Goal: Task Accomplishment & Management: Use online tool/utility

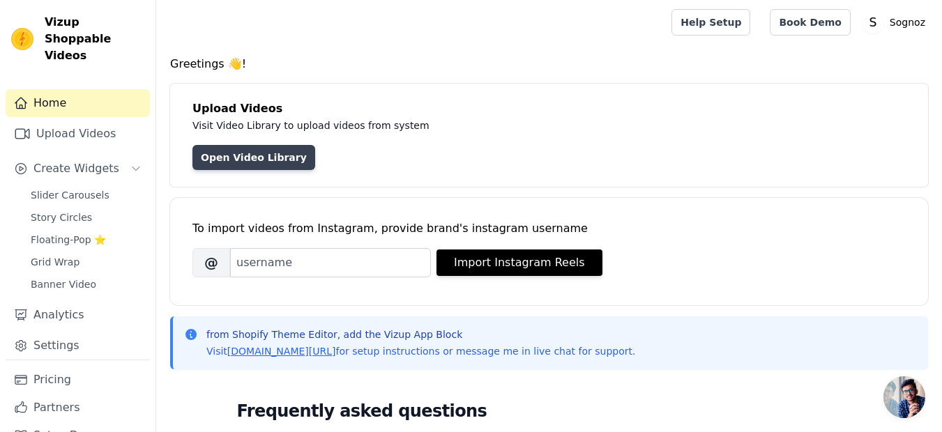
click at [242, 165] on link "Open Video Library" at bounding box center [253, 157] width 123 height 25
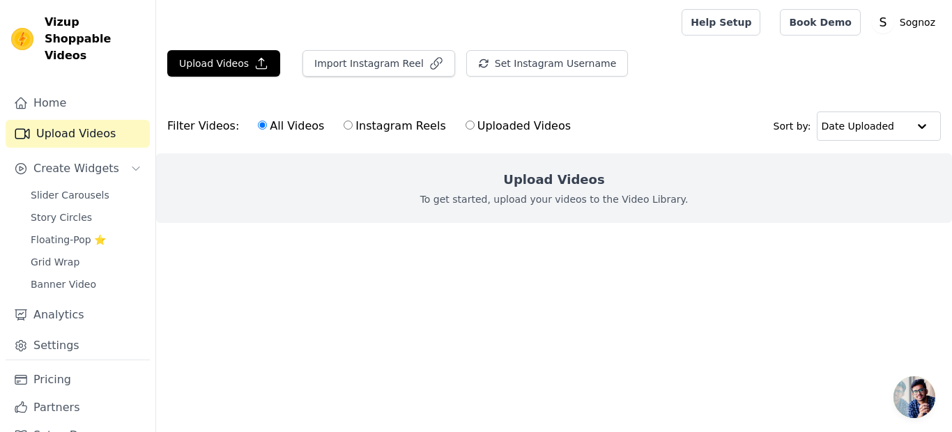
click at [344, 123] on input "Instagram Reels" at bounding box center [348, 125] width 9 height 9
radio input "true"
click at [258, 127] on input "All Videos" at bounding box center [262, 125] width 9 height 9
radio input "true"
click at [465, 120] on label "Uploaded Videos" at bounding box center [518, 126] width 107 height 18
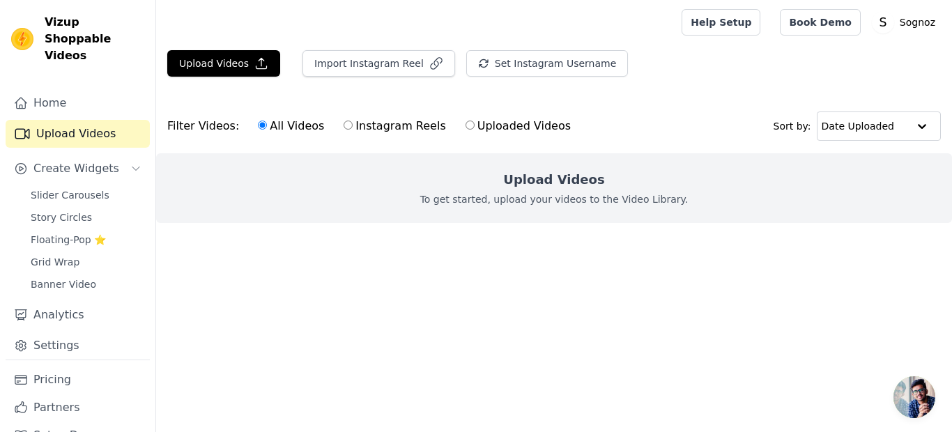
click at [466, 121] on input "Uploaded Videos" at bounding box center [470, 125] width 9 height 9
radio input "true"
click at [257, 125] on label "All Videos" at bounding box center [291, 126] width 68 height 18
click at [258, 125] on input "All Videos" at bounding box center [262, 125] width 9 height 9
radio input "true"
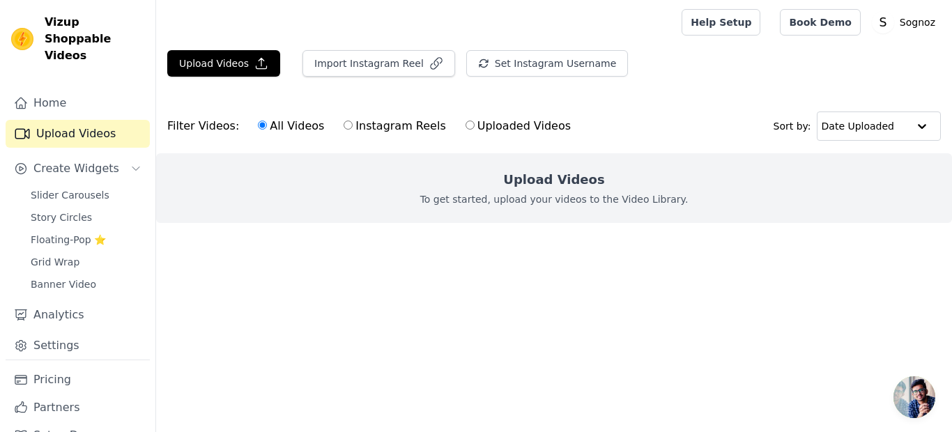
click at [388, 126] on label "Instagram Reels" at bounding box center [394, 126] width 103 height 18
click at [353, 126] on input "Instagram Reels" at bounding box center [348, 125] width 9 height 9
radio input "true"
click at [469, 130] on label "Uploaded Videos" at bounding box center [518, 126] width 107 height 18
click at [469, 130] on input "Uploaded Videos" at bounding box center [470, 125] width 9 height 9
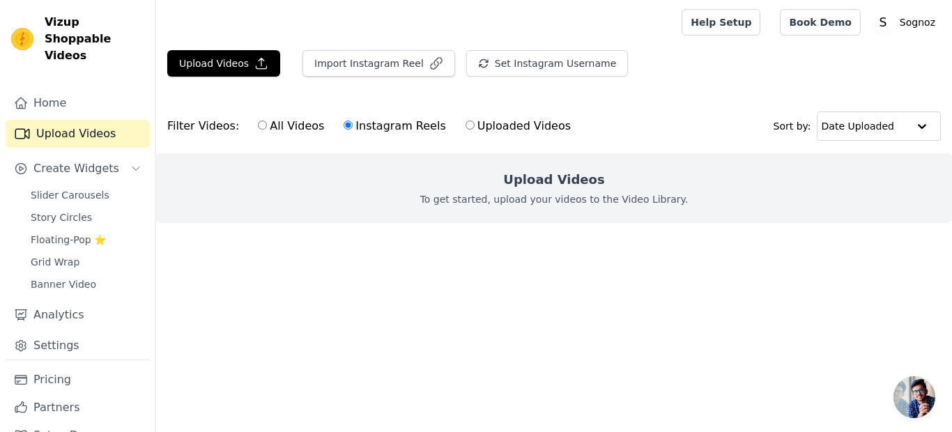
radio input "true"
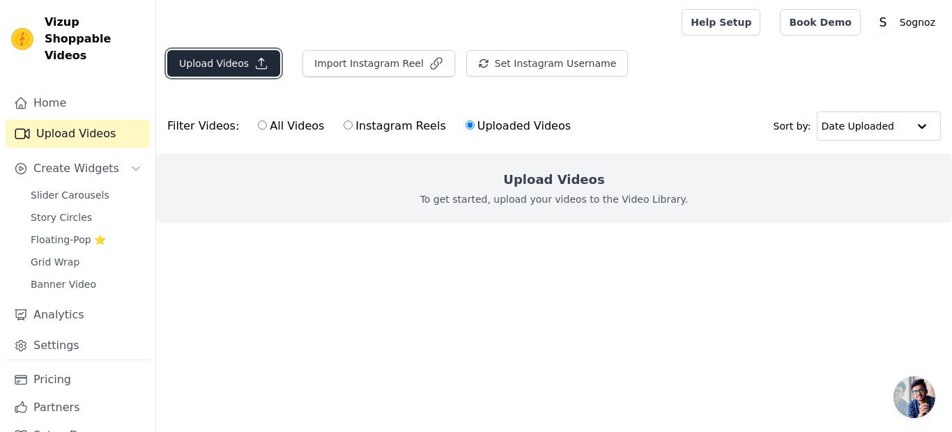
click at [254, 66] on icon "button" at bounding box center [261, 63] width 14 height 14
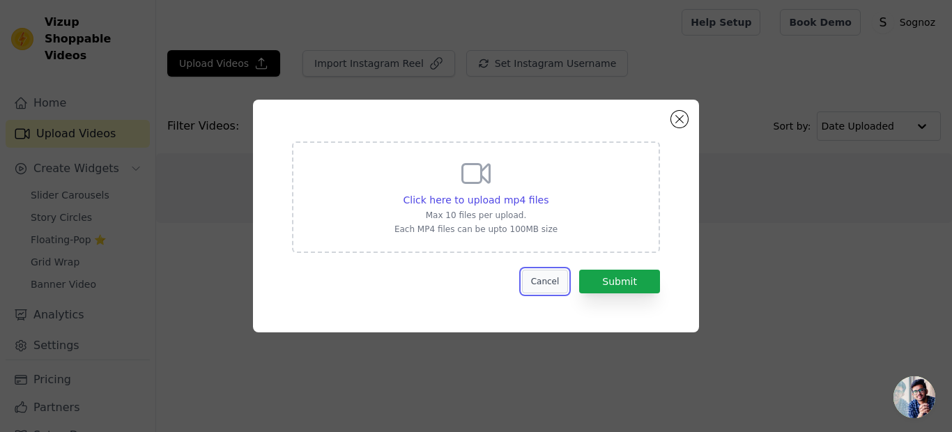
click at [543, 280] on button "Cancel" at bounding box center [545, 282] width 47 height 24
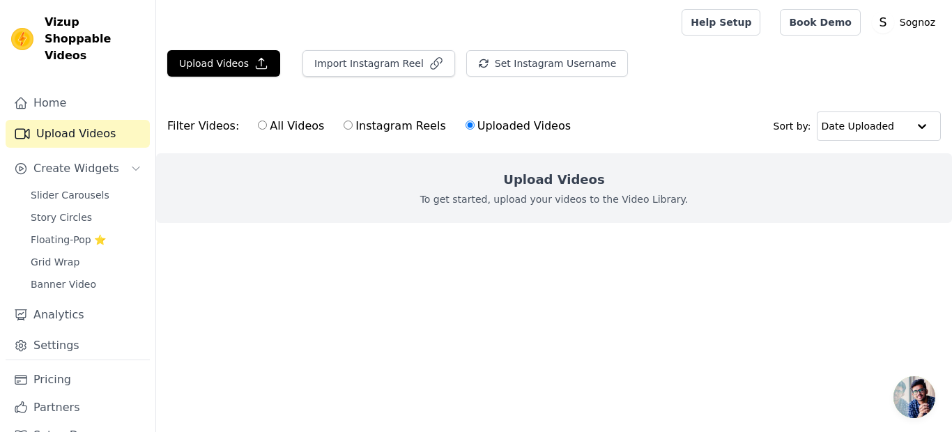
click at [281, 126] on label "All Videos" at bounding box center [291, 126] width 68 height 18
click at [267, 126] on input "All Videos" at bounding box center [262, 125] width 9 height 9
radio input "true"
click at [871, 124] on input "text" at bounding box center [865, 126] width 86 height 28
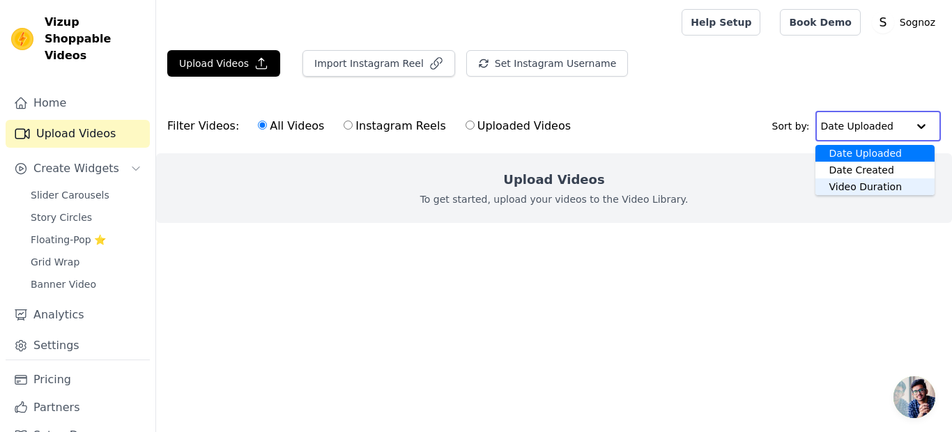
click at [853, 183] on div "Video Duration" at bounding box center [875, 186] width 119 height 17
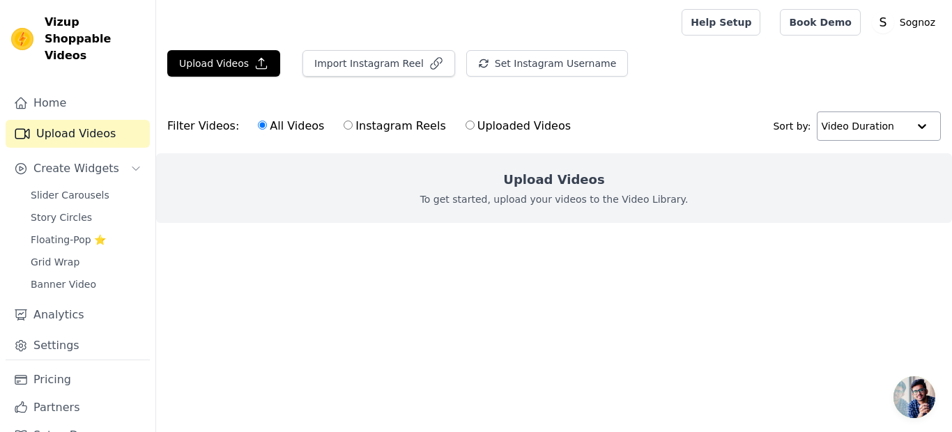
click at [847, 127] on input "text" at bounding box center [865, 126] width 86 height 28
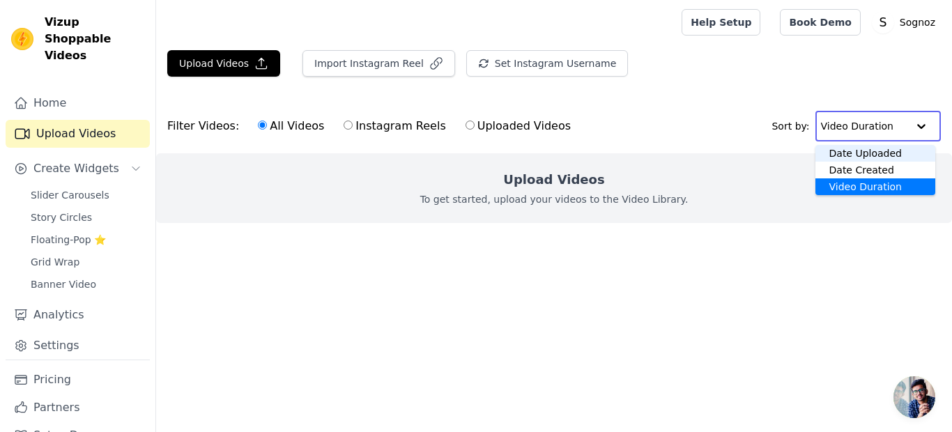
click at [843, 155] on div "Date Uploaded" at bounding box center [876, 153] width 121 height 17
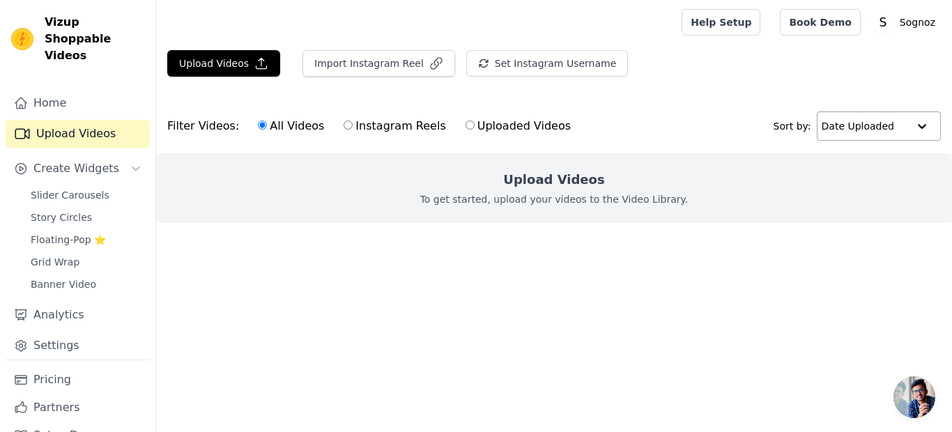
click at [474, 124] on label "Uploaded Videos" at bounding box center [518, 126] width 107 height 18
click at [474, 124] on input "Uploaded Videos" at bounding box center [470, 125] width 9 height 9
radio input "true"
click at [357, 127] on label "Instagram Reels" at bounding box center [394, 126] width 103 height 18
click at [353, 127] on input "Instagram Reels" at bounding box center [348, 125] width 9 height 9
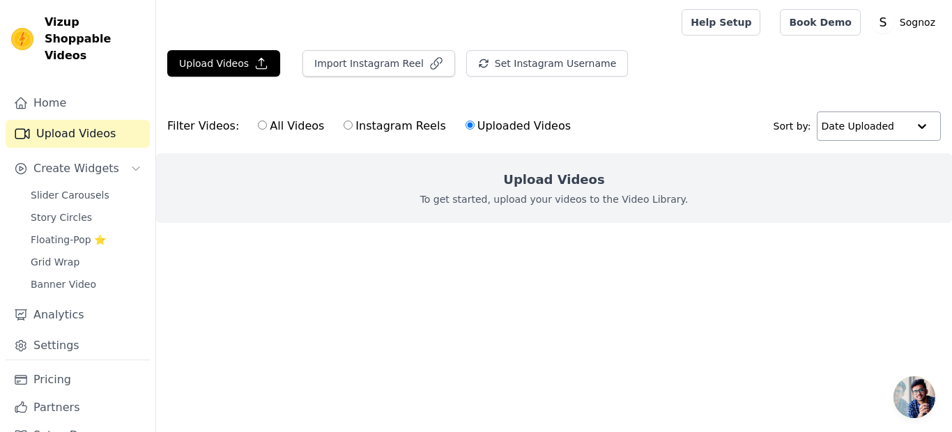
radio input "true"
click at [258, 128] on input "All Videos" at bounding box center [262, 125] width 9 height 9
radio input "true"
click at [56, 275] on link "Banner Video" at bounding box center [86, 285] width 128 height 20
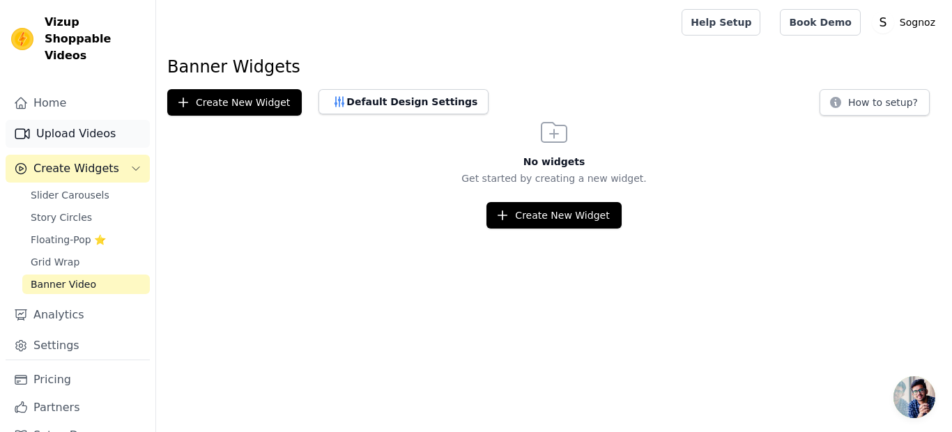
click at [61, 128] on link "Upload Videos" at bounding box center [78, 134] width 144 height 28
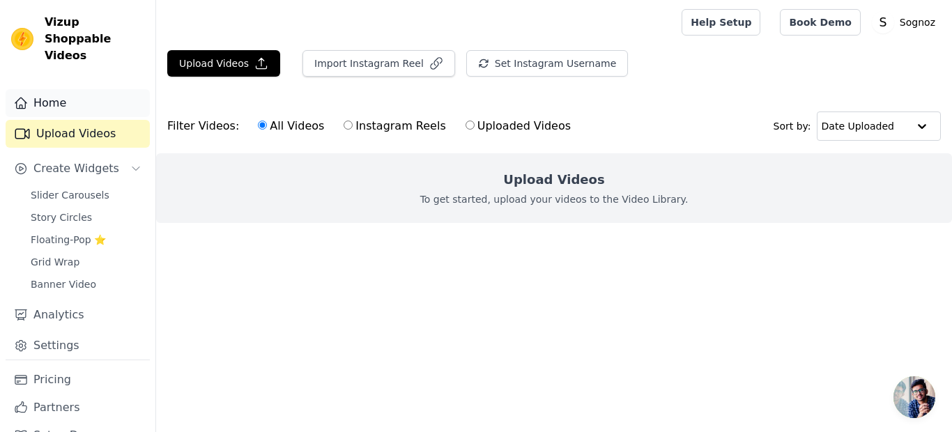
click at [61, 89] on link "Home" at bounding box center [78, 103] width 144 height 28
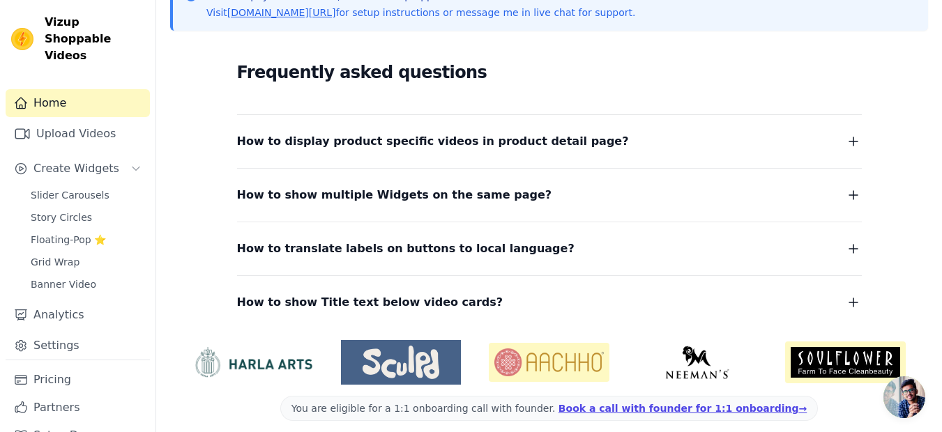
scroll to position [350, 0]
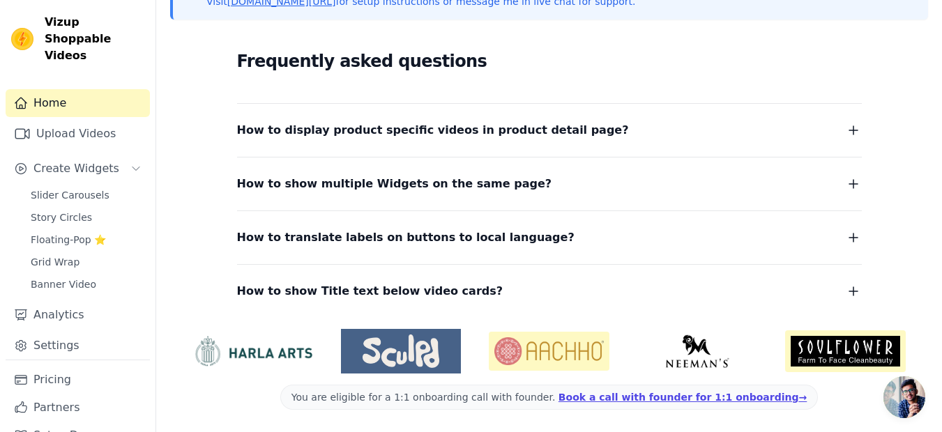
click at [362, 128] on span "How to display product specific videos in product detail page?" at bounding box center [433, 131] width 392 height 20
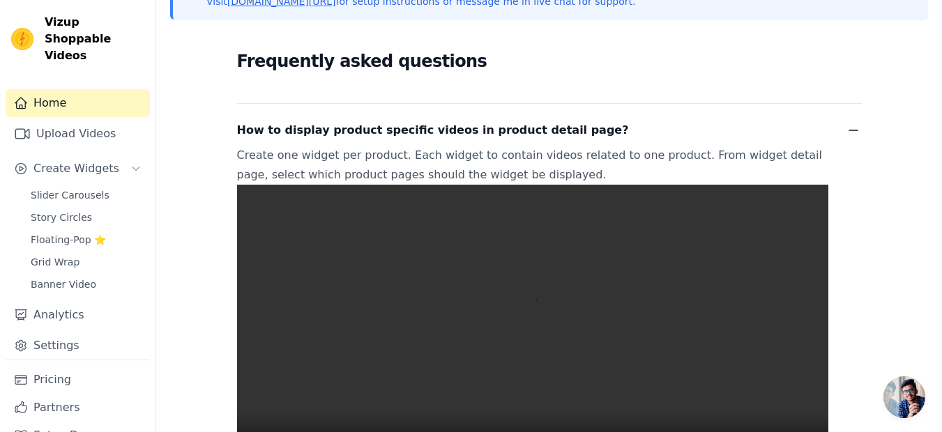
click at [362, 128] on span "How to display product specific videos in product detail page?" at bounding box center [433, 131] width 392 height 20
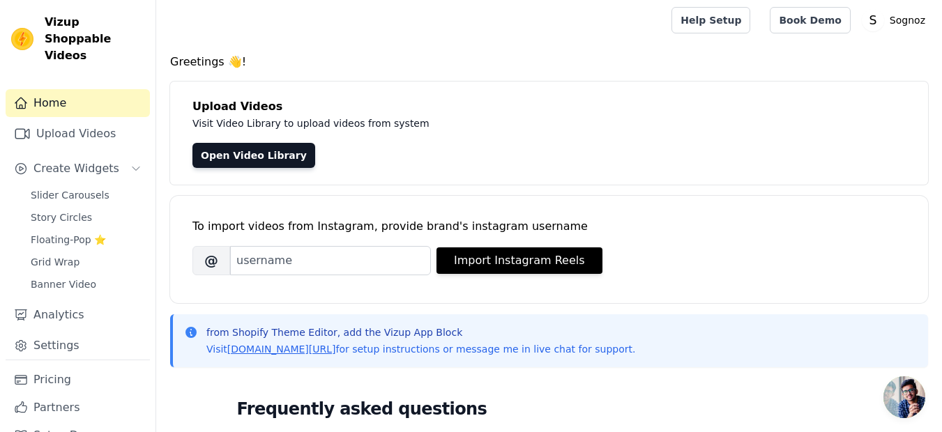
scroll to position [0, 0]
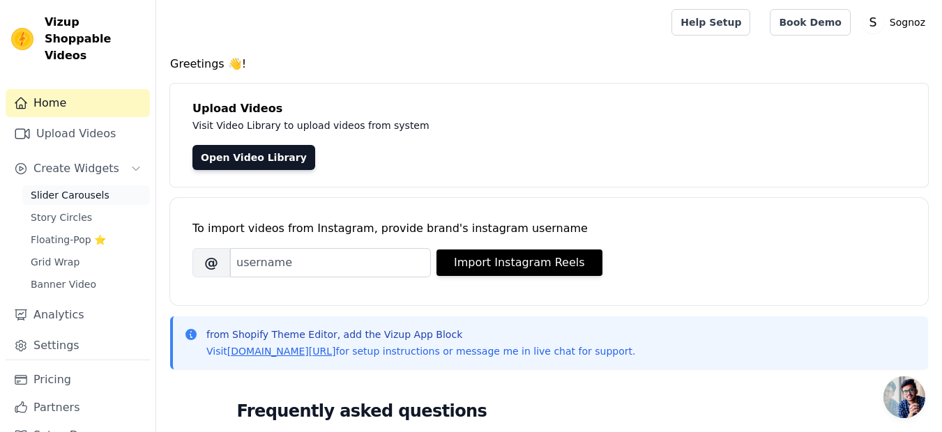
click at [61, 188] on span "Slider Carousels" at bounding box center [70, 195] width 79 height 14
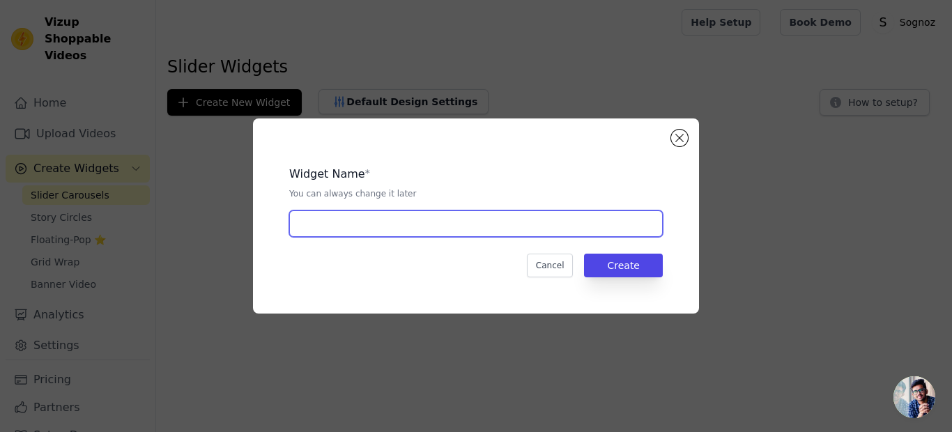
click at [334, 222] on input "text" at bounding box center [476, 224] width 374 height 26
type input "slider widget"
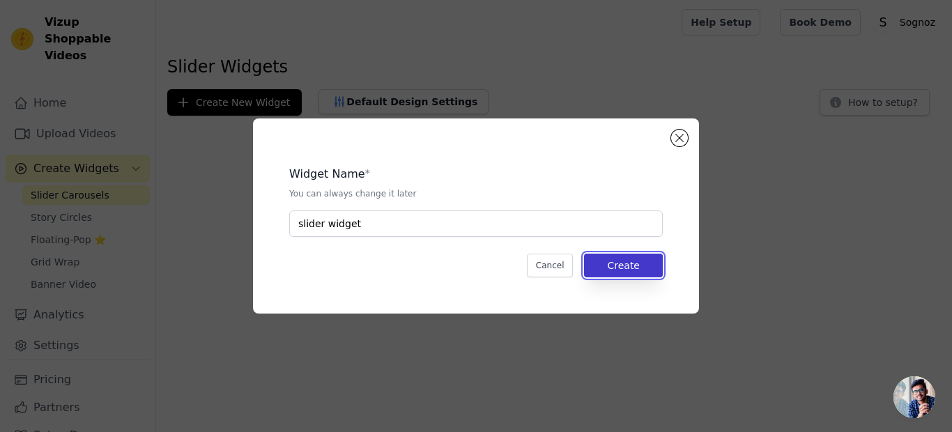
click at [624, 268] on button "Create" at bounding box center [623, 266] width 79 height 24
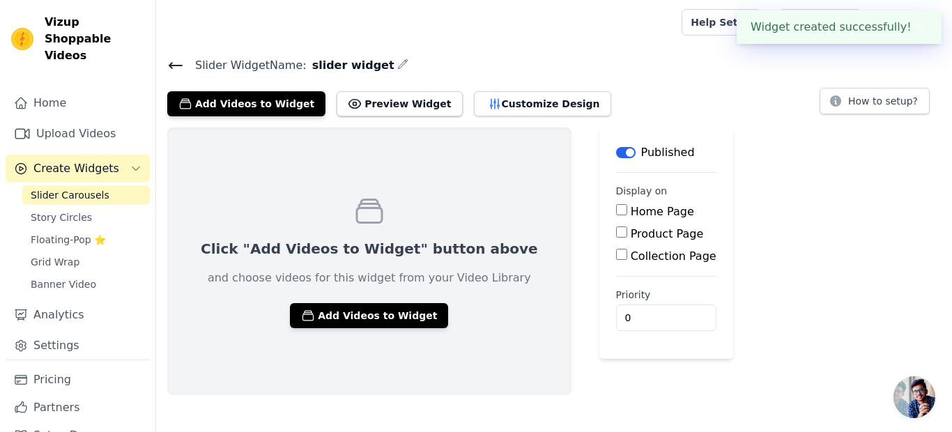
click at [616, 210] on input "Home Page" at bounding box center [621, 209] width 11 height 11
checkbox input "true"
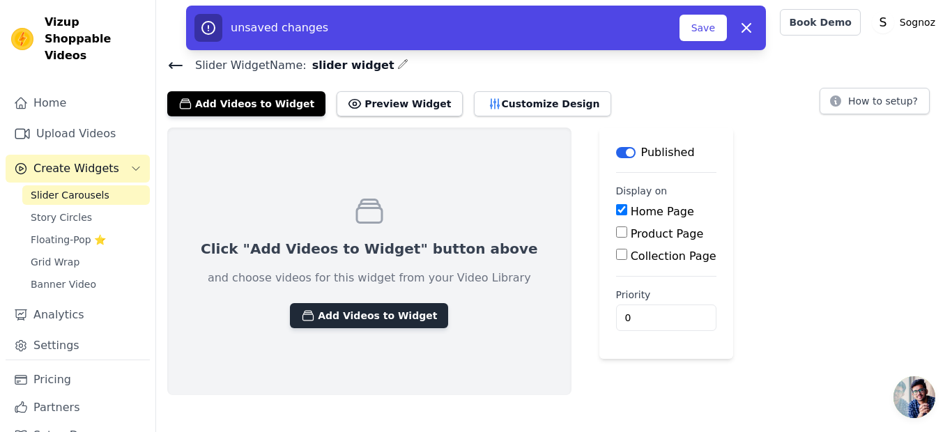
click at [323, 315] on button "Add Videos to Widget" at bounding box center [369, 315] width 158 height 25
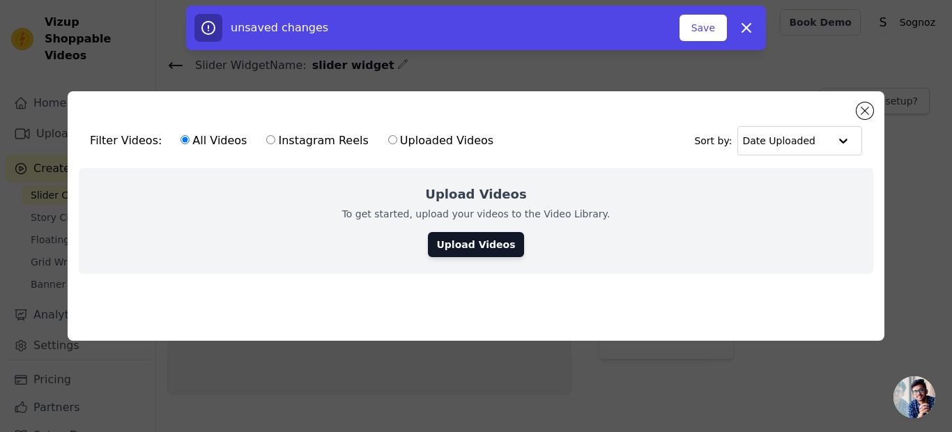
click at [286, 128] on div "All Videos Instagram Reels Uploaded Videos" at bounding box center [337, 141] width 328 height 32
click at [274, 138] on label "Instagram Reels" at bounding box center [317, 141] width 103 height 18
click at [274, 138] on input "Instagram Reels" at bounding box center [270, 139] width 9 height 9
radio input "true"
click at [465, 241] on link "Upload Videos" at bounding box center [475, 244] width 95 height 25
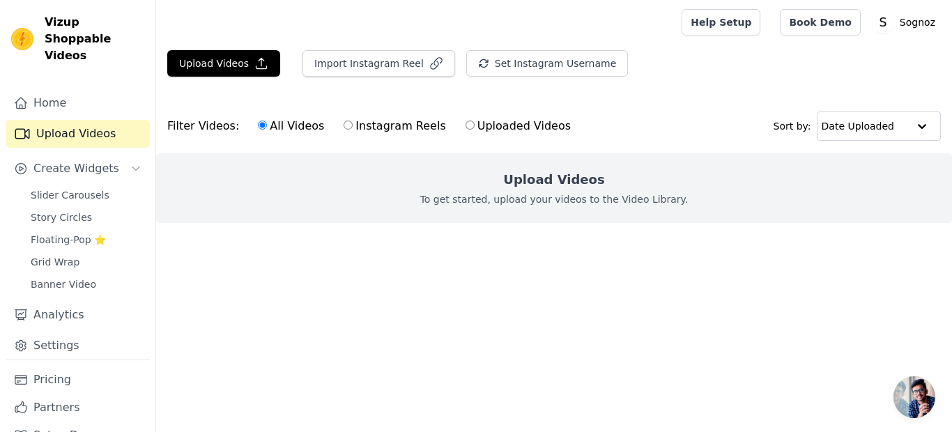
click at [346, 125] on input "Instagram Reels" at bounding box center [348, 125] width 9 height 9
radio input "true"
click at [467, 128] on label "Uploaded Videos" at bounding box center [518, 126] width 107 height 18
click at [467, 128] on input "Uploaded Videos" at bounding box center [470, 125] width 9 height 9
radio input "true"
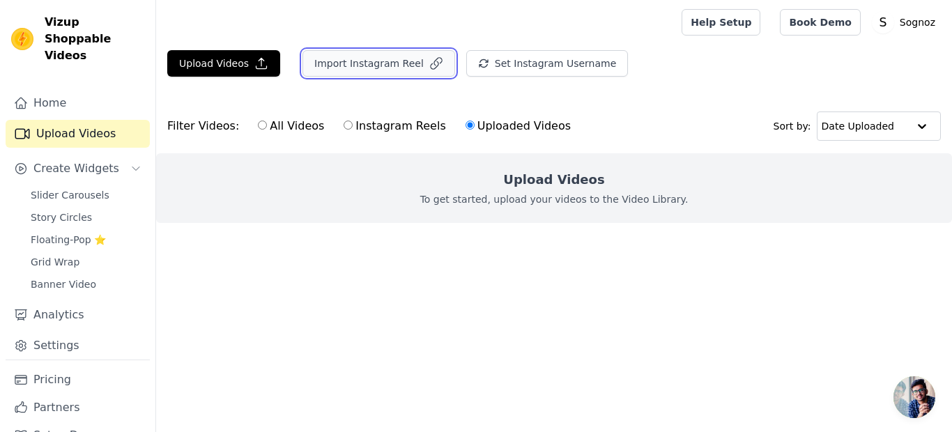
click at [353, 56] on button "Import Instagram Reel" at bounding box center [379, 63] width 153 height 26
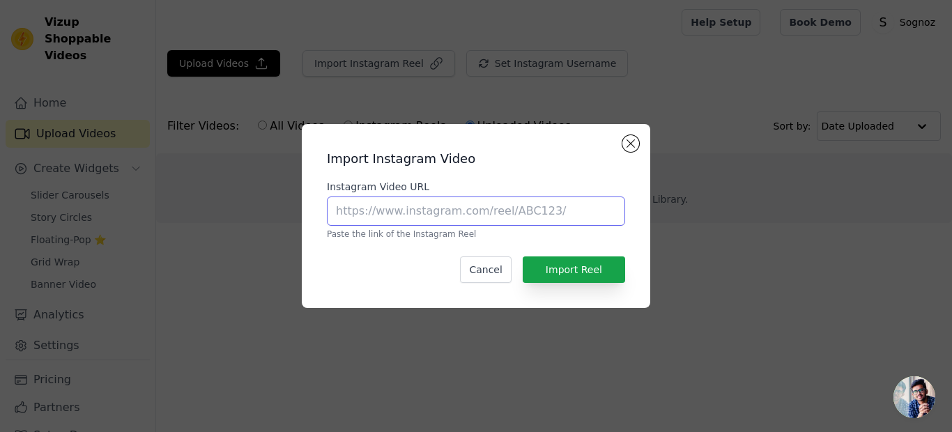
click at [417, 208] on input "Instagram Video URL" at bounding box center [476, 211] width 298 height 29
click at [484, 268] on button "Cancel" at bounding box center [485, 270] width 51 height 26
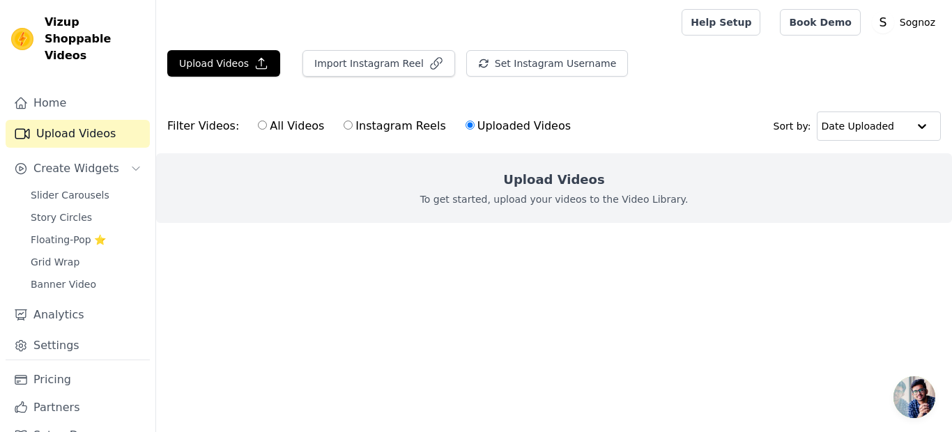
click at [258, 127] on input "All Videos" at bounding box center [262, 125] width 9 height 9
radio input "true"
click at [345, 126] on input "Instagram Reels" at bounding box center [348, 125] width 9 height 9
radio input "true"
click at [259, 126] on input "All Videos" at bounding box center [262, 125] width 9 height 9
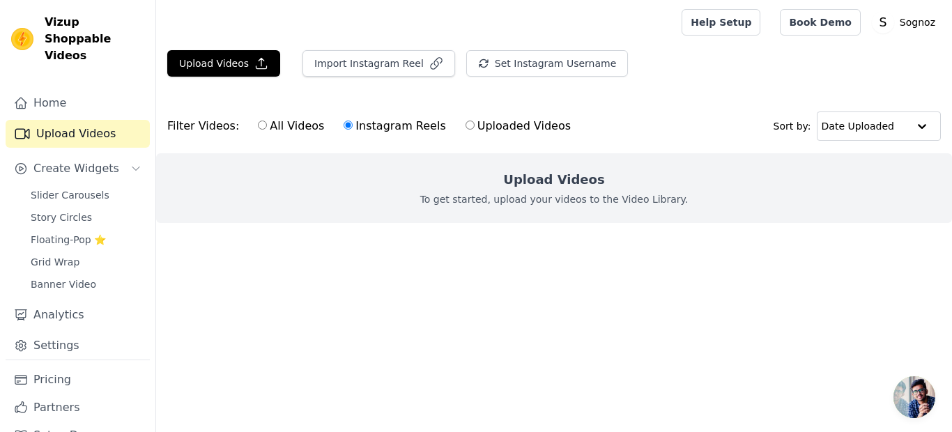
radio input "true"
click at [358, 64] on button "Import Instagram Reel" at bounding box center [379, 63] width 153 height 26
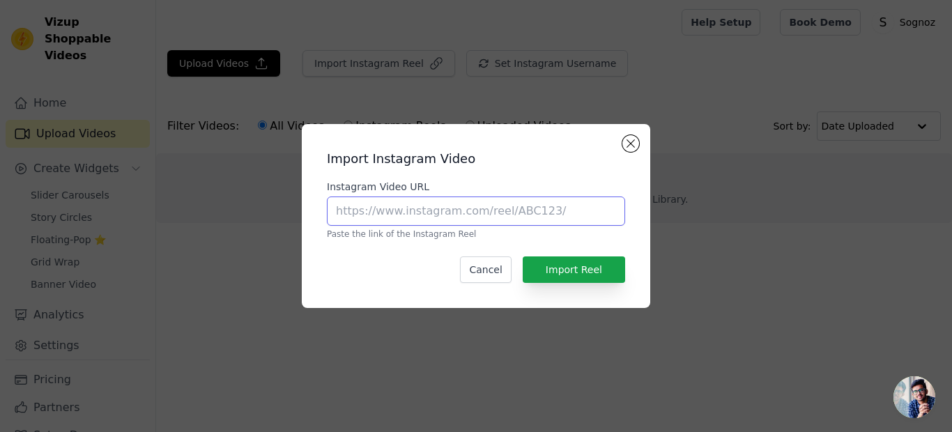
click at [432, 214] on input "Instagram Video URL" at bounding box center [476, 211] width 298 height 29
click at [282, 96] on div "Import Instagram Video Instagram Video URL Paste the link of the Instagram Reel…" at bounding box center [476, 216] width 952 height 432
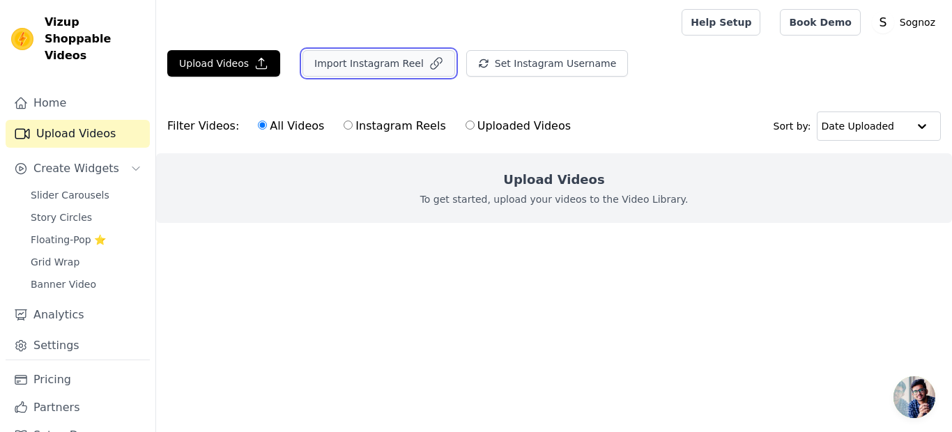
click at [355, 61] on button "Import Instagram Reel" at bounding box center [379, 63] width 153 height 26
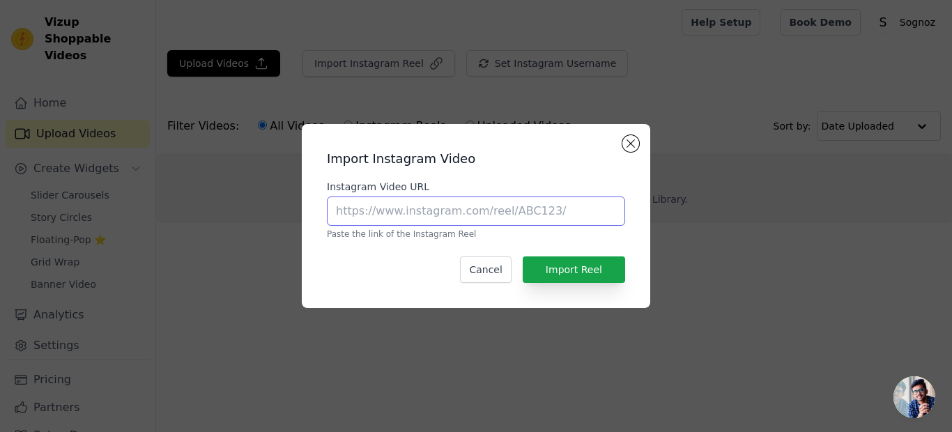
click at [383, 214] on input "Instagram Video URL" at bounding box center [476, 211] width 298 height 29
paste input "https://www.facebook.com/reel/1164453832167640"
type input "https://www.facebook.com/reel/1164453832167640"
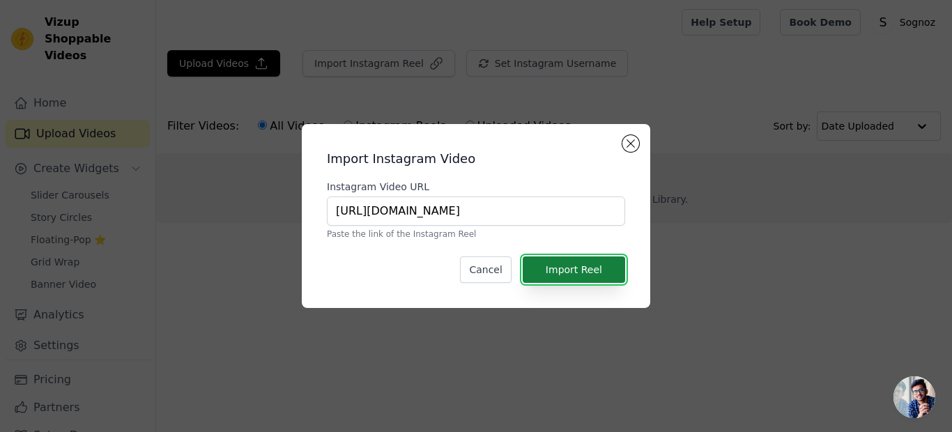
click at [568, 268] on button "Import Reel" at bounding box center [574, 270] width 102 height 26
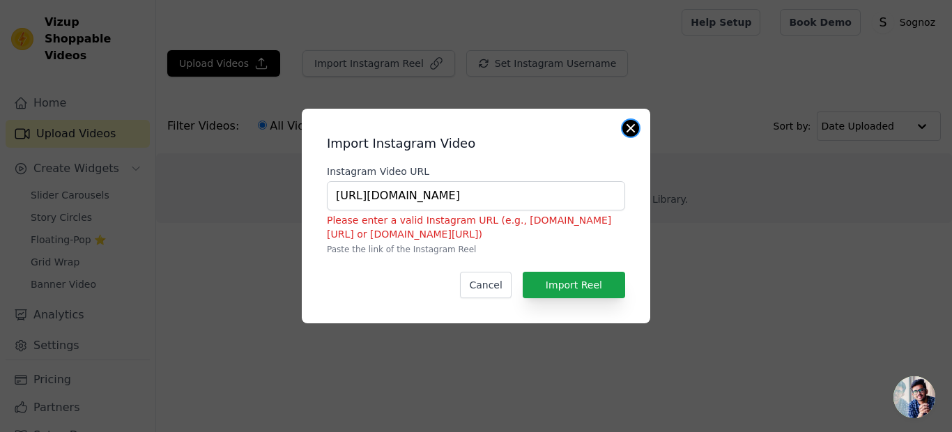
click at [632, 130] on button "Close modal" at bounding box center [630, 128] width 17 height 17
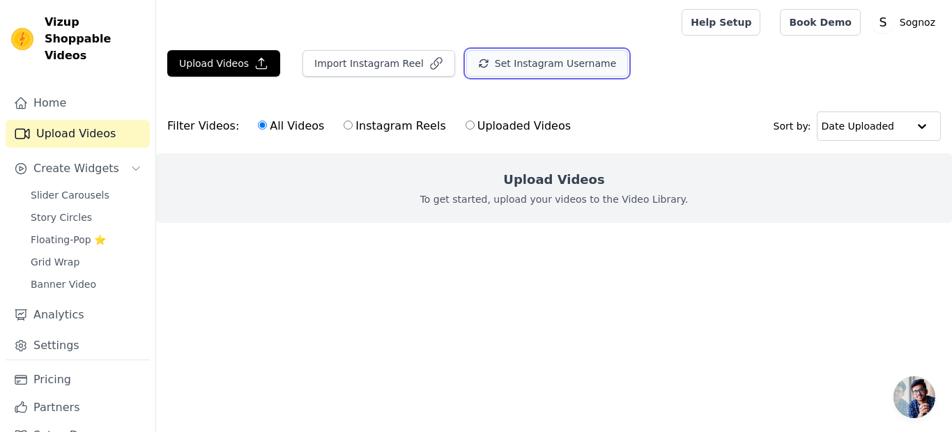
click at [497, 67] on button "Set Instagram Username" at bounding box center [547, 63] width 162 height 26
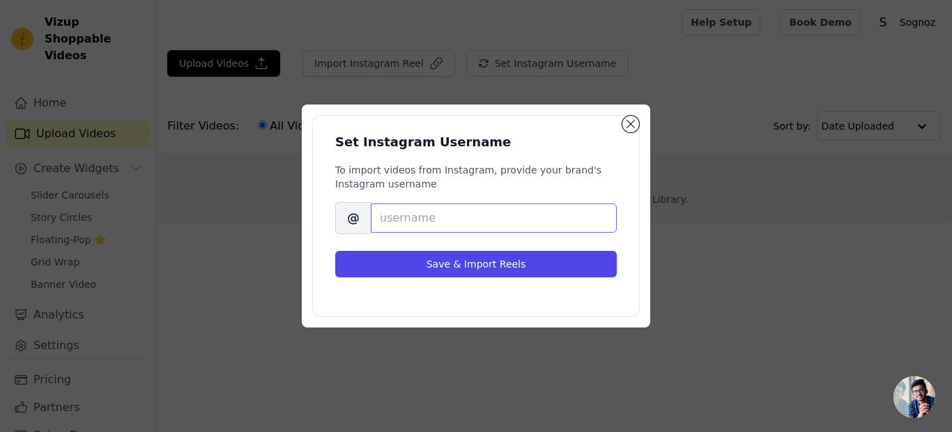
click at [407, 217] on input "Brand's Instagram Username" at bounding box center [494, 218] width 246 height 29
click at [634, 125] on button "Close modal" at bounding box center [630, 124] width 17 height 17
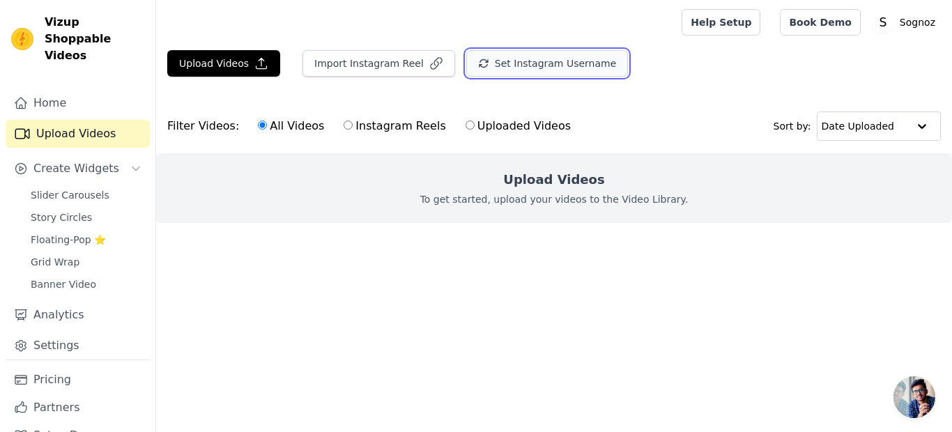
click at [519, 66] on button "Set Instagram Username" at bounding box center [547, 63] width 162 height 26
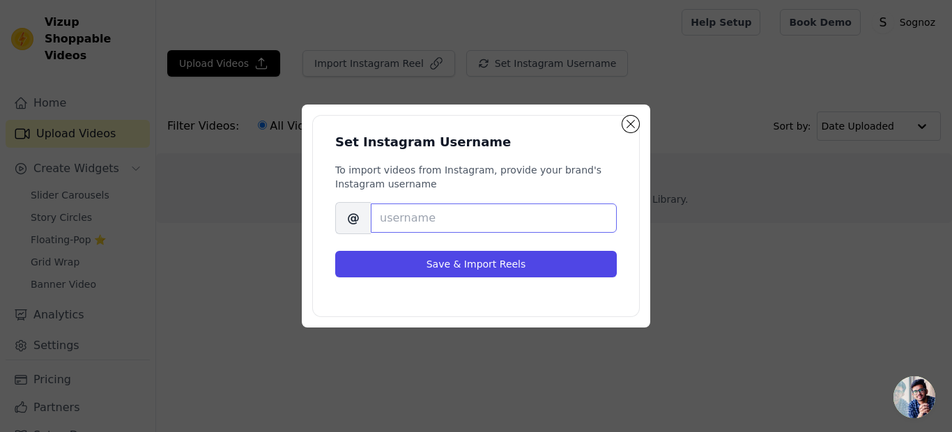
click at [418, 224] on input "Brand's Instagram Username" at bounding box center [494, 218] width 246 height 29
paste input "https://www.facebook.com/reel/1164453832167640"
click at [456, 220] on input "https://www.facebook.com/reel/1164453832167640" at bounding box center [494, 218] width 246 height 29
paste input "instagram.com/accounts/login/?next=%2Fsognoz_official%2F&source=omni_redirect"
click at [448, 216] on input "https://www.instagram.com/accounts/login/?next=%2Fsognoz_official%2F&source=omn…" at bounding box center [494, 218] width 246 height 29
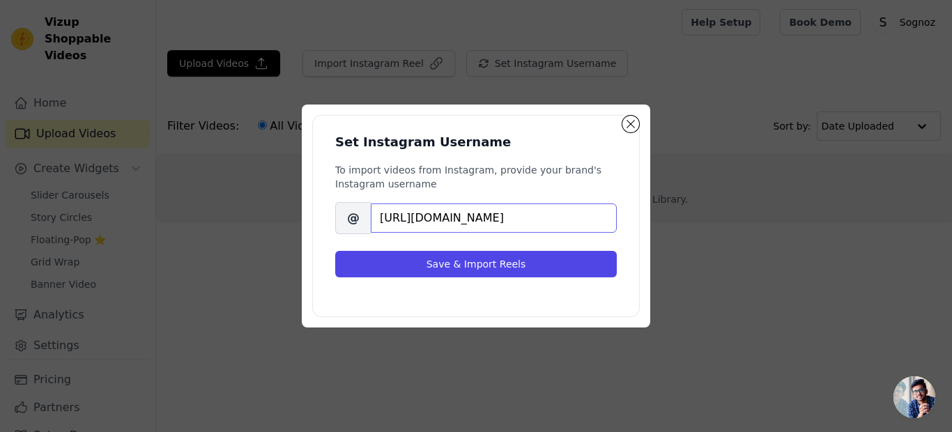
paste input "sognoz_official/"
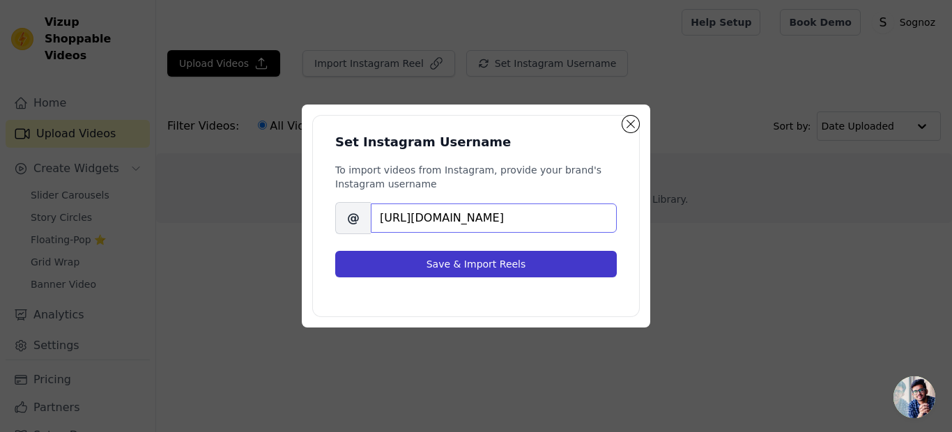
type input "https://www.instagram.com/sognoz_official/"
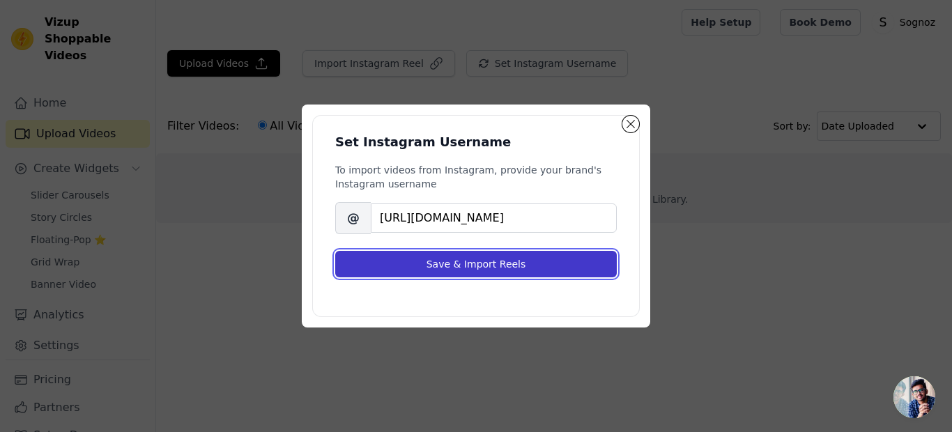
click at [487, 263] on button "Save & Import Reels" at bounding box center [476, 264] width 282 height 26
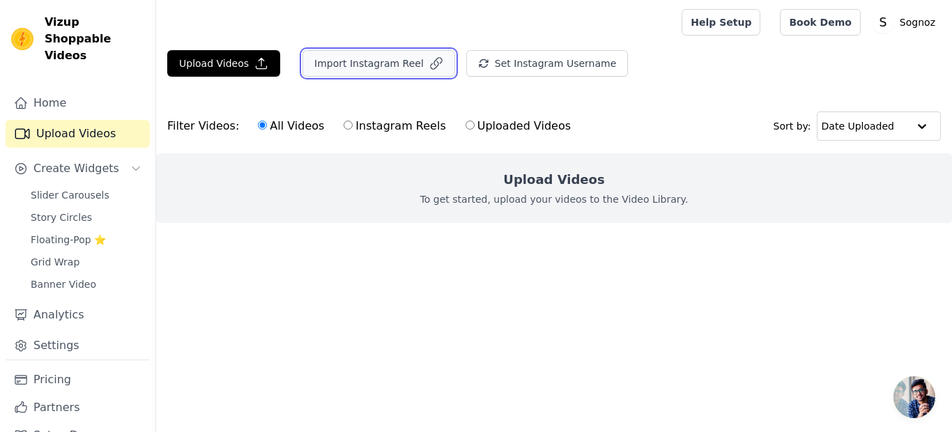
click at [374, 65] on button "Import Instagram Reel" at bounding box center [379, 63] width 153 height 26
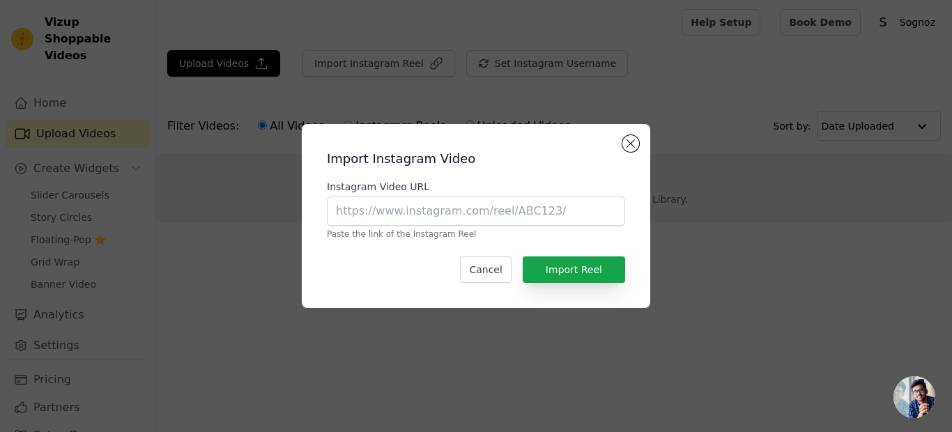
click at [565, 91] on div "Import Instagram Video Instagram Video URL Paste the link of the Instagram Reel…" at bounding box center [476, 216] width 952 height 432
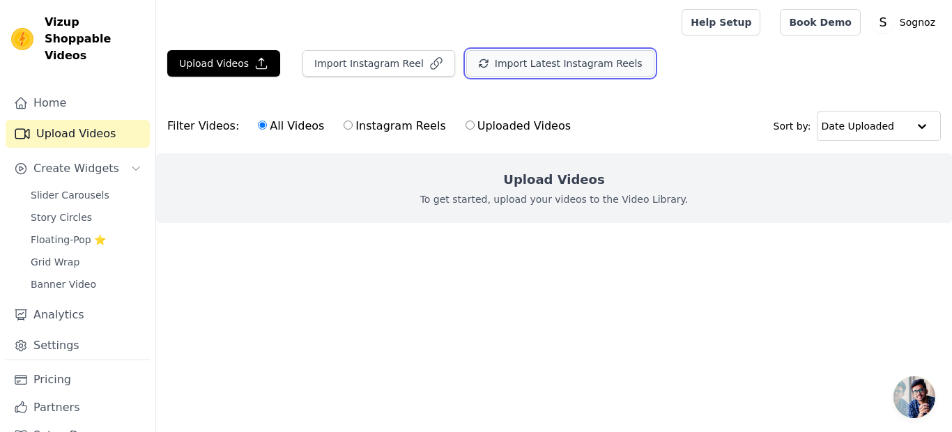
click at [466, 54] on button "Import Latest Instagram Reels" at bounding box center [560, 63] width 188 height 26
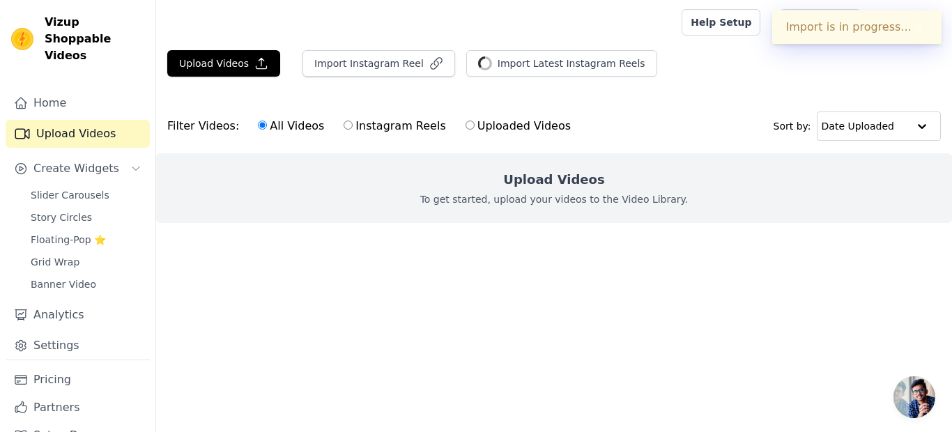
click at [344, 127] on input "Instagram Reels" at bounding box center [348, 125] width 9 height 9
radio input "true"
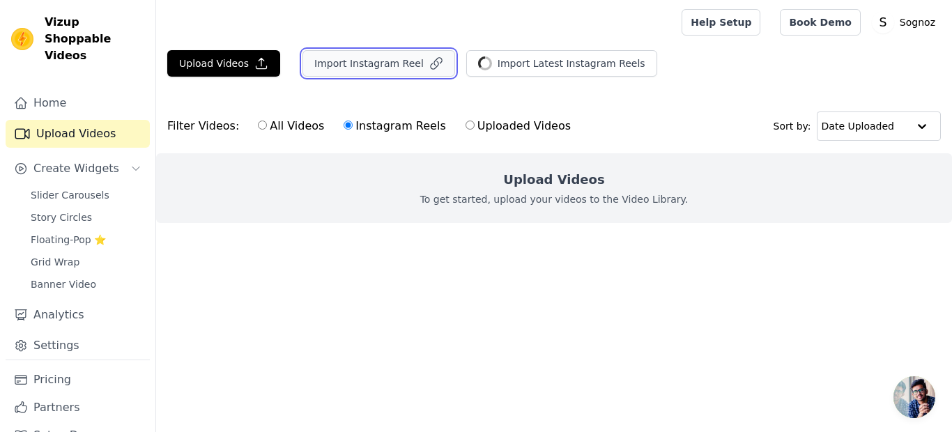
click at [392, 54] on button "Import Instagram Reel" at bounding box center [379, 63] width 153 height 26
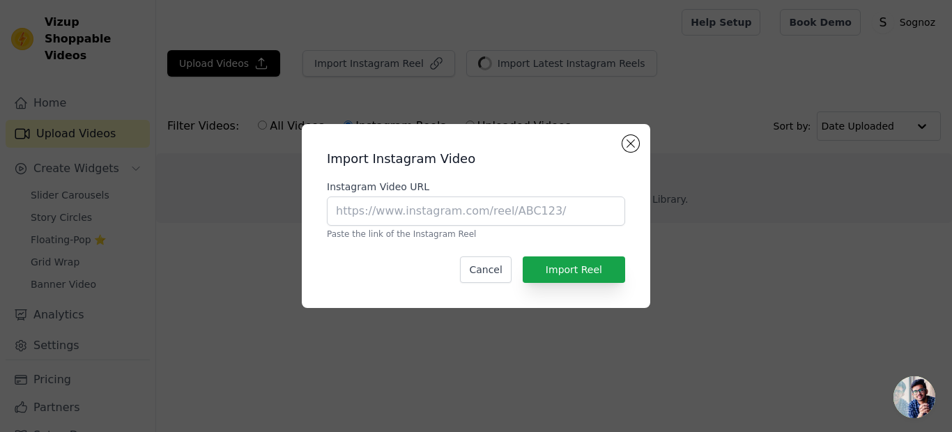
click at [226, 171] on div "Import Instagram Video Instagram Video URL Paste the link of the Instagram Reel…" at bounding box center [476, 216] width 908 height 229
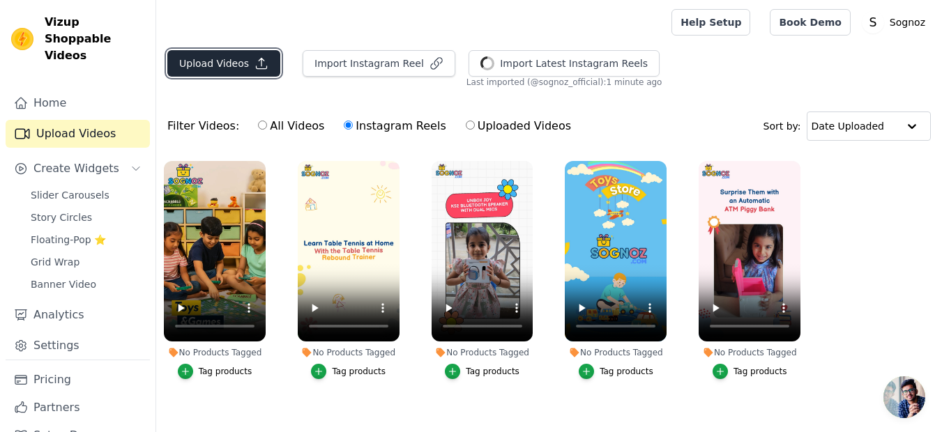
click at [199, 62] on button "Upload Videos" at bounding box center [223, 63] width 113 height 26
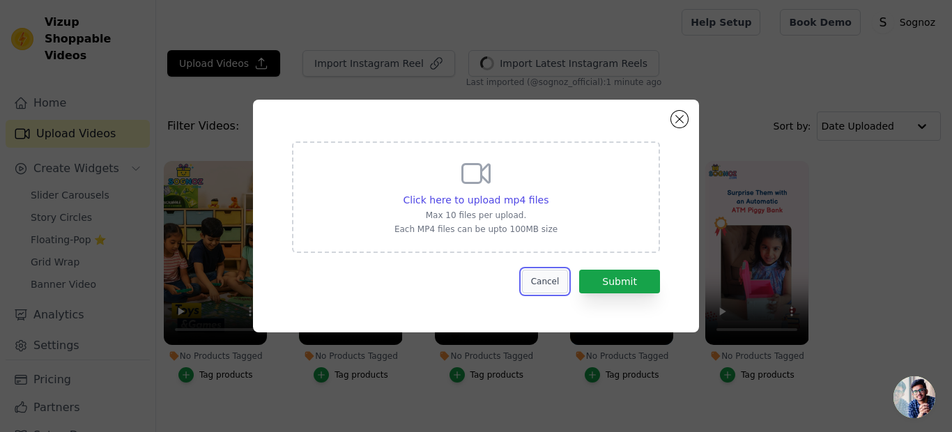
click at [547, 283] on button "Cancel" at bounding box center [545, 282] width 47 height 24
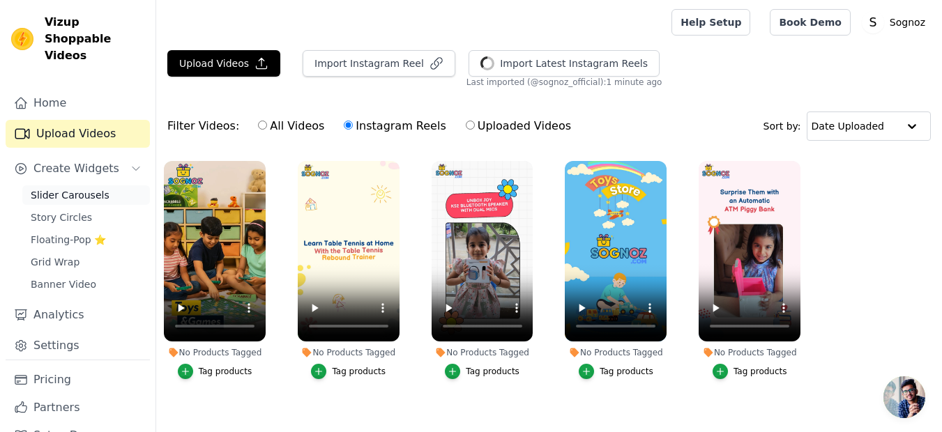
click at [70, 188] on span "Slider Carousels" at bounding box center [70, 195] width 79 height 14
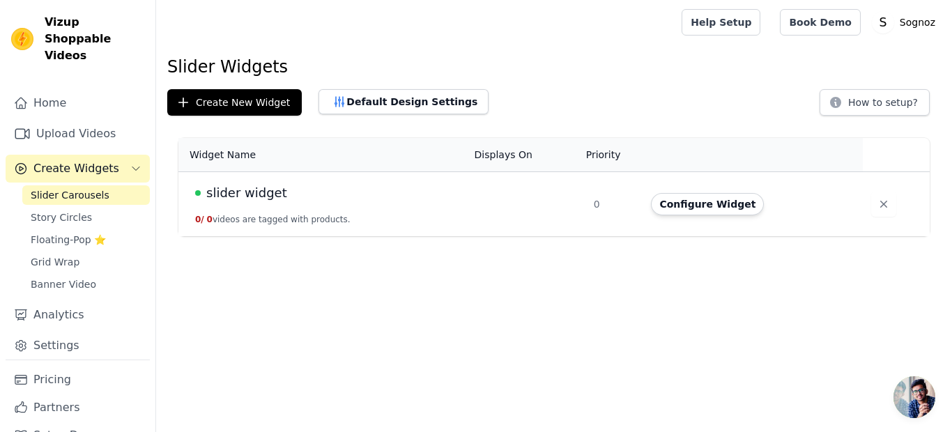
click at [78, 160] on span "Create Widgets" at bounding box center [76, 168] width 86 height 17
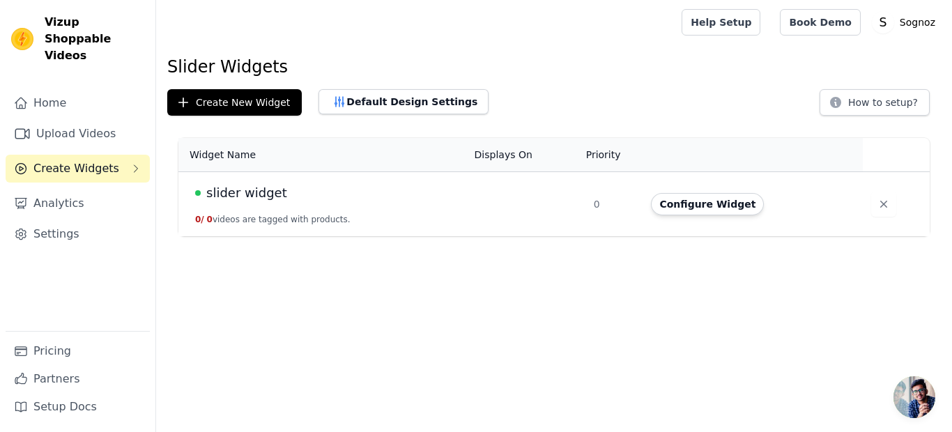
click at [69, 160] on span "Create Widgets" at bounding box center [76, 168] width 86 height 17
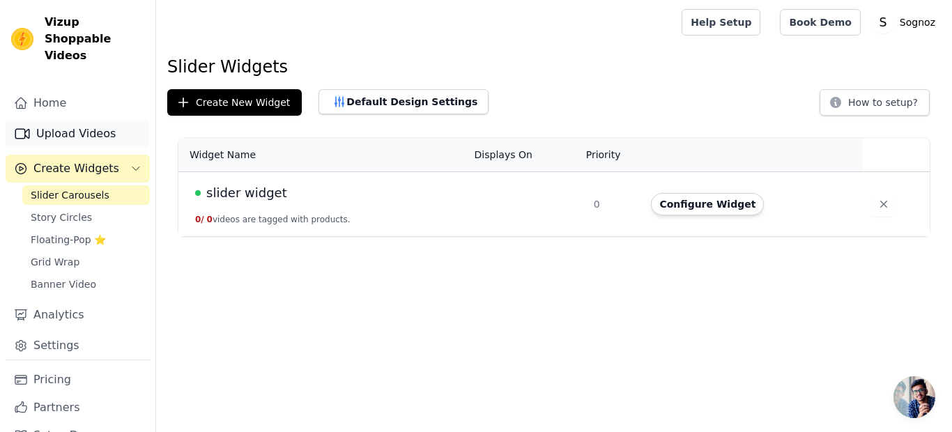
click at [61, 120] on link "Upload Videos" at bounding box center [78, 134] width 144 height 28
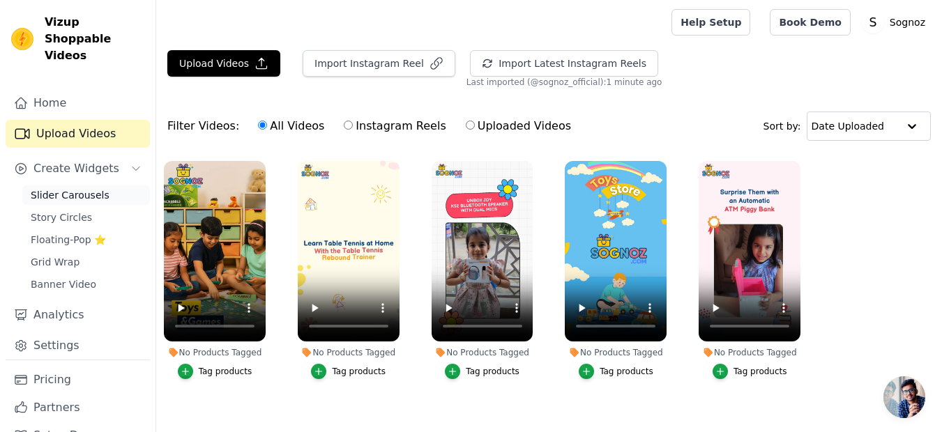
click at [54, 188] on span "Slider Carousels" at bounding box center [70, 195] width 79 height 14
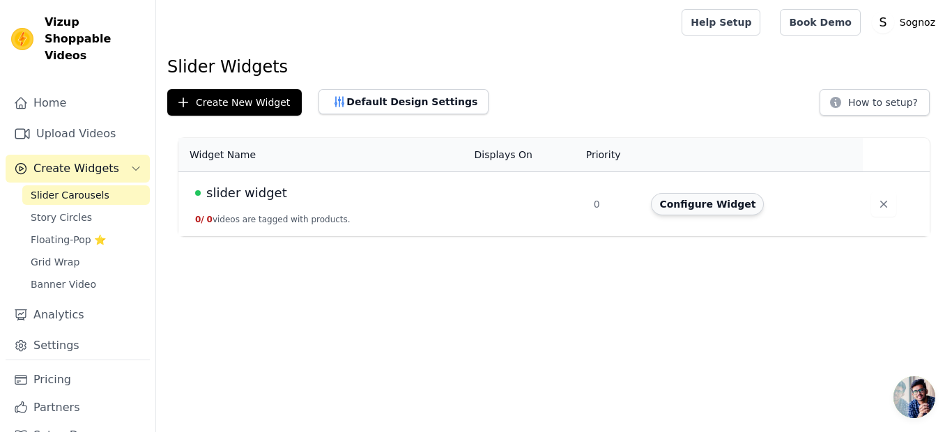
click at [706, 204] on button "Configure Widget" at bounding box center [707, 204] width 113 height 22
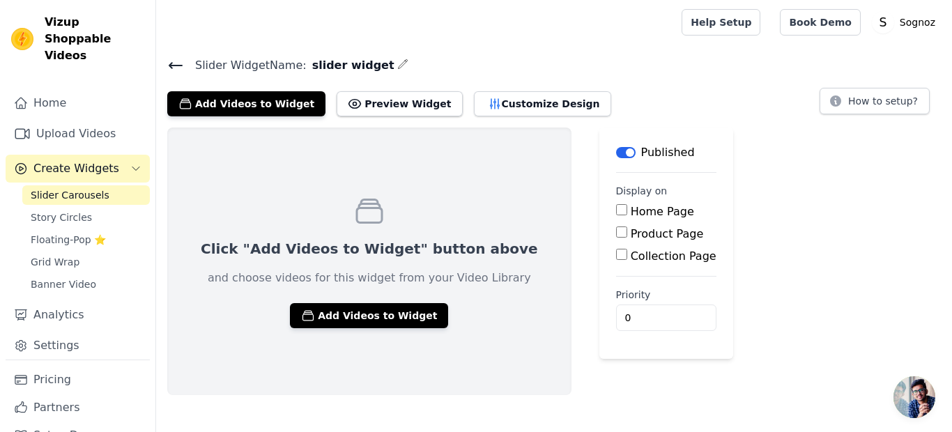
click at [616, 209] on input "Home Page" at bounding box center [621, 209] width 11 height 11
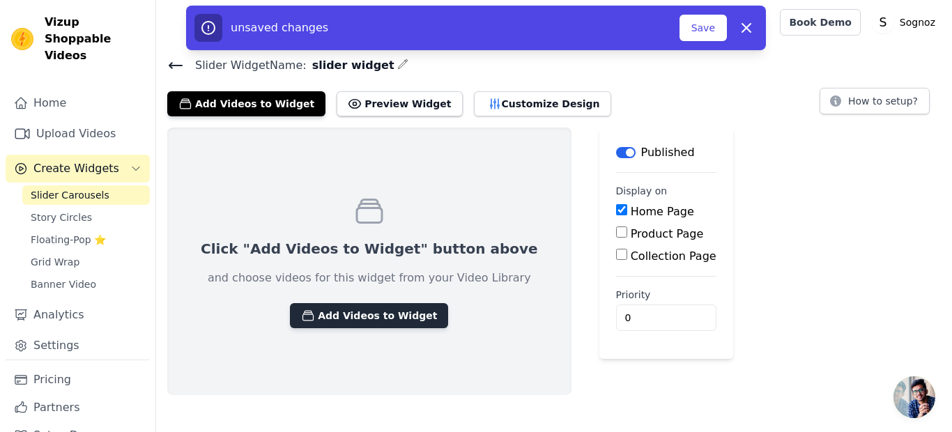
click at [339, 317] on button "Add Videos to Widget" at bounding box center [369, 315] width 158 height 25
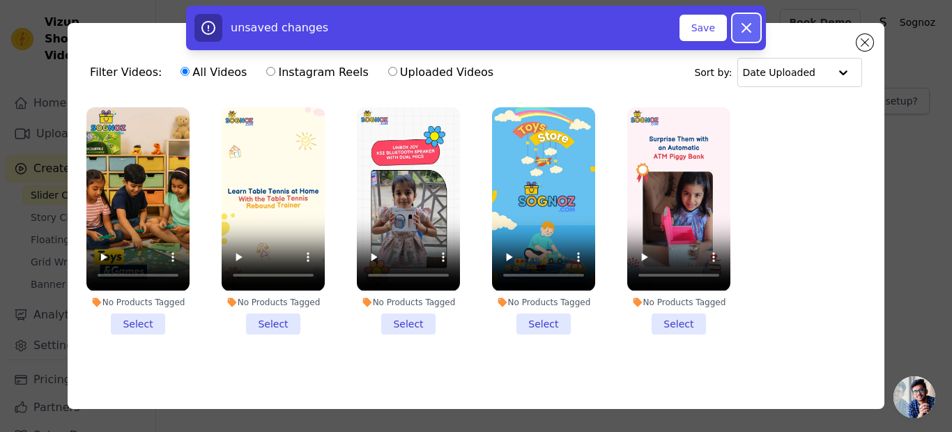
click at [752, 26] on icon "button" at bounding box center [746, 28] width 17 height 17
checkbox input "false"
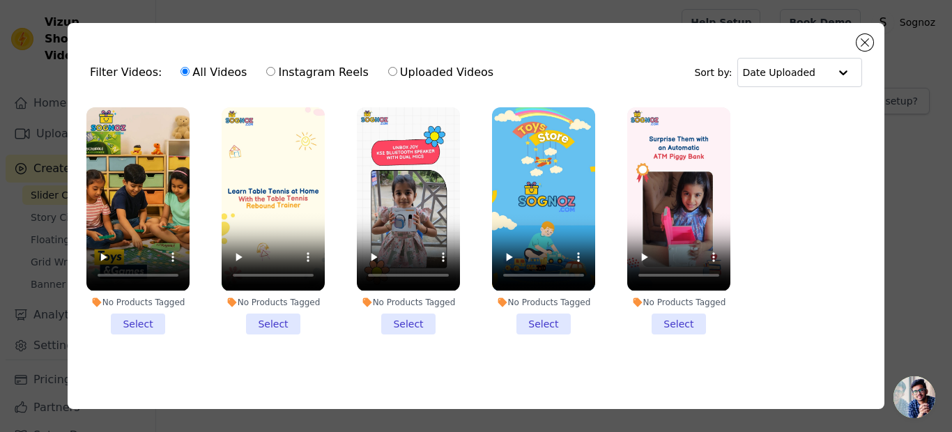
click at [305, 72] on label "Instagram Reels" at bounding box center [317, 72] width 103 height 18
click at [275, 72] on input "Instagram Reels" at bounding box center [270, 71] width 9 height 9
radio input "true"
click at [864, 39] on button "Close modal" at bounding box center [865, 42] width 17 height 17
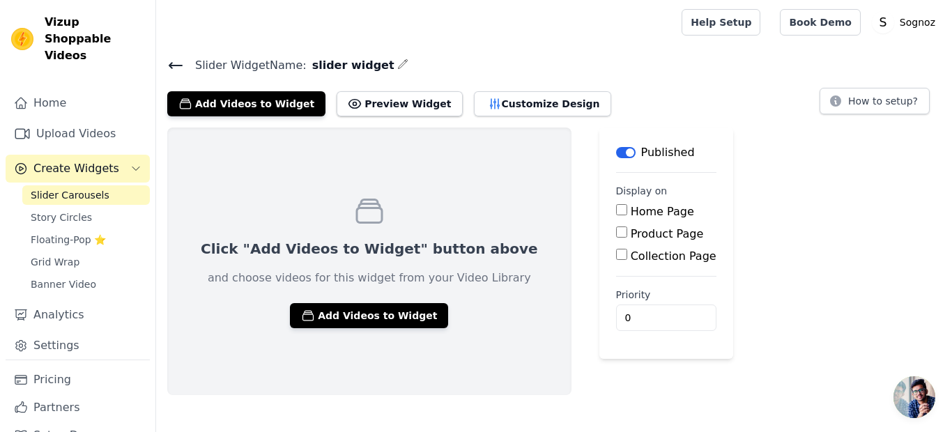
click at [616, 209] on input "Home Page" at bounding box center [621, 209] width 11 height 11
checkbox input "true"
click at [397, 109] on button "Preview Widget" at bounding box center [399, 103] width 125 height 25
click at [226, 105] on button "Add Videos to Widget" at bounding box center [246, 103] width 158 height 25
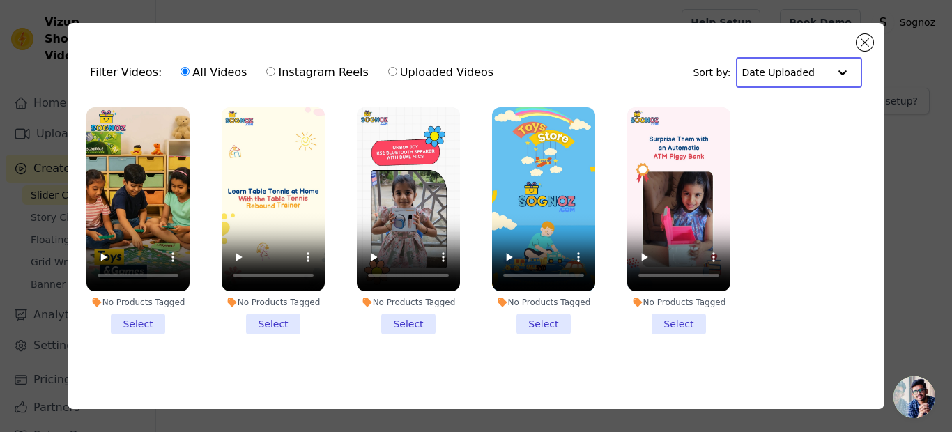
click at [787, 64] on input "text" at bounding box center [785, 73] width 86 height 28
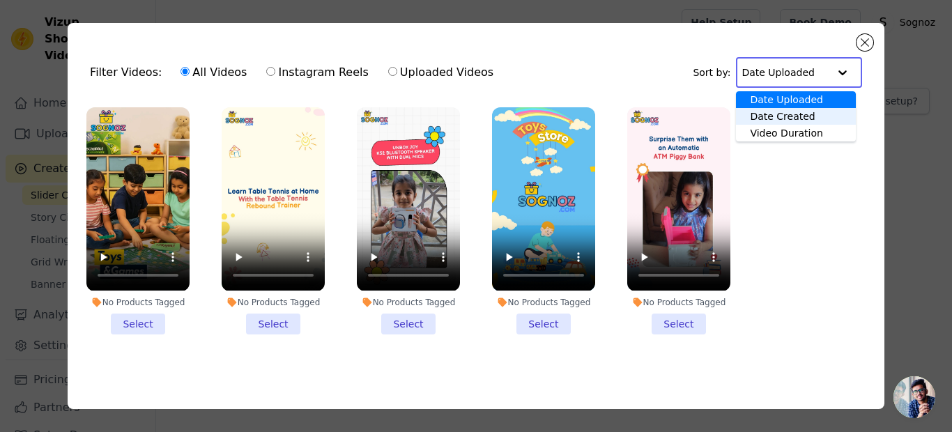
click at [773, 112] on div "Date Created" at bounding box center [795, 116] width 119 height 17
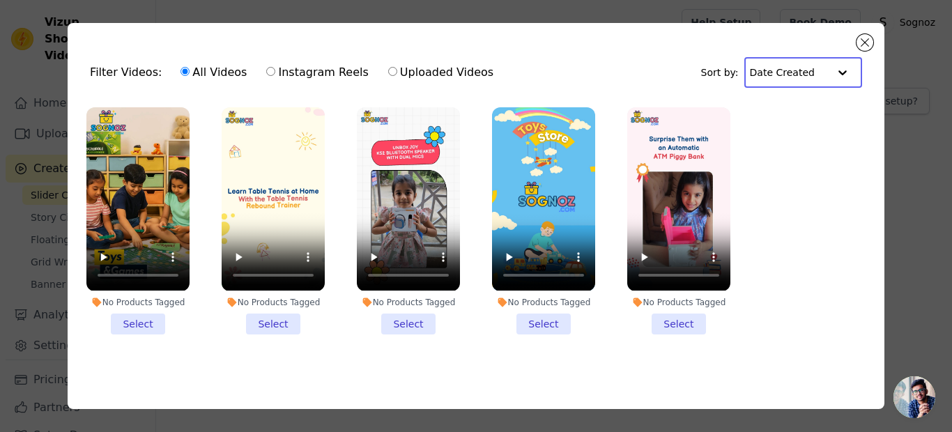
click at [776, 76] on input "text" at bounding box center [789, 73] width 79 height 28
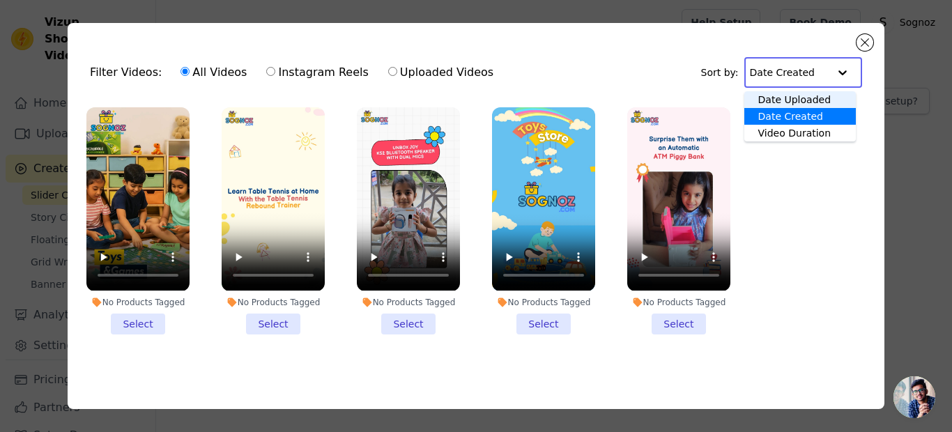
click at [777, 102] on div "Date Uploaded" at bounding box center [800, 99] width 112 height 17
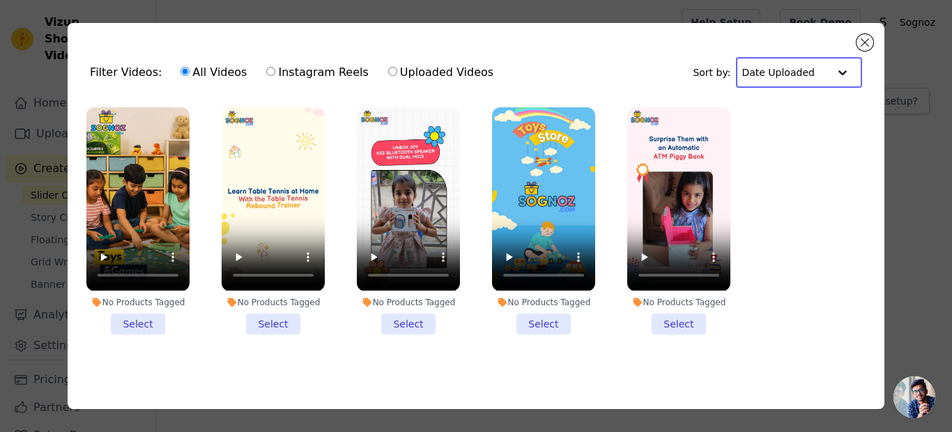
click at [148, 325] on li "No Products Tagged Select" at bounding box center [137, 220] width 103 height 227
click at [0, 0] on input "No Products Tagged Select" at bounding box center [0, 0] width 0 height 0
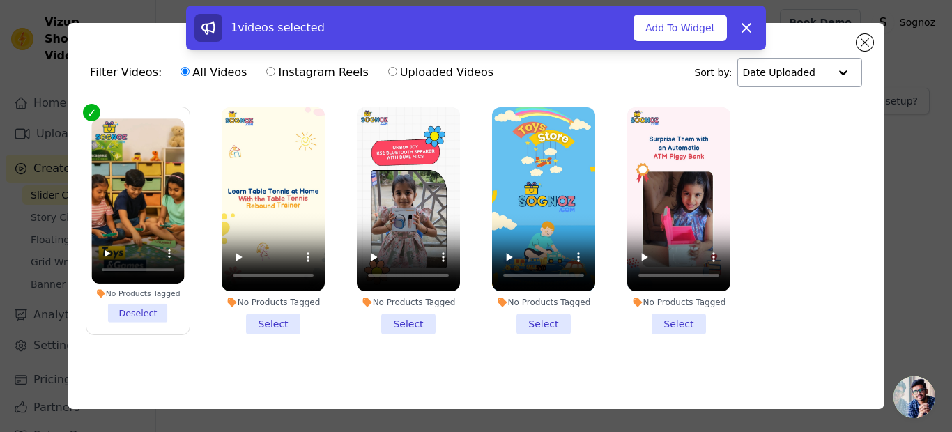
click at [263, 320] on li "No Products Tagged Select" at bounding box center [273, 220] width 103 height 227
click at [0, 0] on input "No Products Tagged Select" at bounding box center [0, 0] width 0 height 0
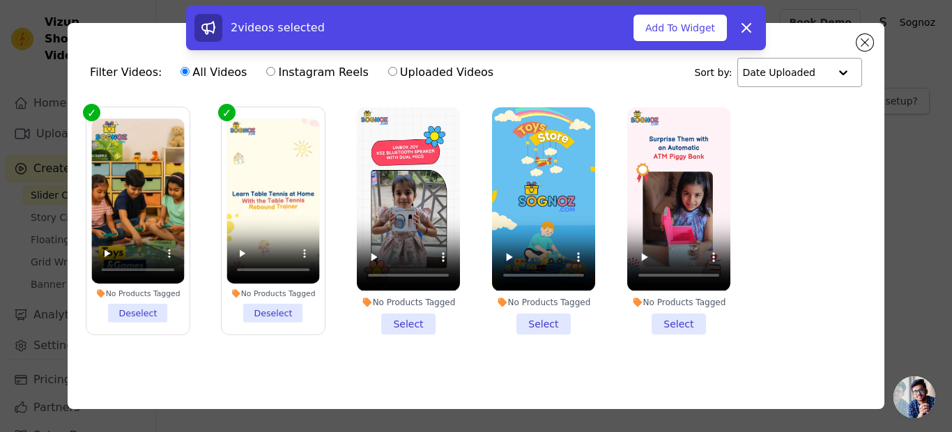
click at [402, 319] on li "No Products Tagged Select" at bounding box center [408, 220] width 103 height 227
click at [0, 0] on input "No Products Tagged Select" at bounding box center [0, 0] width 0 height 0
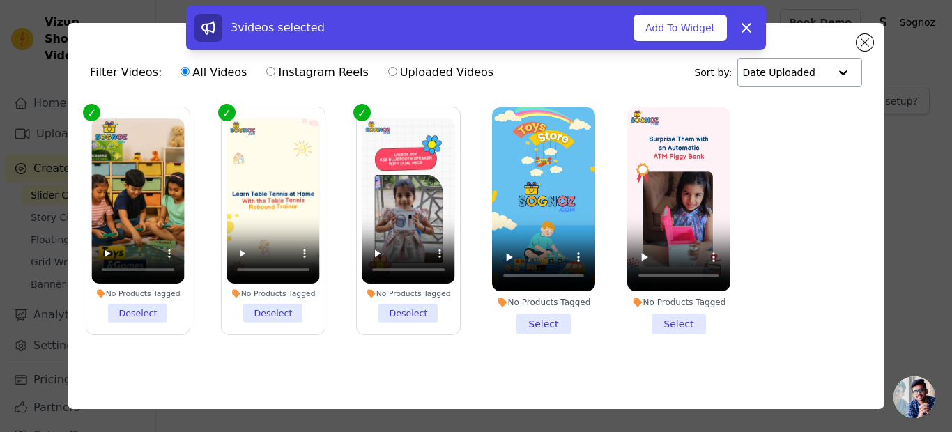
click at [545, 323] on li "No Products Tagged Select" at bounding box center [543, 220] width 103 height 227
click at [0, 0] on input "No Products Tagged Select" at bounding box center [0, 0] width 0 height 0
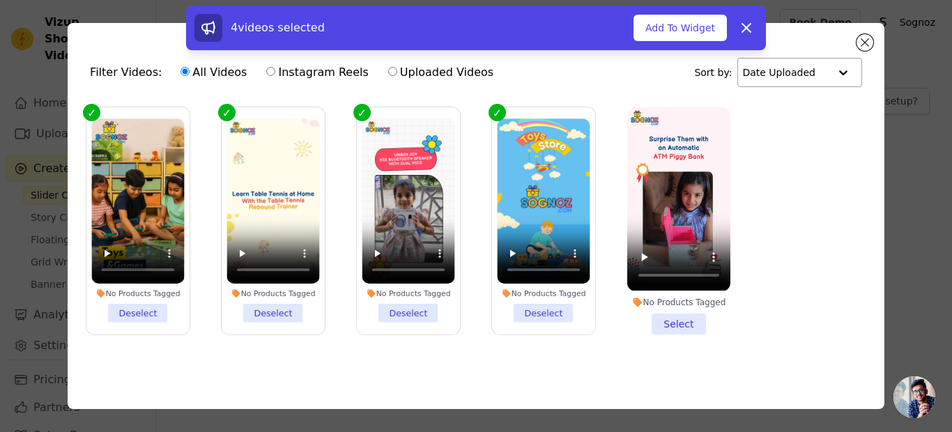
click at [673, 319] on li "No Products Tagged Select" at bounding box center [678, 220] width 103 height 227
click at [0, 0] on input "No Products Tagged Select" at bounding box center [0, 0] width 0 height 0
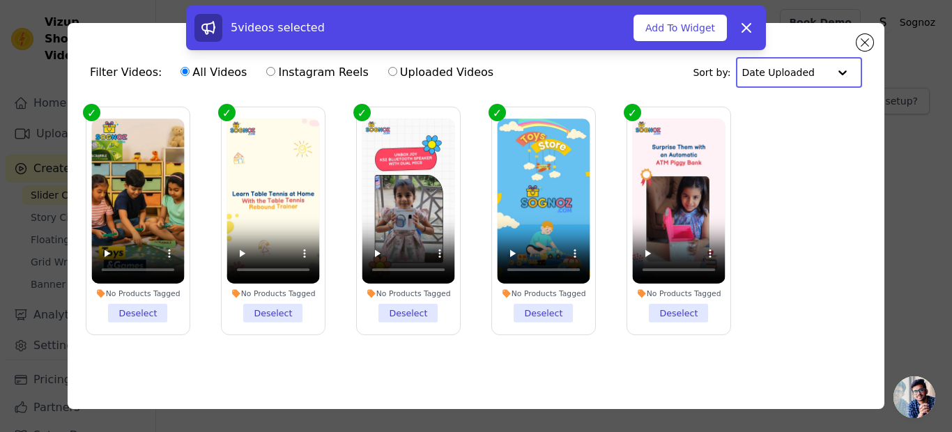
click at [790, 76] on input "text" at bounding box center [785, 73] width 86 height 28
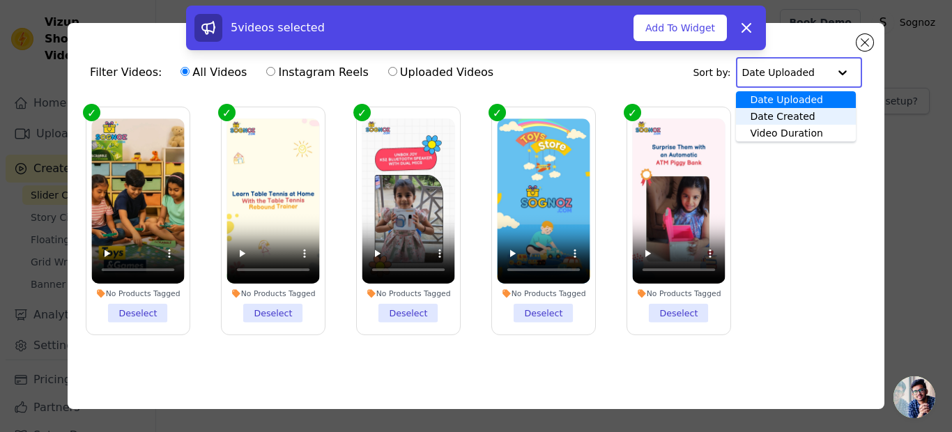
click at [772, 118] on div "Date Created" at bounding box center [795, 116] width 119 height 17
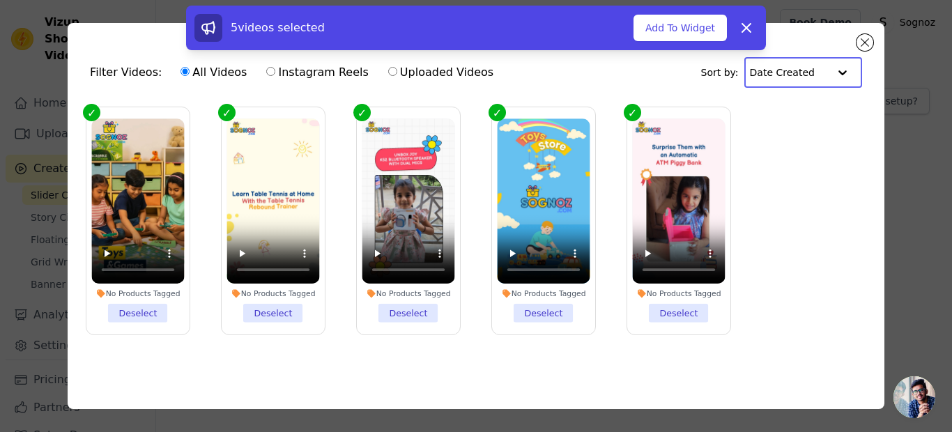
click at [785, 77] on input "text" at bounding box center [789, 73] width 79 height 28
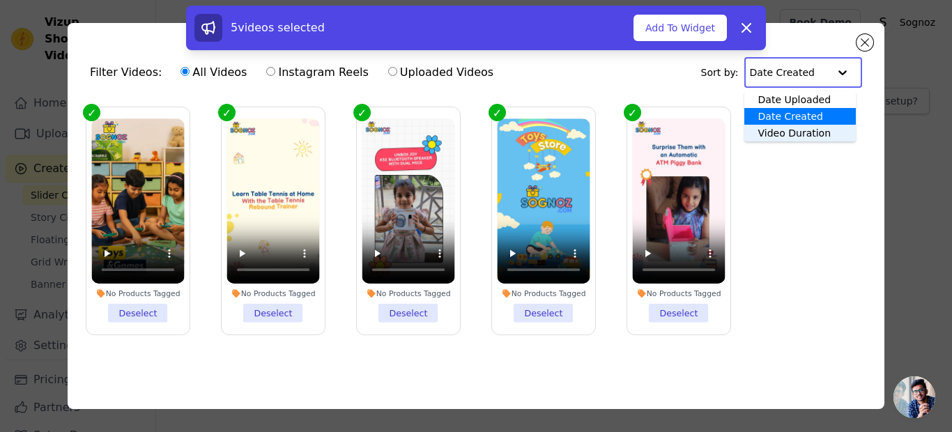
click at [781, 131] on div "Video Duration" at bounding box center [800, 133] width 112 height 17
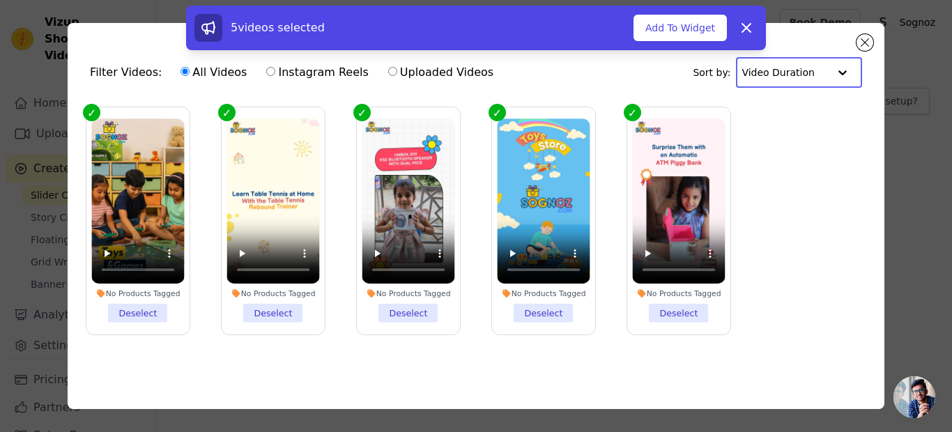
click at [787, 66] on input "text" at bounding box center [785, 73] width 86 height 28
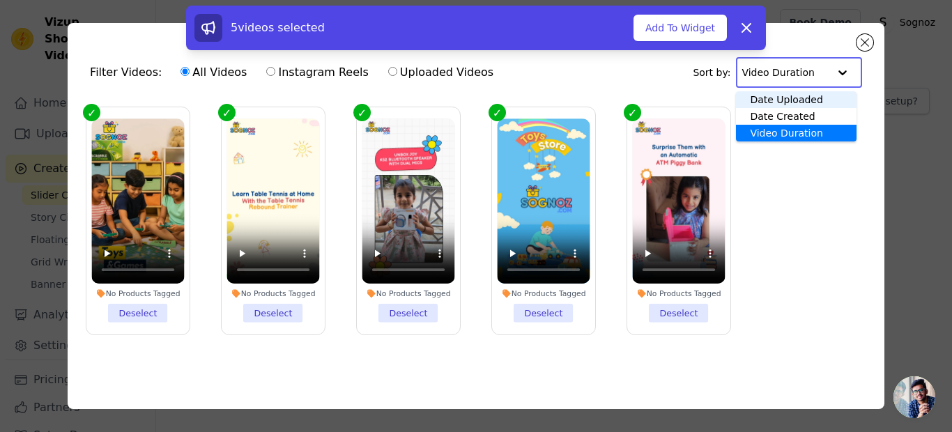
click at [779, 98] on div "Date Uploaded" at bounding box center [796, 99] width 121 height 17
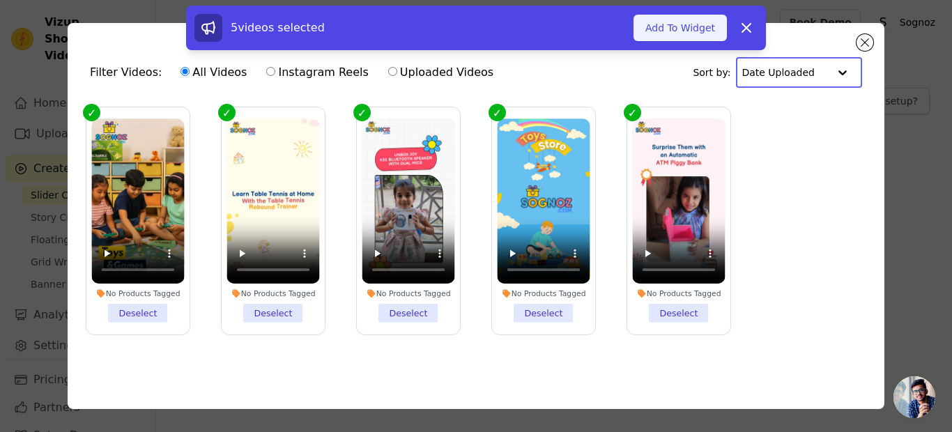
click at [687, 29] on button "Add To Widget" at bounding box center [680, 28] width 93 height 26
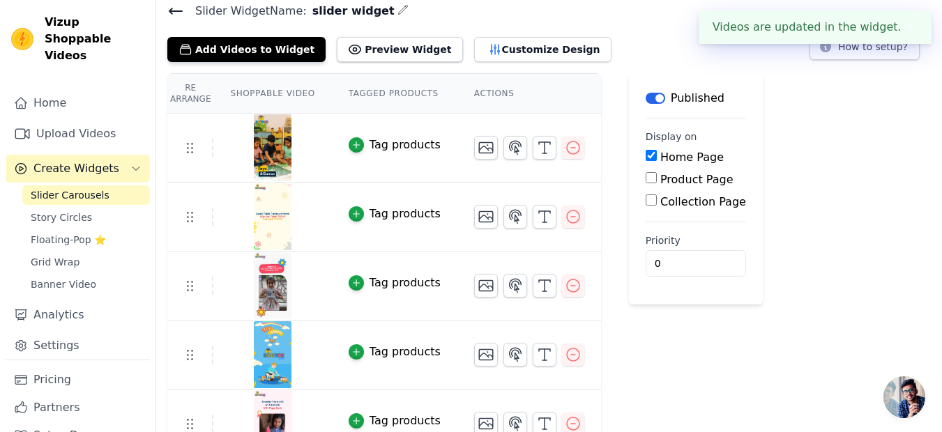
scroll to position [80, 0]
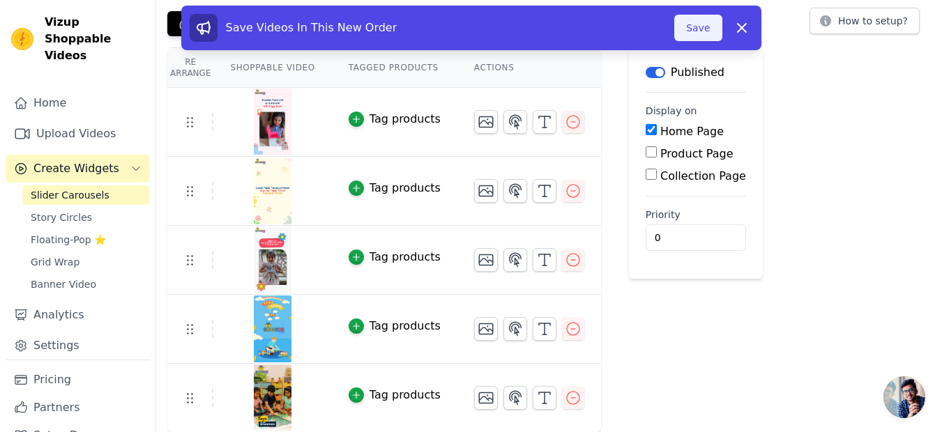
click at [688, 33] on button "Save" at bounding box center [697, 28] width 47 height 26
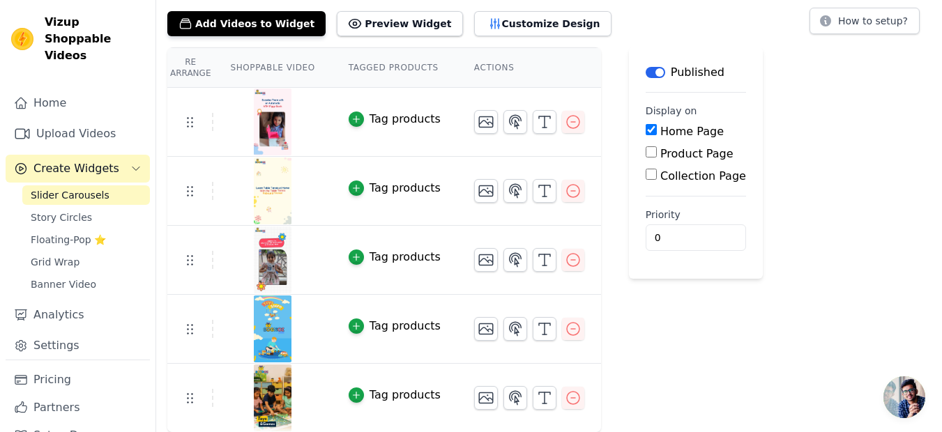
click at [270, 194] on img at bounding box center [272, 191] width 39 height 67
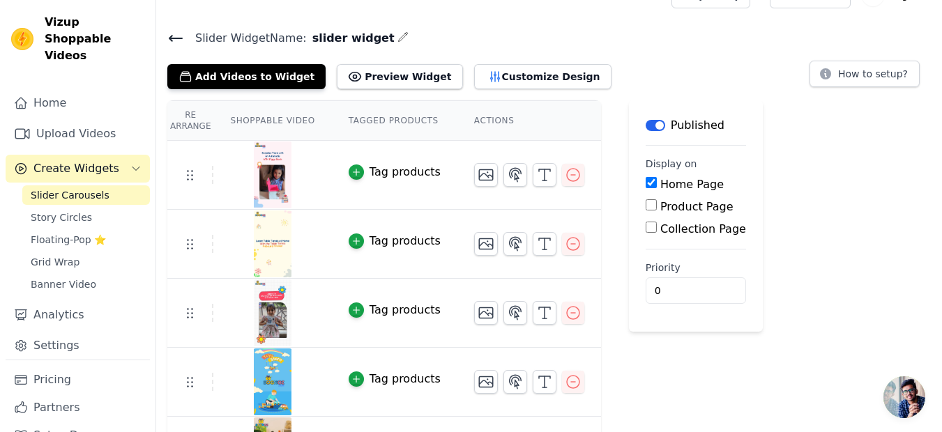
scroll to position [0, 0]
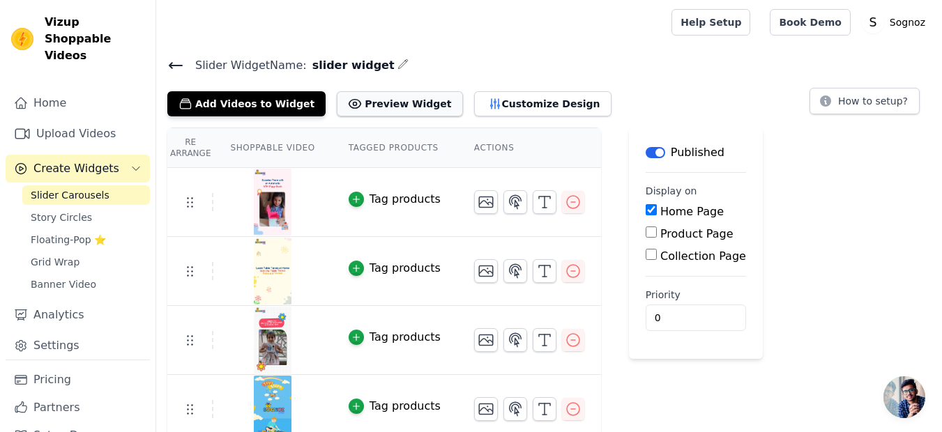
click at [386, 102] on button "Preview Widget" at bounding box center [399, 103] width 125 height 25
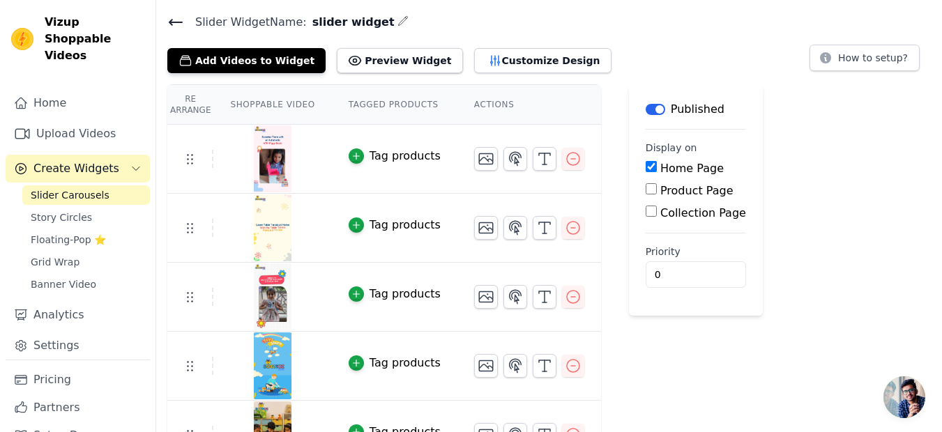
scroll to position [80, 0]
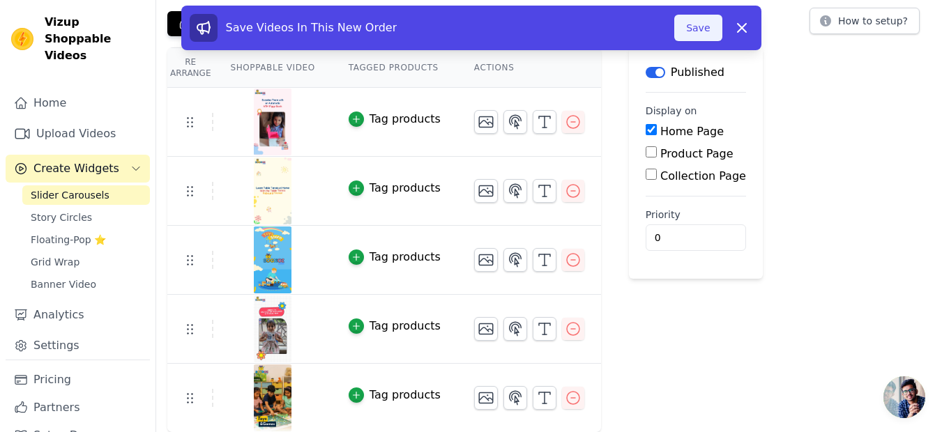
click at [698, 26] on button "Save" at bounding box center [697, 28] width 47 height 26
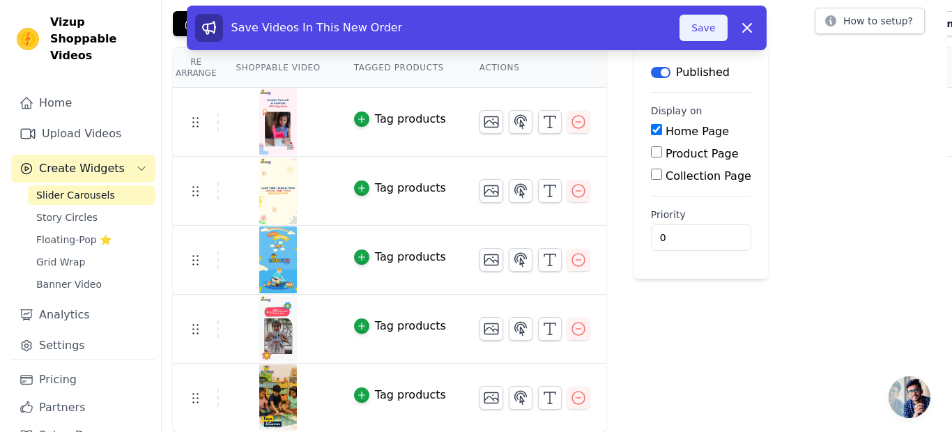
scroll to position [0, 0]
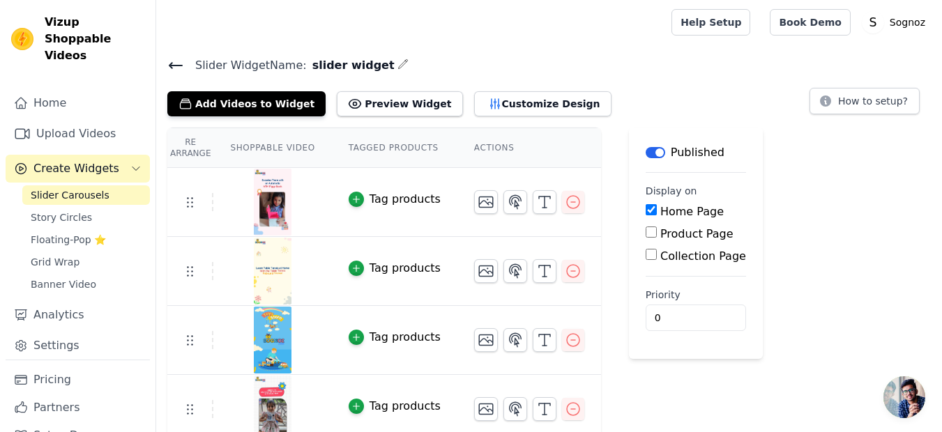
click at [175, 61] on icon at bounding box center [175, 65] width 17 height 17
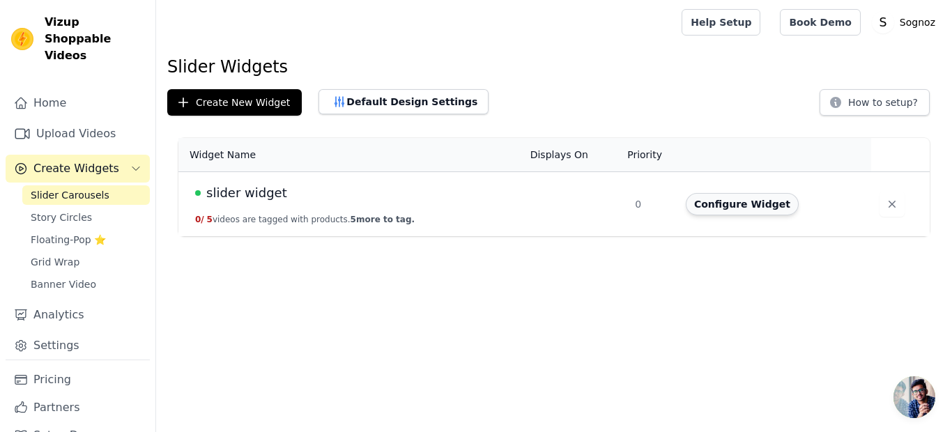
click at [725, 206] on button "Configure Widget" at bounding box center [742, 204] width 113 height 22
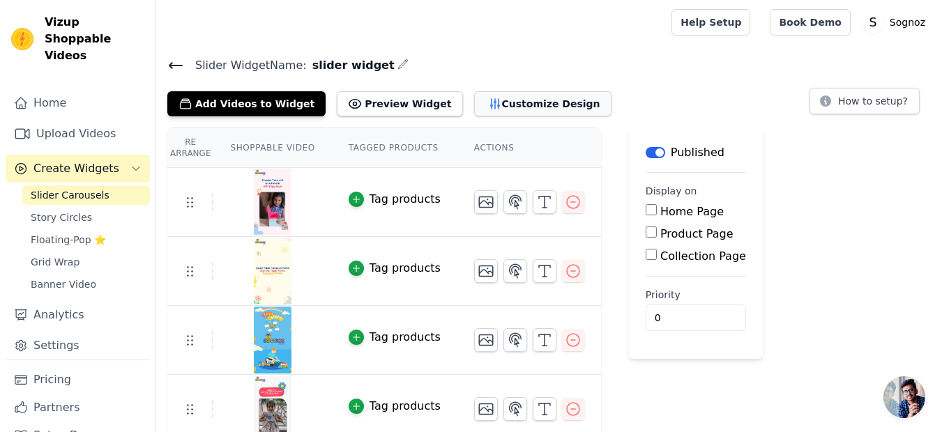
click at [482, 93] on button "Customize Design" at bounding box center [542, 103] width 137 height 25
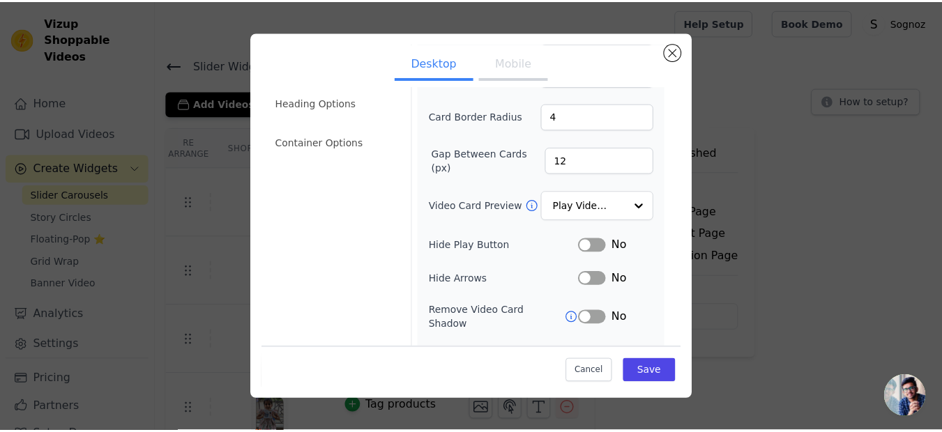
scroll to position [174, 0]
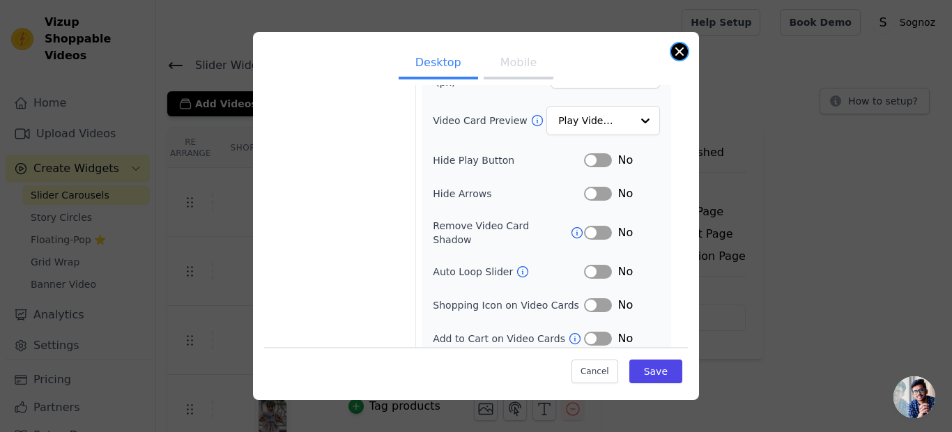
click at [673, 53] on button "Close modal" at bounding box center [679, 51] width 17 height 17
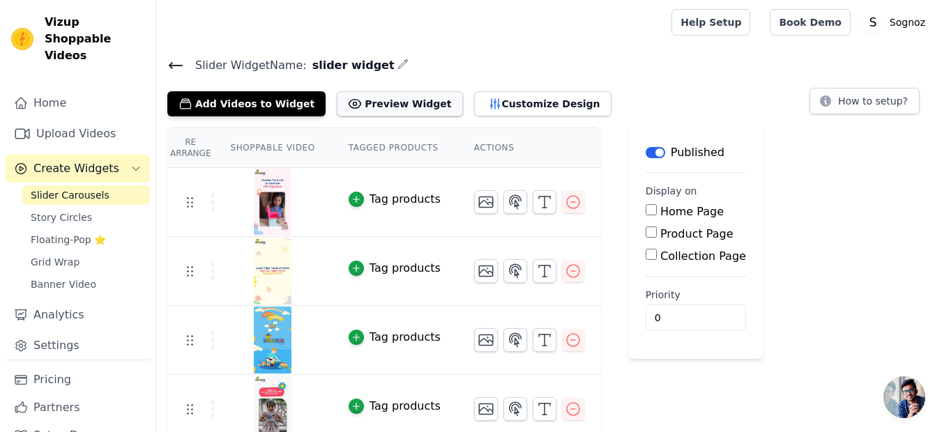
click at [373, 105] on button "Preview Widget" at bounding box center [399, 103] width 125 height 25
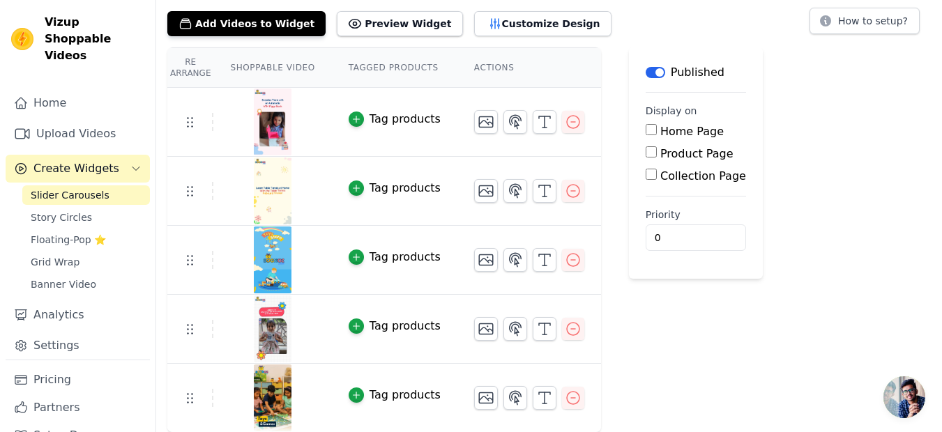
scroll to position [0, 0]
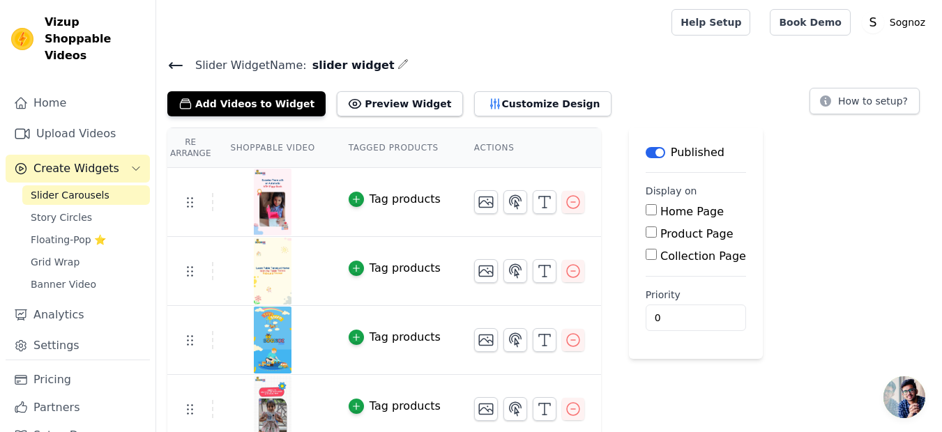
click at [645, 210] on input "Home Page" at bounding box center [650, 209] width 11 height 11
checkbox input "true"
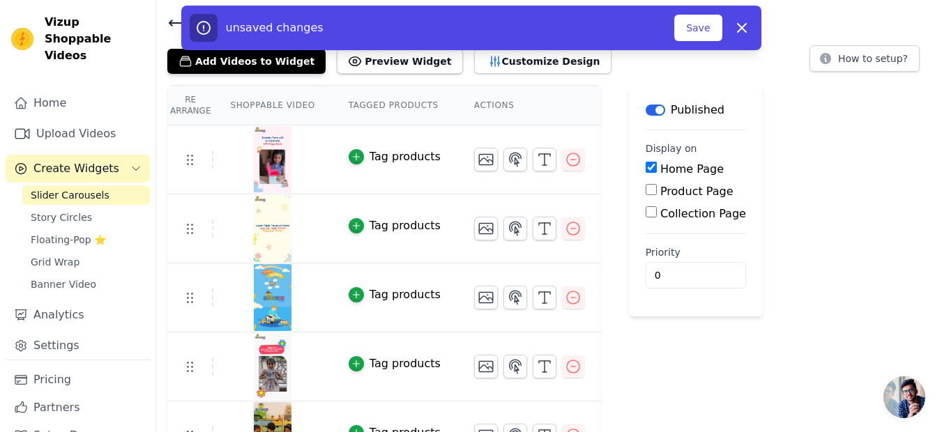
scroll to position [80, 0]
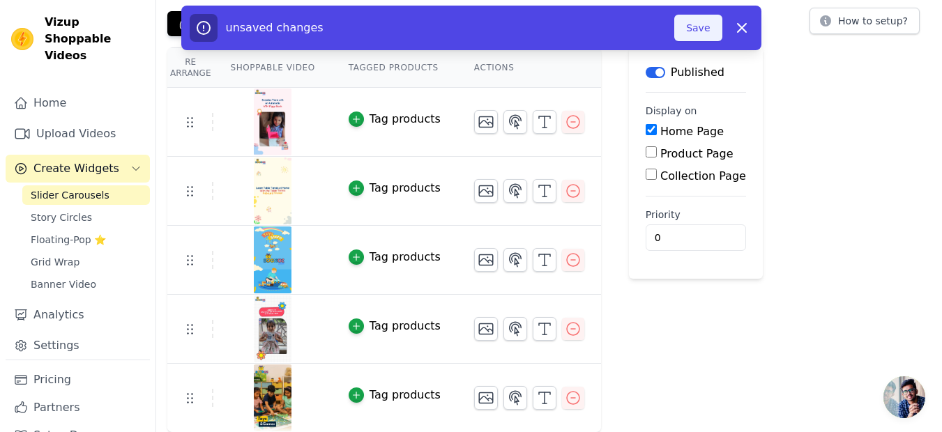
click at [698, 28] on button "Save" at bounding box center [697, 28] width 47 height 26
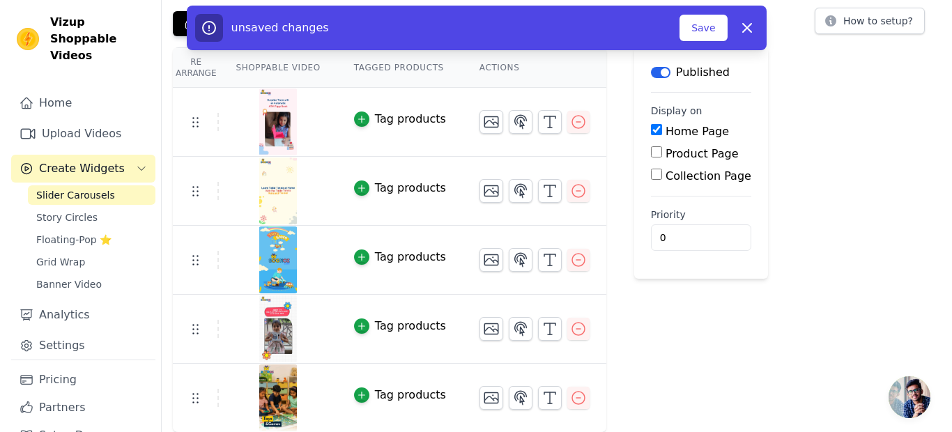
scroll to position [0, 0]
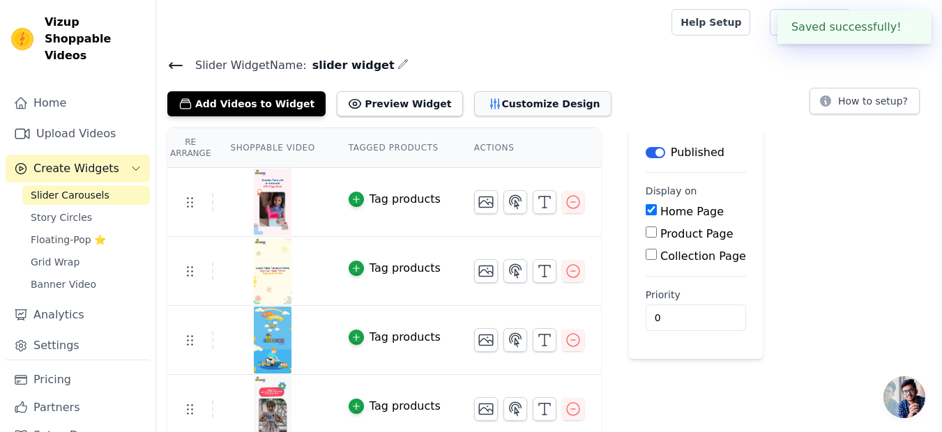
click at [502, 105] on button "Customize Design" at bounding box center [542, 103] width 137 height 25
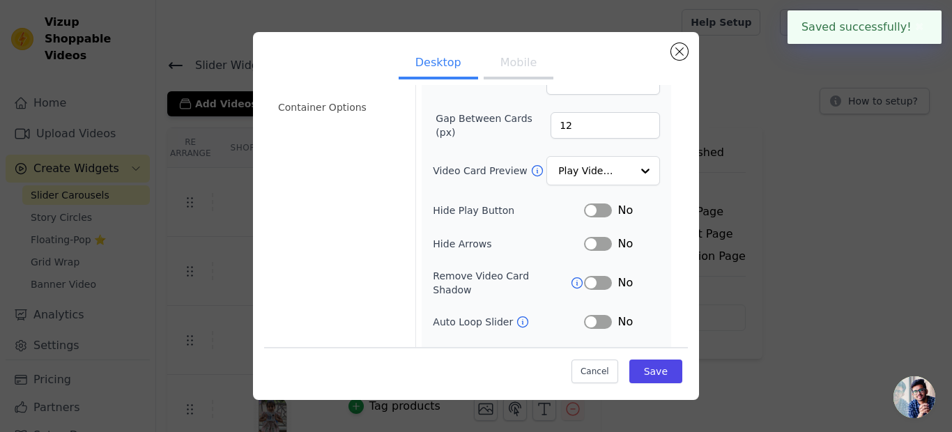
scroll to position [84, 0]
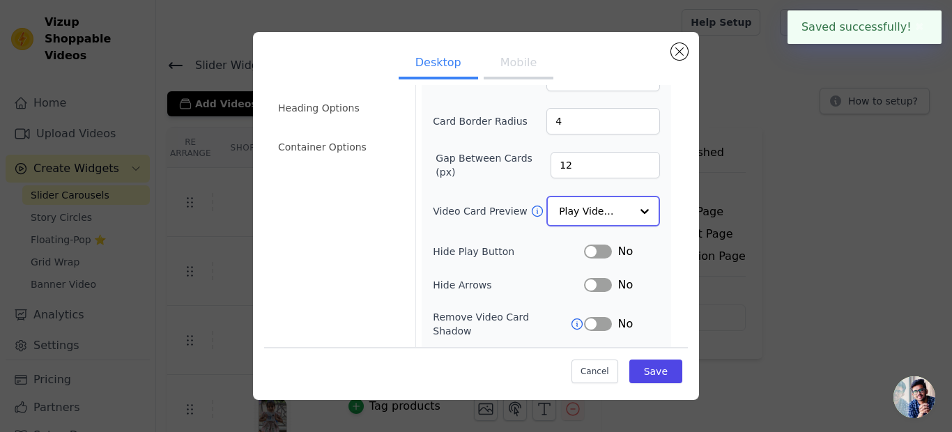
click at [593, 208] on input "Video Card Preview" at bounding box center [595, 211] width 72 height 28
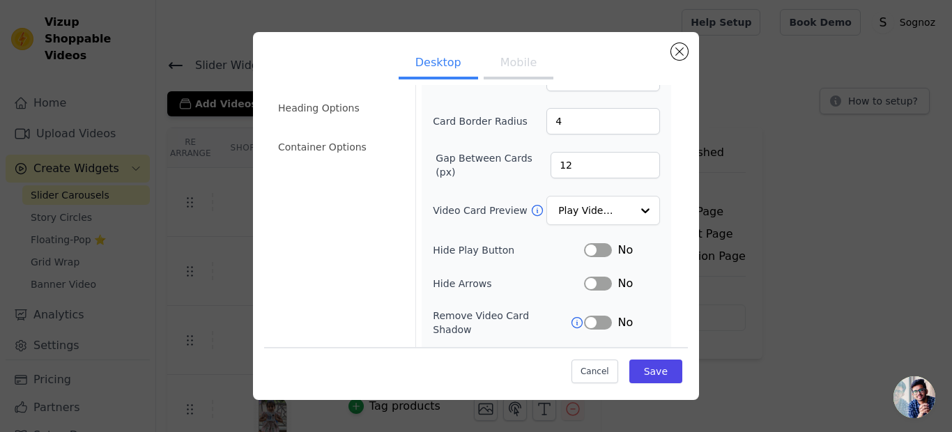
click at [668, 221] on div "Video Card Options Tagged Product Options Heading Options Container Options Wid…" at bounding box center [476, 226] width 424 height 444
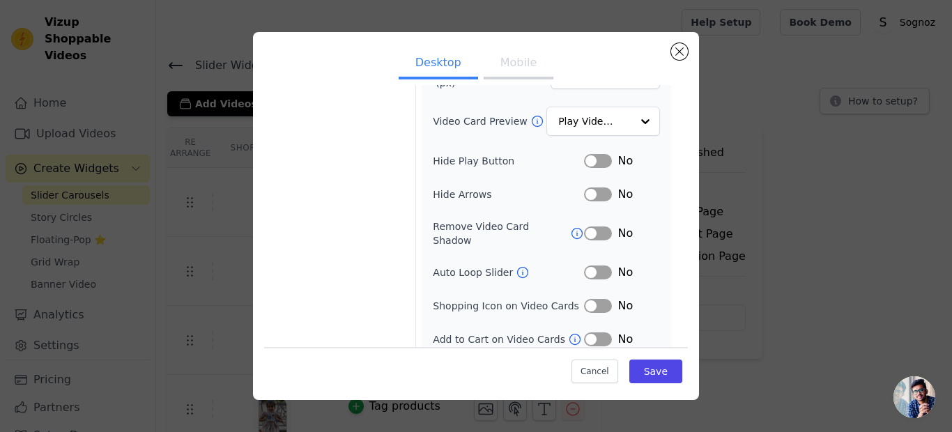
scroll to position [174, 0]
click at [589, 158] on button "Label" at bounding box center [598, 160] width 28 height 14
click at [595, 265] on button "Label" at bounding box center [598, 272] width 28 height 14
click at [586, 332] on button "Label" at bounding box center [598, 339] width 28 height 14
click at [584, 298] on button "Label" at bounding box center [598, 305] width 28 height 14
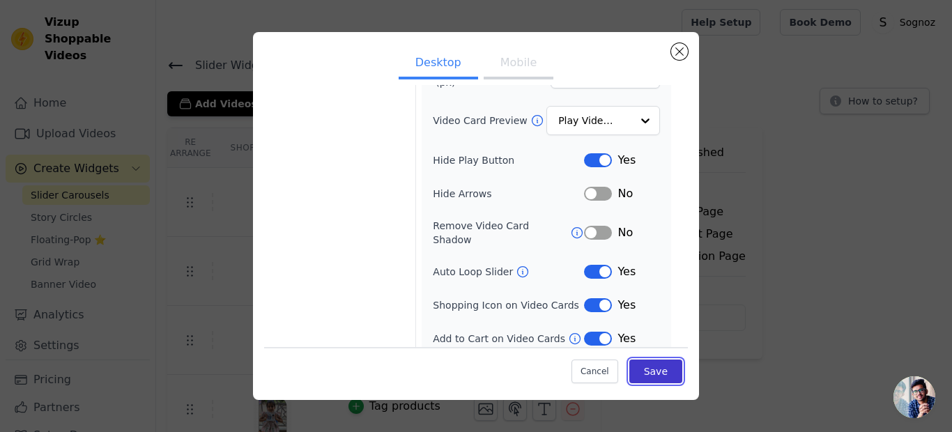
click at [639, 375] on button "Save" at bounding box center [655, 372] width 53 height 24
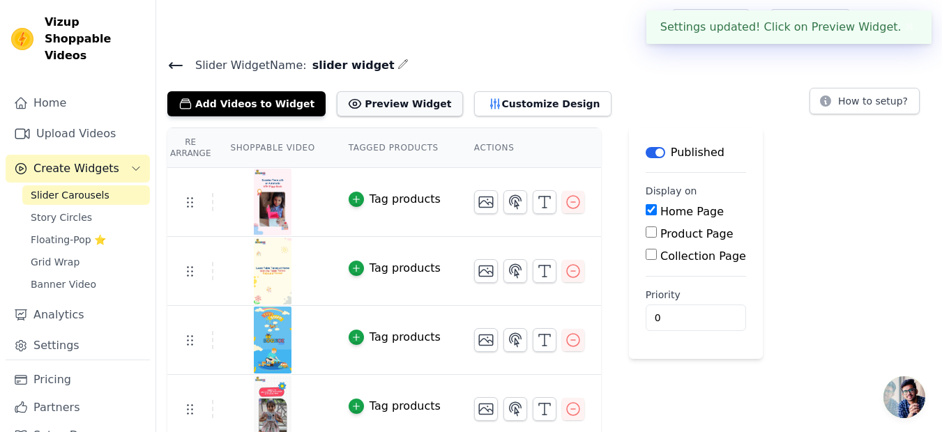
click at [374, 100] on button "Preview Widget" at bounding box center [399, 103] width 125 height 25
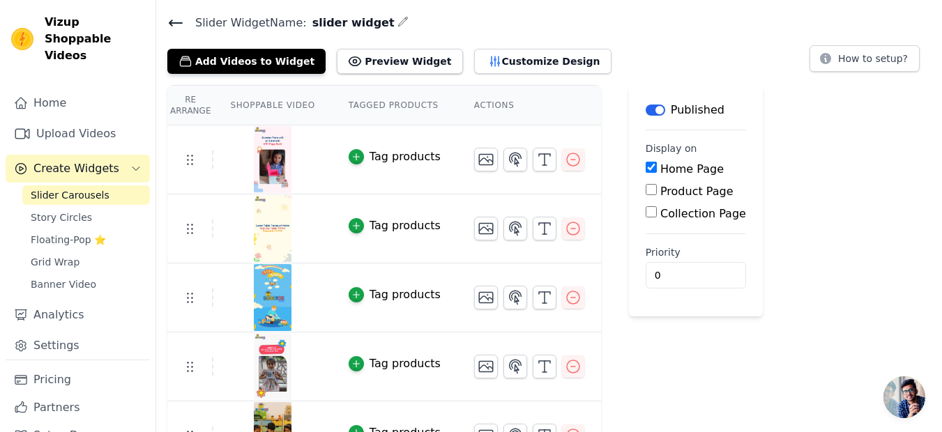
scroll to position [80, 0]
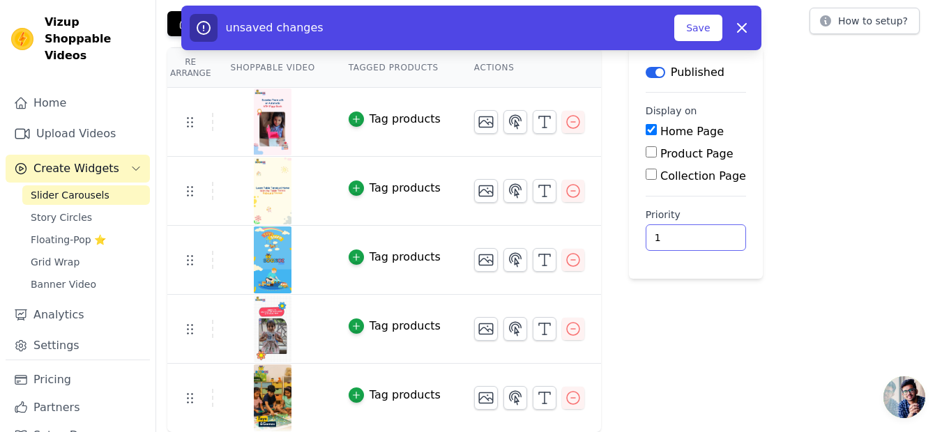
click at [708, 235] on input "1" at bounding box center [695, 237] width 100 height 26
click at [709, 240] on input "0" at bounding box center [695, 237] width 100 height 26
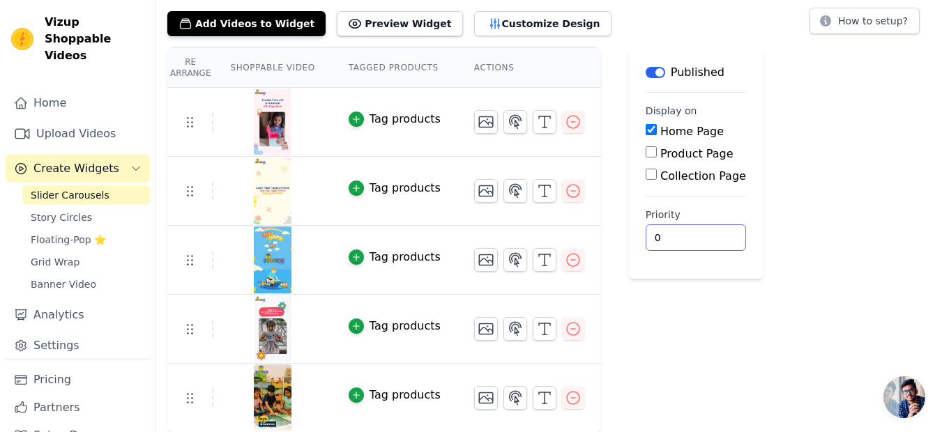
click at [709, 240] on input "0" at bounding box center [695, 237] width 100 height 26
click at [710, 229] on input "0" at bounding box center [695, 237] width 100 height 26
click at [645, 230] on input "0" at bounding box center [695, 237] width 100 height 26
click at [230, 119] on div at bounding box center [272, 122] width 116 height 67
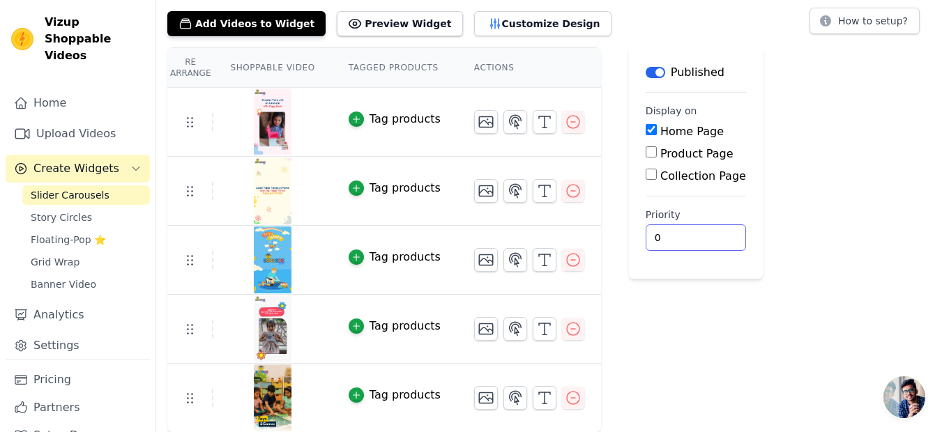
click at [645, 234] on input "0" at bounding box center [695, 237] width 100 height 26
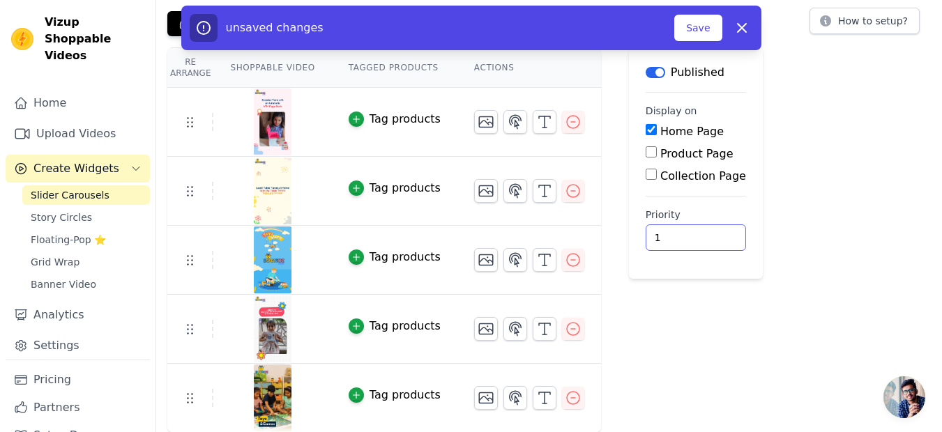
type input "1"
click at [232, 178] on div at bounding box center [272, 191] width 116 height 67
click at [651, 230] on input "1" at bounding box center [695, 237] width 100 height 26
click at [645, 232] on input "1" at bounding box center [695, 237] width 100 height 26
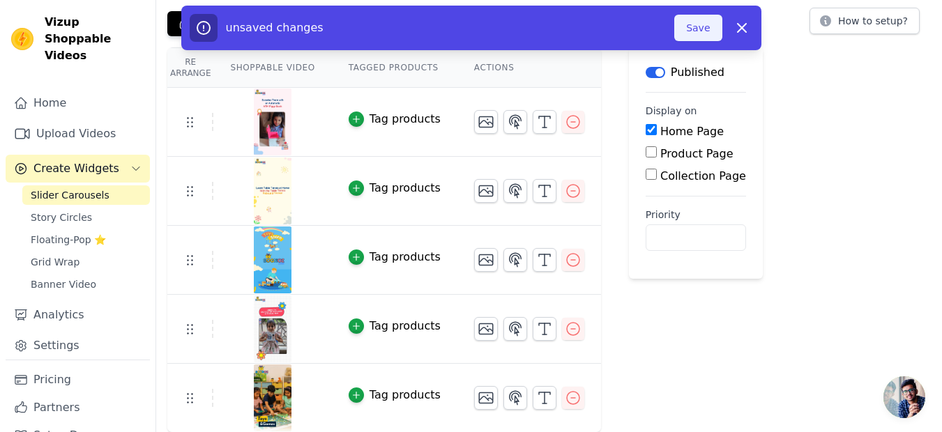
click at [690, 31] on button "Save" at bounding box center [697, 28] width 47 height 26
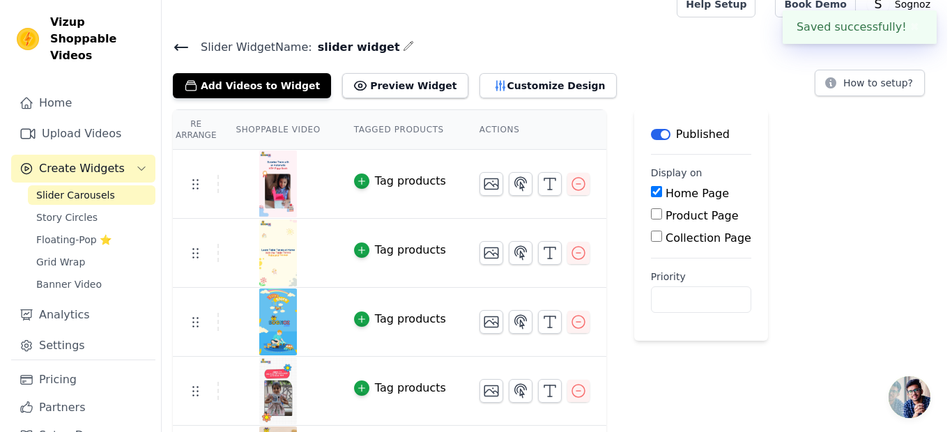
scroll to position [0, 0]
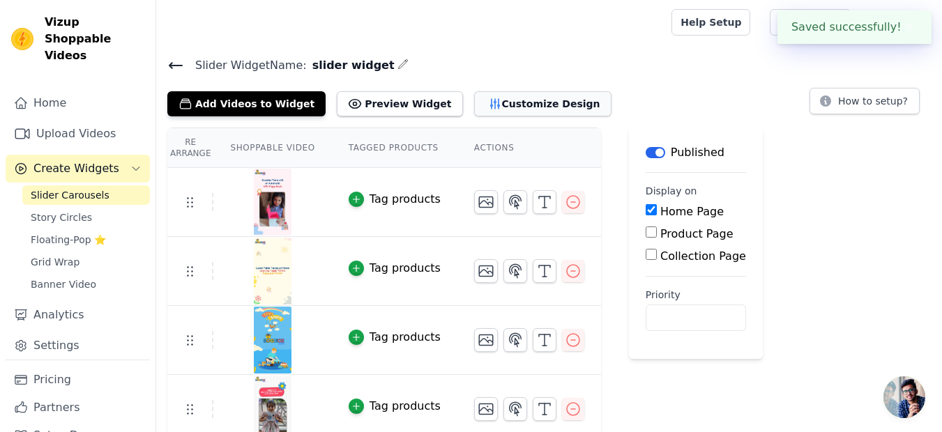
click at [494, 102] on button "Customize Design" at bounding box center [542, 103] width 137 height 25
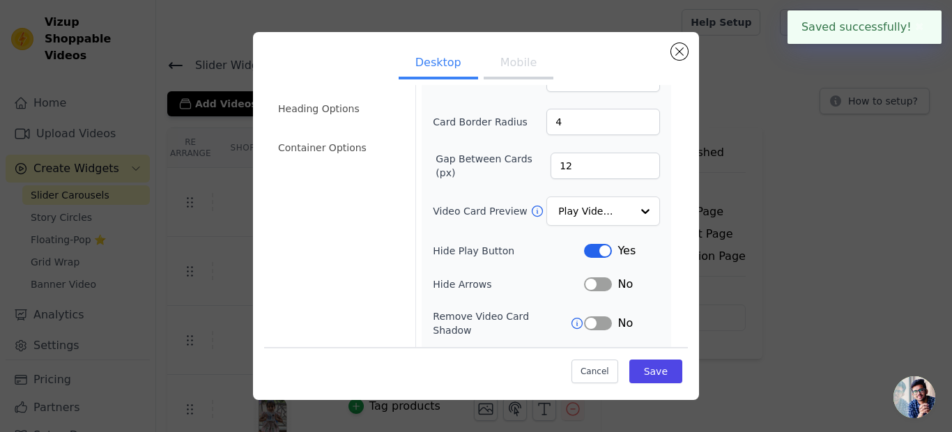
scroll to position [174, 0]
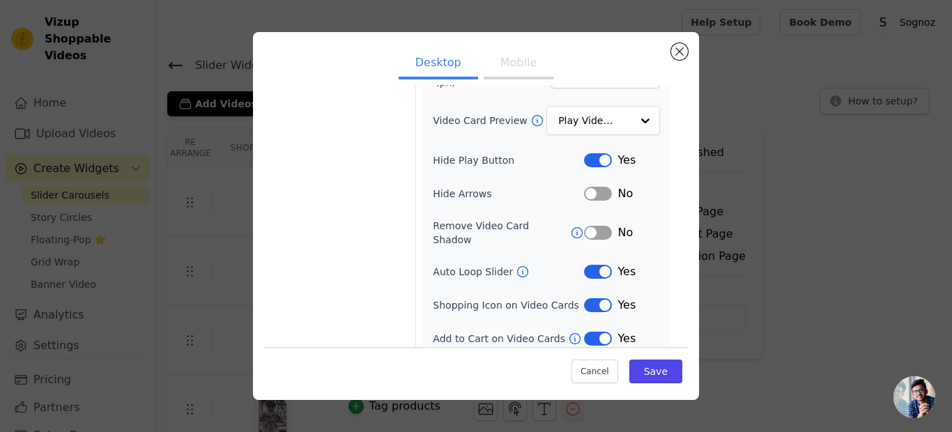
click at [593, 332] on button "Label" at bounding box center [598, 339] width 28 height 14
click at [590, 332] on button "Label" at bounding box center [598, 339] width 28 height 14
click at [597, 298] on button "Label" at bounding box center [598, 305] width 28 height 14
click at [635, 370] on button "Save" at bounding box center [655, 372] width 53 height 24
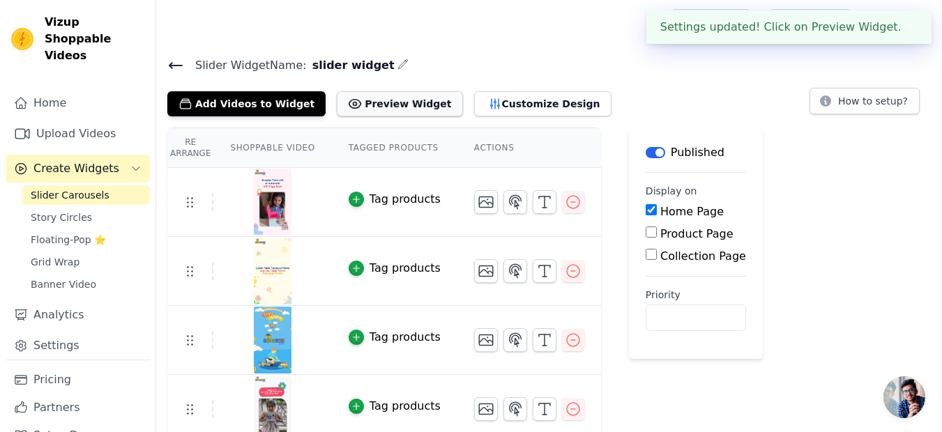
click at [349, 99] on button "Preview Widget" at bounding box center [399, 103] width 125 height 25
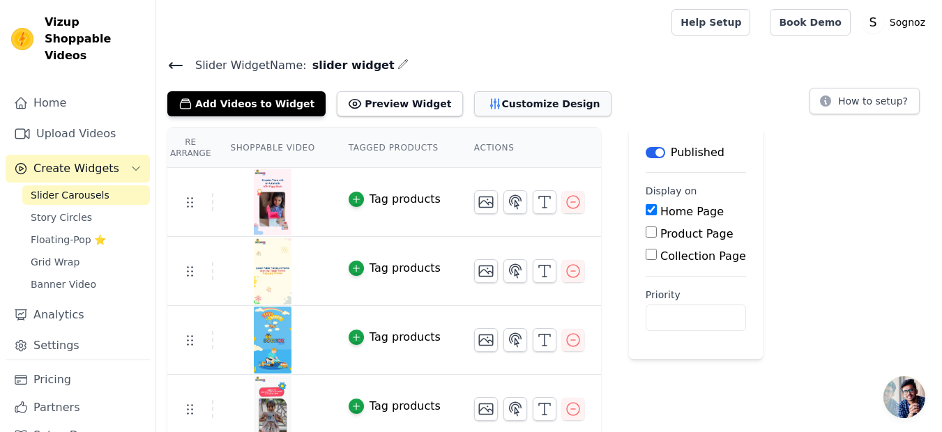
click at [517, 102] on button "Customize Design" at bounding box center [542, 103] width 137 height 25
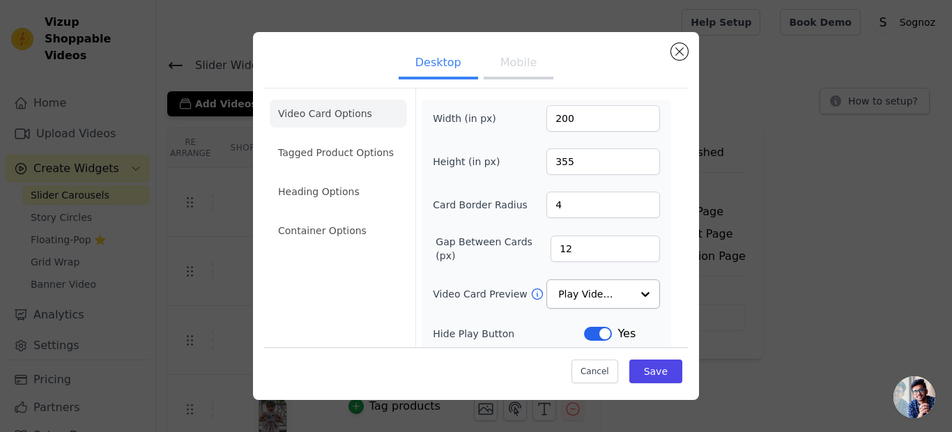
scroll to position [167, 0]
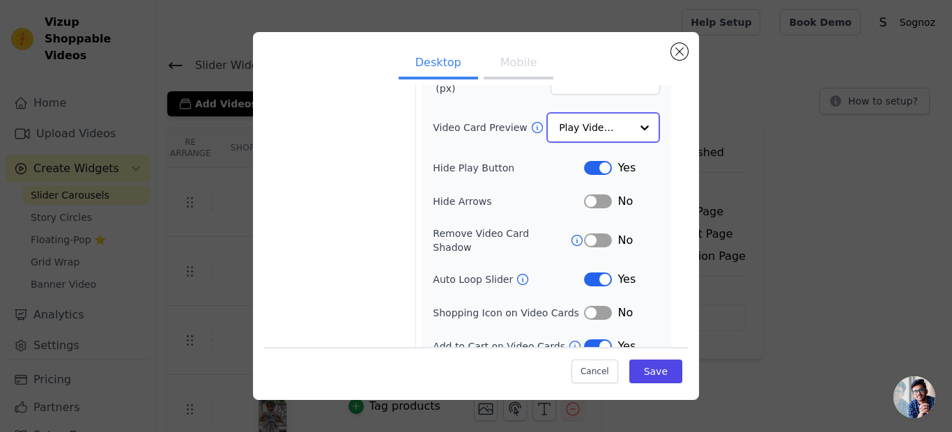
click at [574, 131] on input "Video Card Preview" at bounding box center [595, 128] width 72 height 28
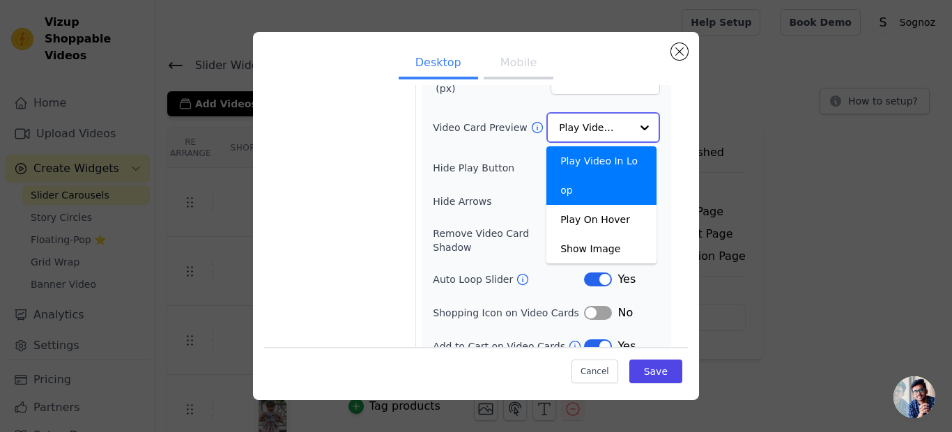
click at [574, 131] on input "Video Card Preview" at bounding box center [595, 128] width 72 height 28
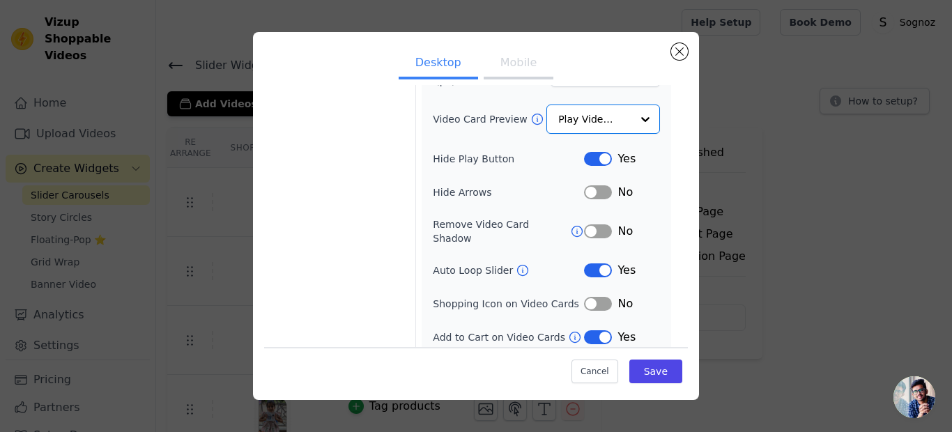
scroll to position [174, 0]
click at [589, 265] on button "Label" at bounding box center [598, 272] width 28 height 14
click at [588, 298] on button "Label" at bounding box center [598, 305] width 28 height 14
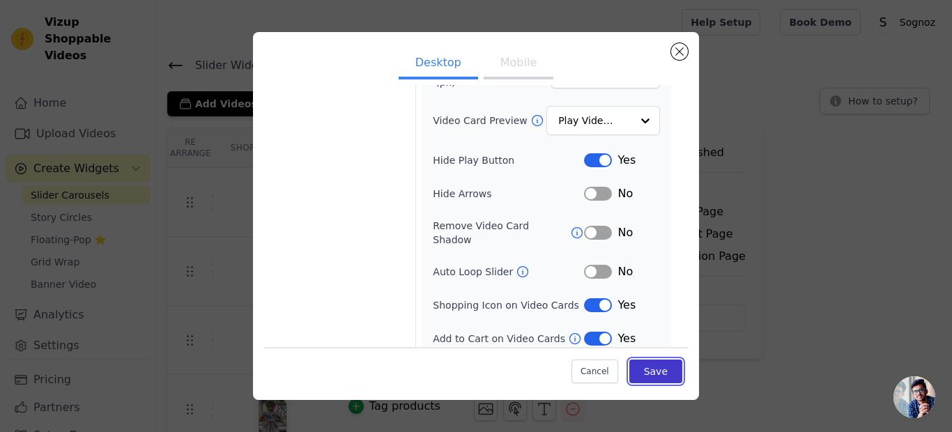
click at [645, 374] on button "Save" at bounding box center [655, 372] width 53 height 24
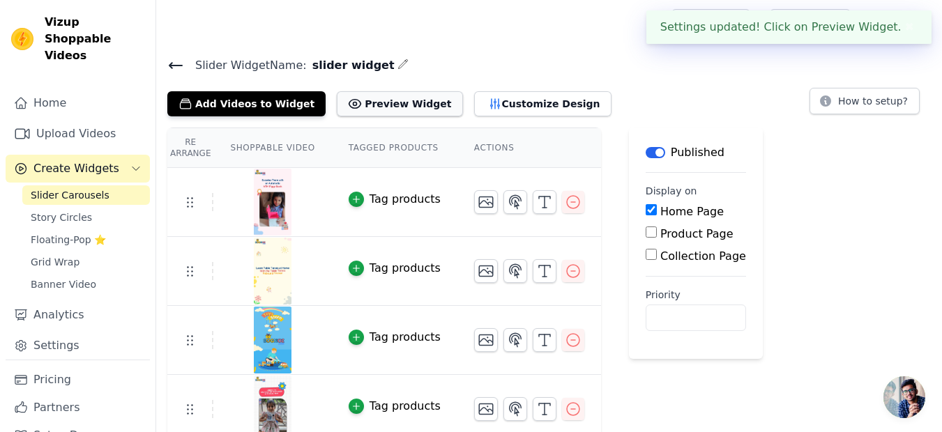
click at [394, 106] on button "Preview Widget" at bounding box center [399, 103] width 125 height 25
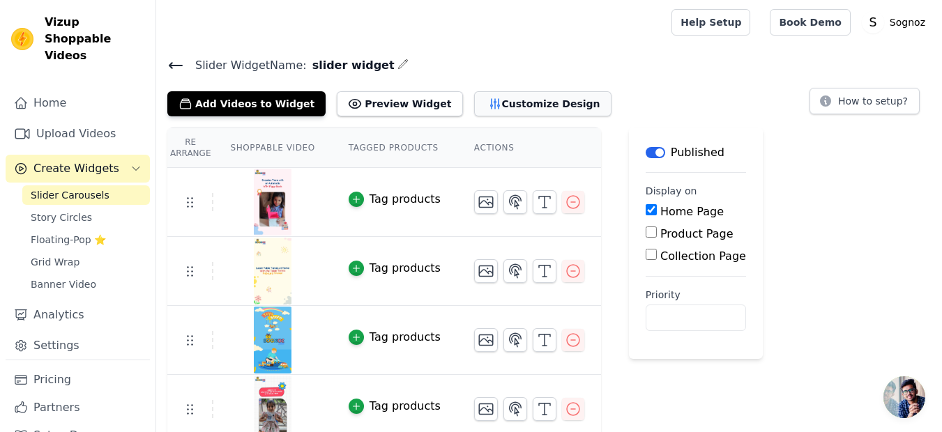
click at [501, 100] on button "Customize Design" at bounding box center [542, 103] width 137 height 25
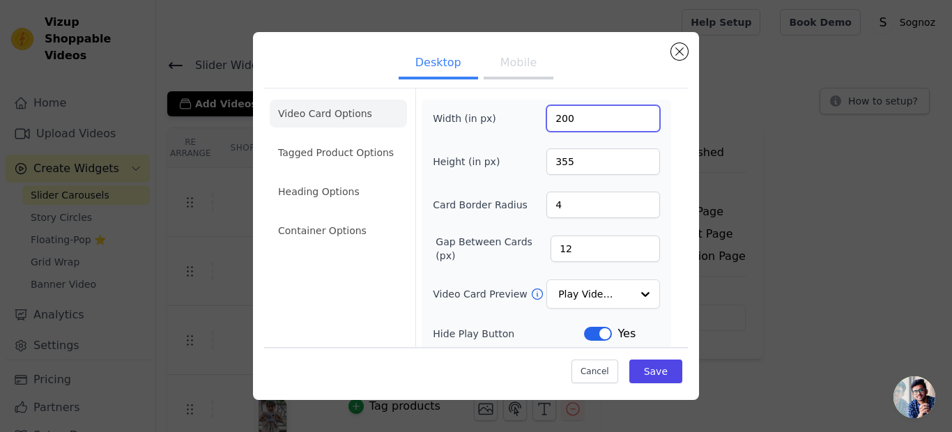
click at [554, 118] on input "200" at bounding box center [604, 118] width 114 height 26
type input "250"
click at [555, 155] on input "355" at bounding box center [604, 161] width 114 height 26
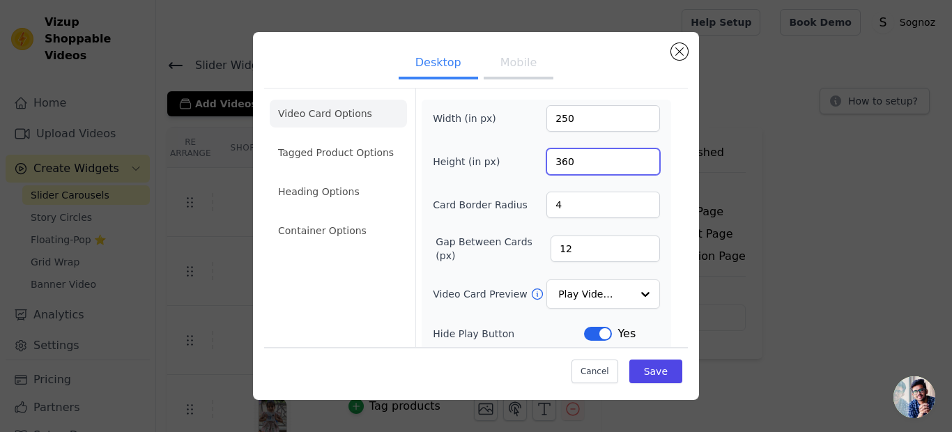
type input "360"
click at [551, 204] on input "4" at bounding box center [604, 205] width 114 height 26
type input "0"
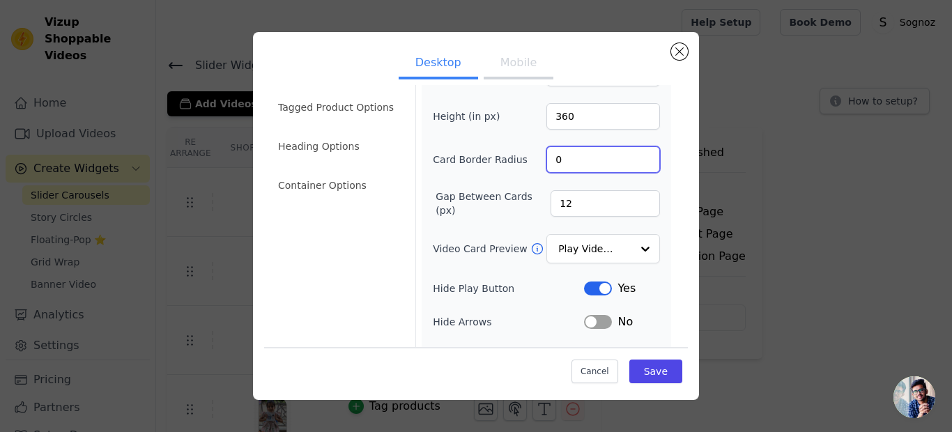
scroll to position [84, 0]
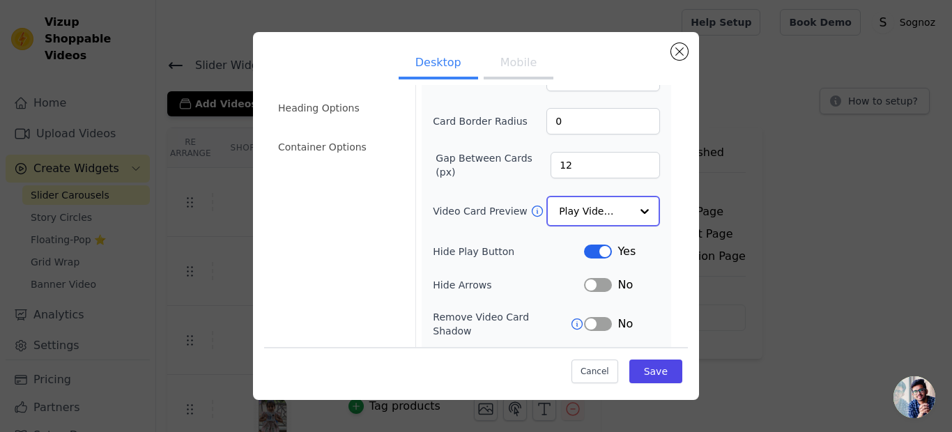
click at [589, 214] on input "Video Card Preview" at bounding box center [595, 211] width 72 height 28
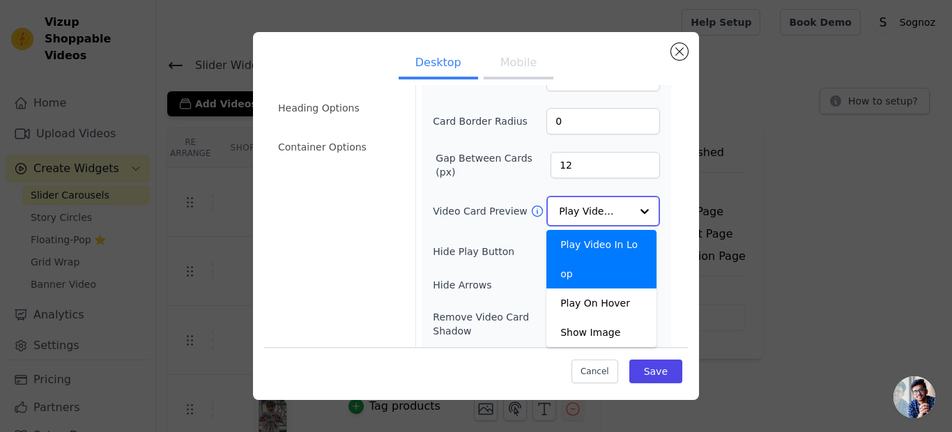
click at [560, 242] on div "Play Video In Loop" at bounding box center [602, 259] width 110 height 59
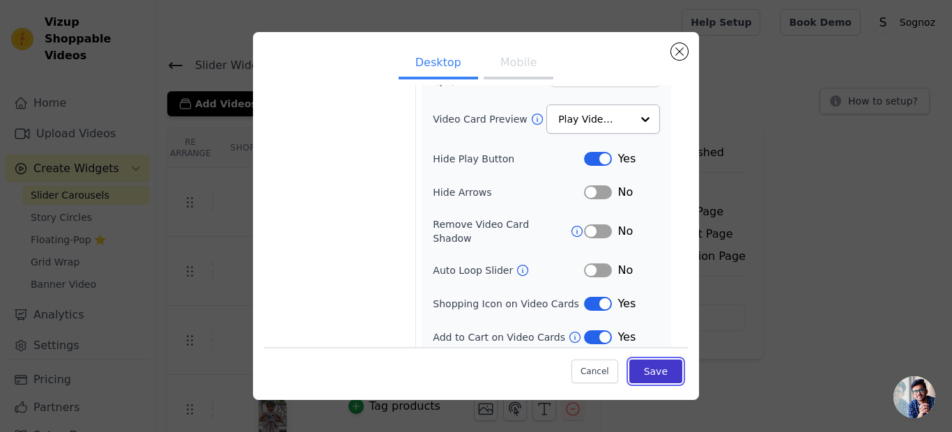
scroll to position [174, 0]
click at [648, 372] on button "Save" at bounding box center [655, 372] width 53 height 24
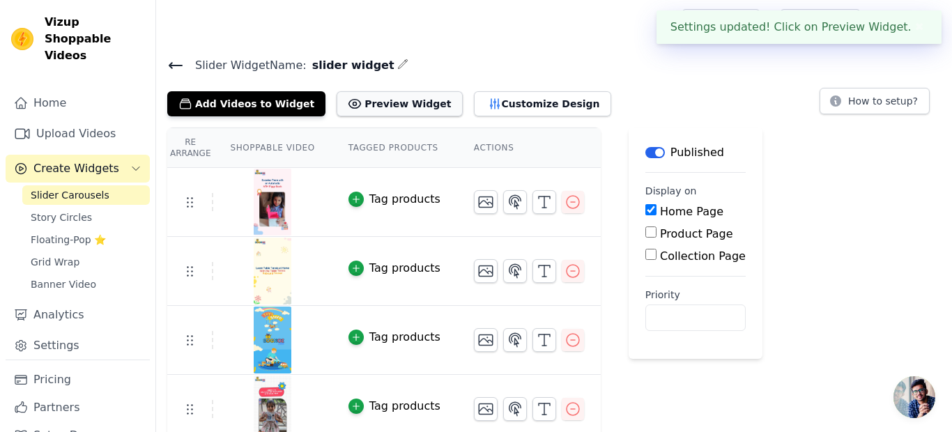
click at [369, 103] on button "Preview Widget" at bounding box center [399, 103] width 125 height 25
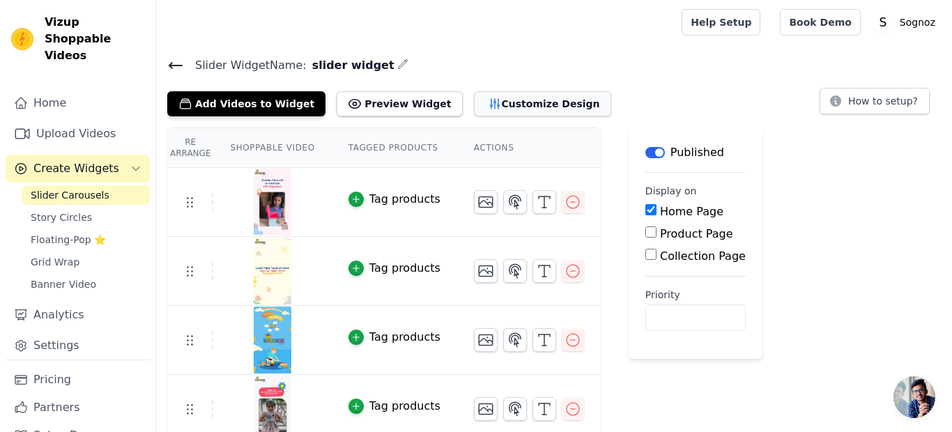
click at [484, 100] on button "Customize Design" at bounding box center [542, 103] width 137 height 25
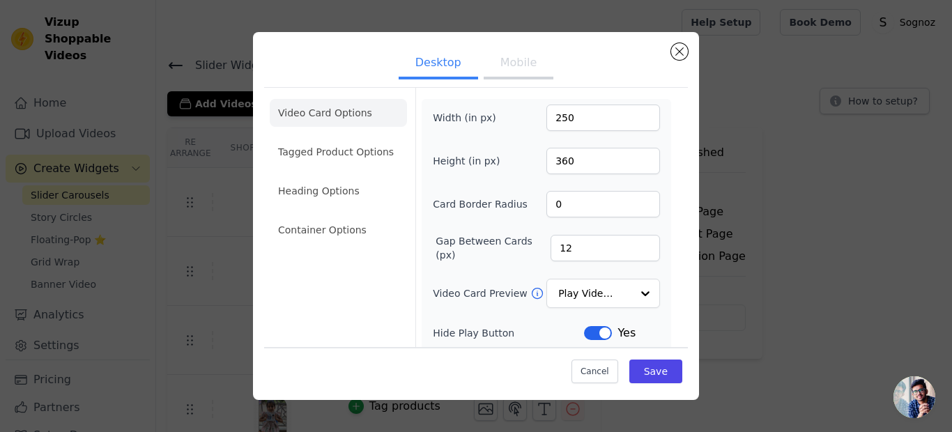
scroll to position [0, 0]
click at [303, 217] on li "Tagged Product Options" at bounding box center [338, 231] width 137 height 28
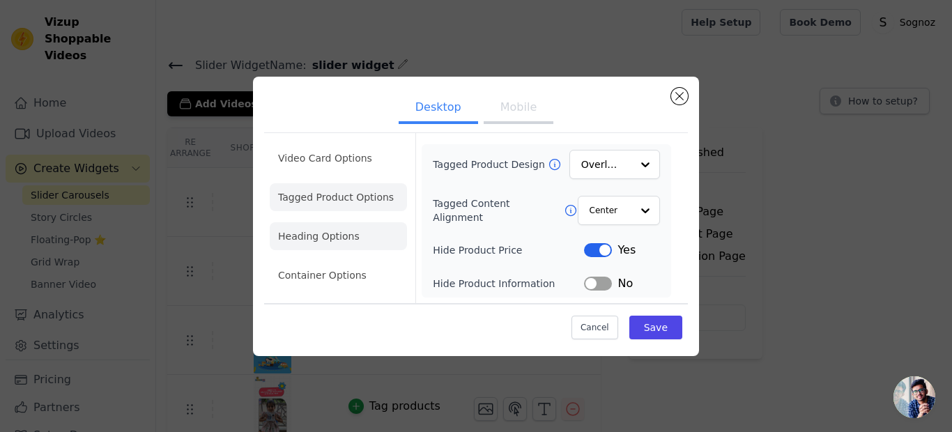
click at [307, 233] on li "Heading Options" at bounding box center [338, 236] width 137 height 28
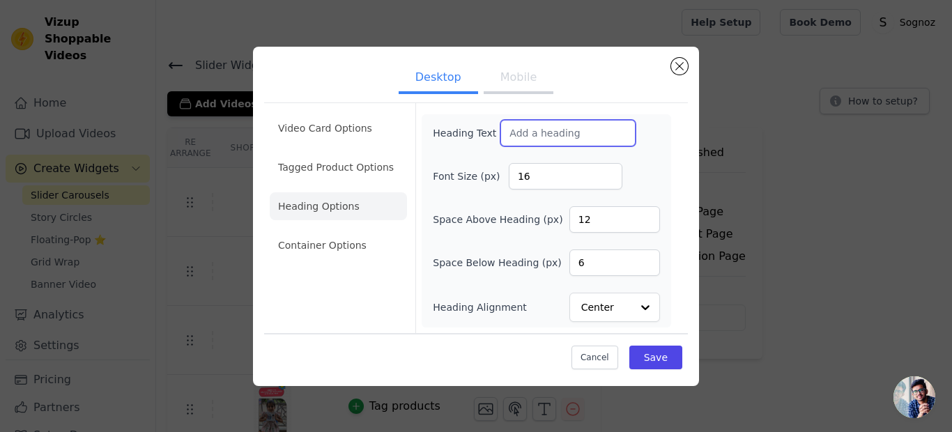
click at [556, 132] on input "Heading Text" at bounding box center [567, 133] width 135 height 26
type input "fgdfgdfg"
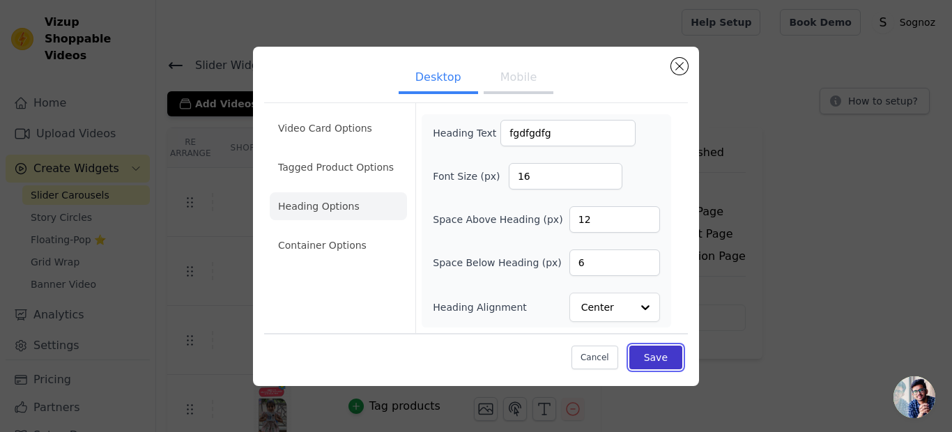
click at [650, 362] on button "Save" at bounding box center [655, 358] width 53 height 24
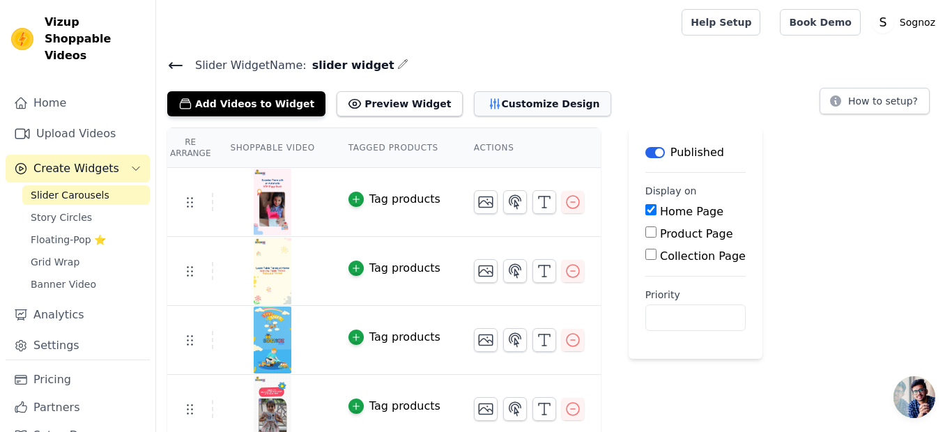
click at [506, 107] on button "Customize Design" at bounding box center [542, 103] width 137 height 25
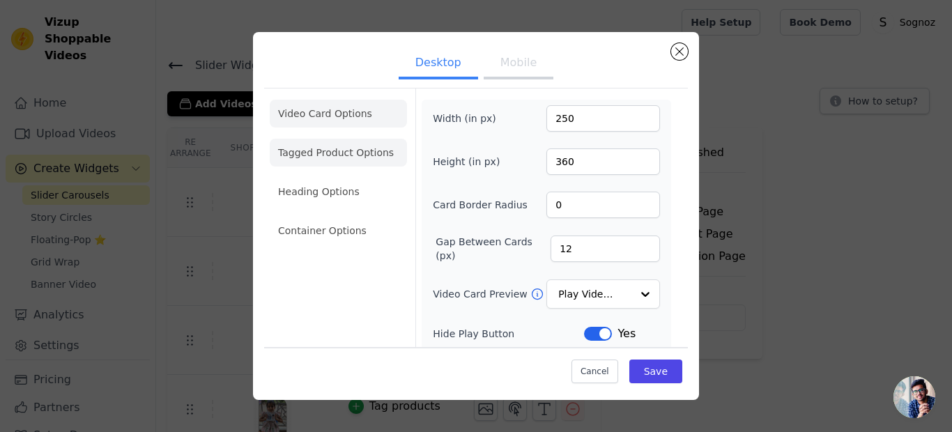
click at [316, 217] on li "Tagged Product Options" at bounding box center [338, 231] width 137 height 28
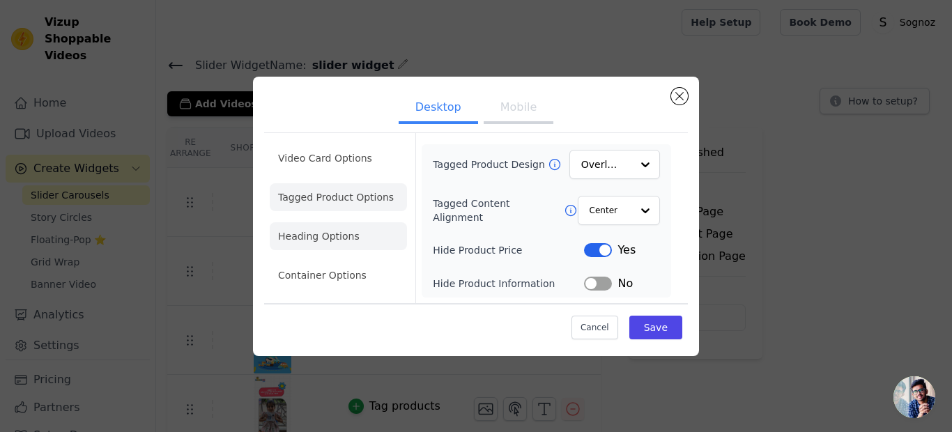
click at [326, 228] on li "Heading Options" at bounding box center [338, 236] width 137 height 28
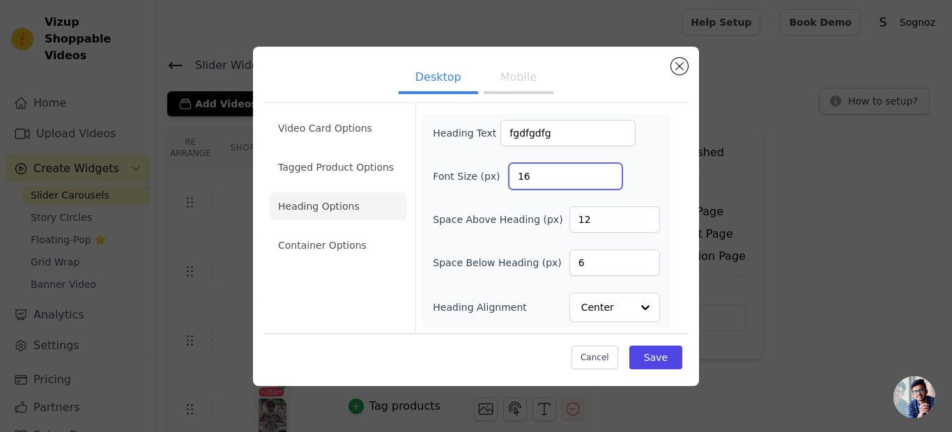
click at [513, 171] on input "16" at bounding box center [566, 176] width 114 height 26
type input "40"
click at [533, 128] on input "fgdfgdfg" at bounding box center [567, 133] width 135 height 26
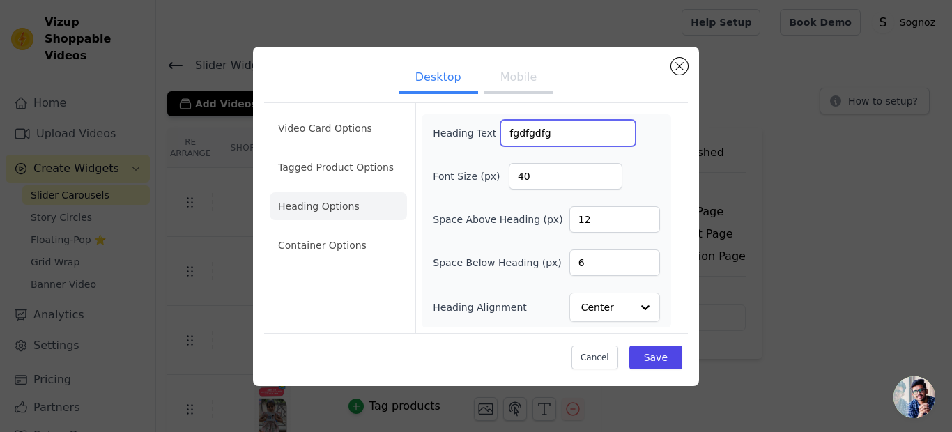
click at [541, 136] on input "fgdfgdfg" at bounding box center [567, 133] width 135 height 26
paste input "SHOP OUR REELS"
type input "SHOP OUR REELS"
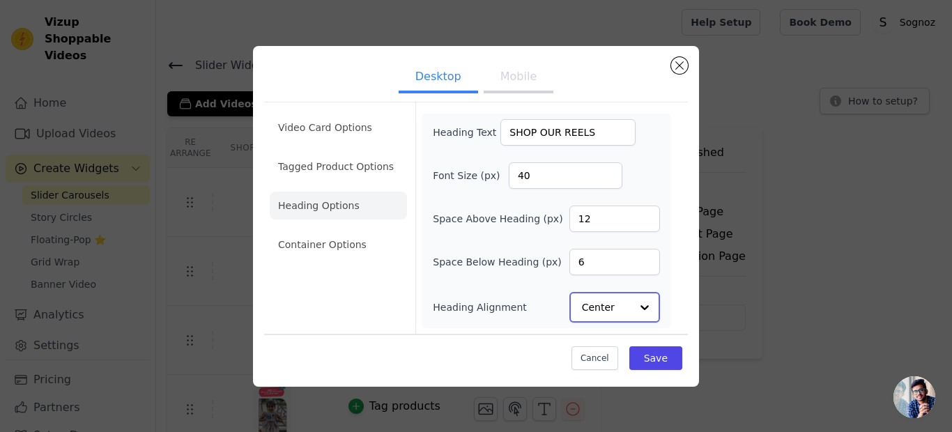
click at [609, 310] on input "Heading Alignment" at bounding box center [606, 307] width 49 height 28
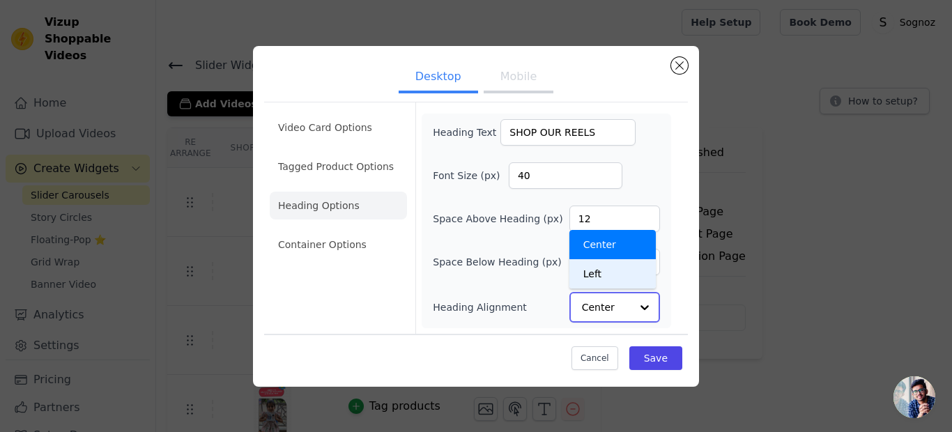
click at [588, 274] on div "Left" at bounding box center [613, 273] width 86 height 29
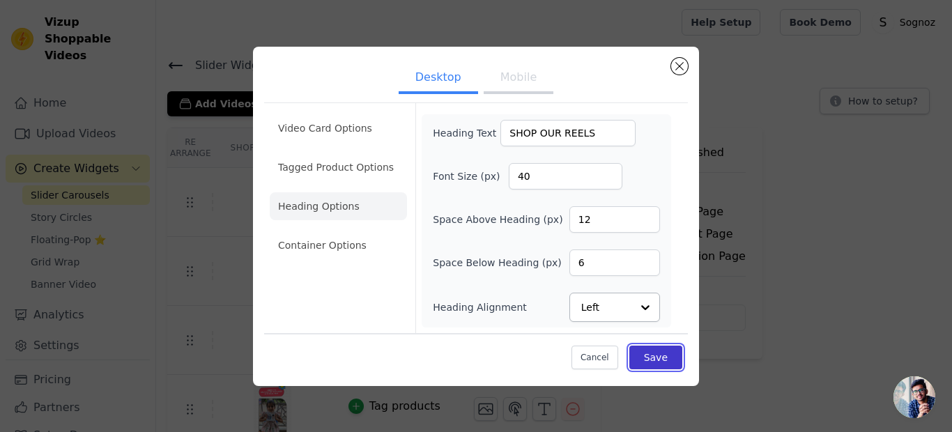
click at [650, 362] on button "Save" at bounding box center [655, 358] width 53 height 24
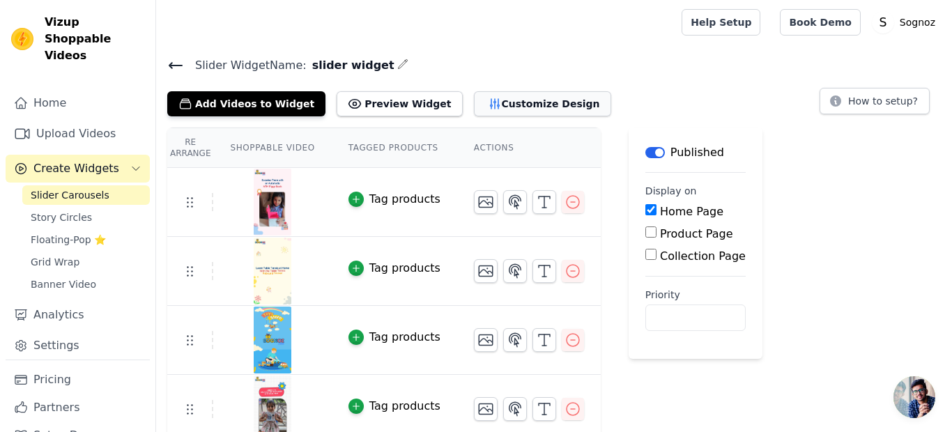
click at [495, 105] on button "Customize Design" at bounding box center [542, 103] width 137 height 25
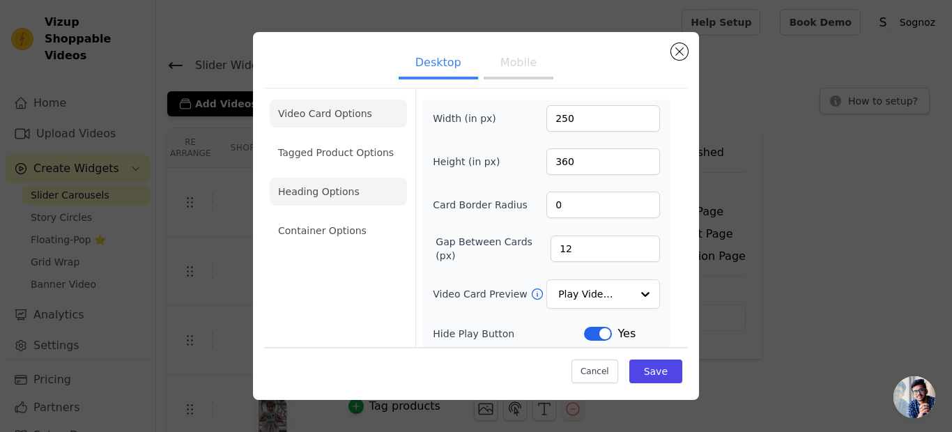
click at [312, 193] on li "Heading Options" at bounding box center [338, 192] width 137 height 28
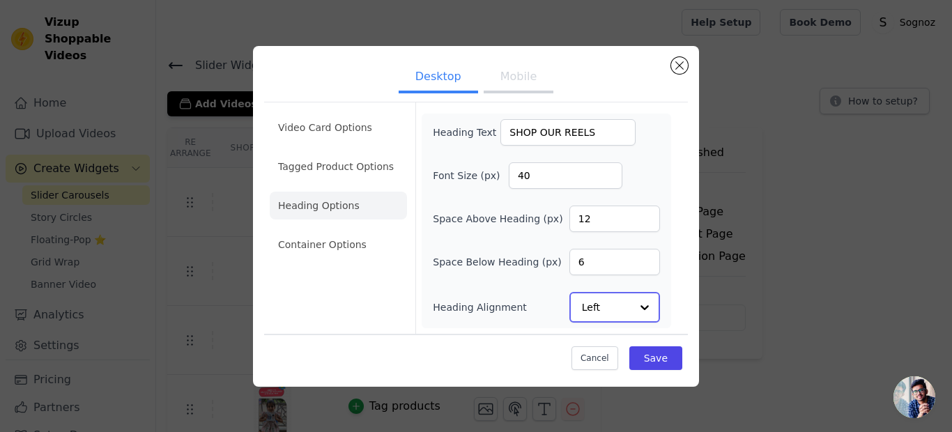
click at [590, 303] on input "Heading Alignment" at bounding box center [606, 307] width 49 height 28
click at [595, 248] on div "Center" at bounding box center [613, 244] width 86 height 29
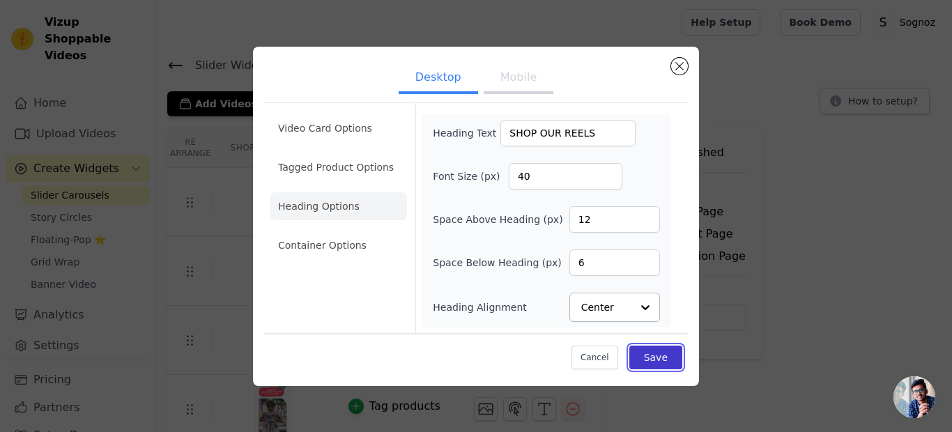
click at [649, 356] on button "Save" at bounding box center [655, 358] width 53 height 24
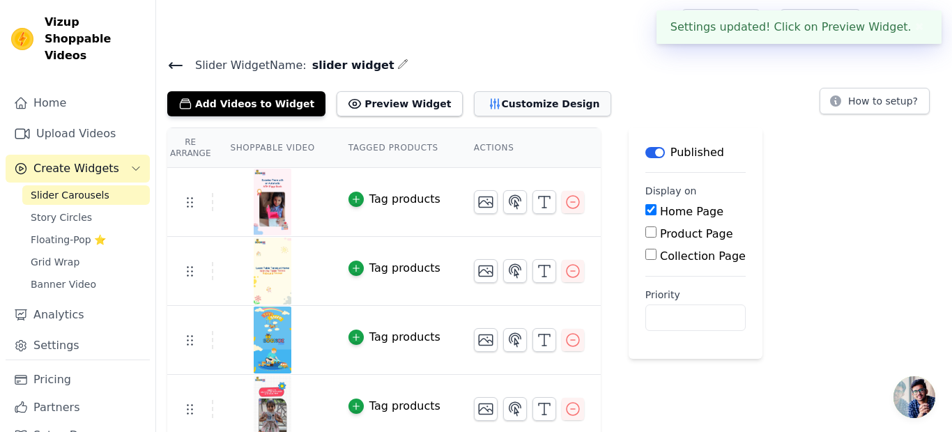
click at [488, 95] on button "Customize Design" at bounding box center [542, 103] width 137 height 25
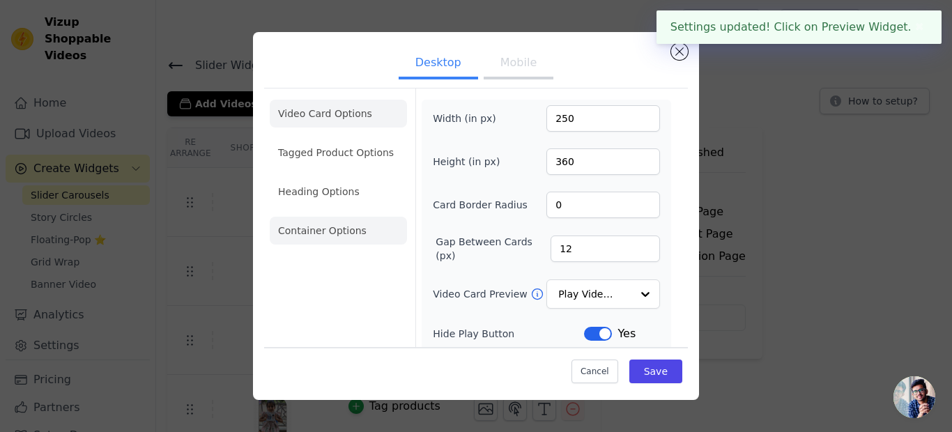
click at [295, 232] on li "Container Options" at bounding box center [338, 231] width 137 height 28
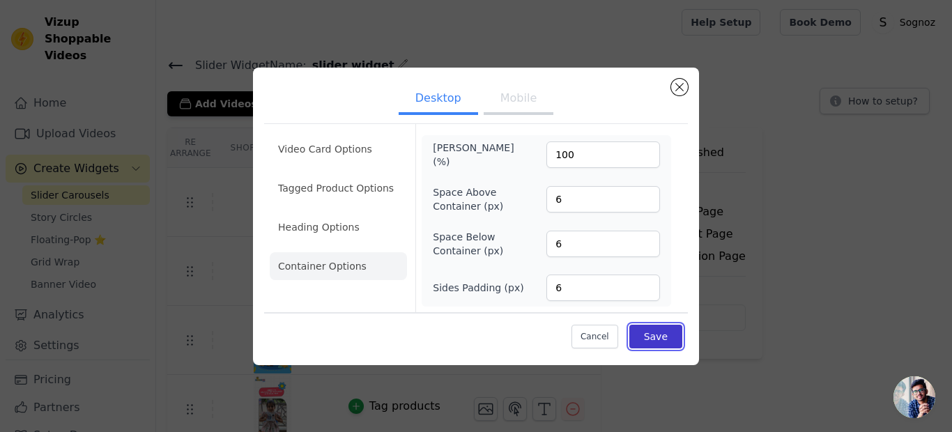
click at [645, 336] on button "Save" at bounding box center [655, 337] width 53 height 24
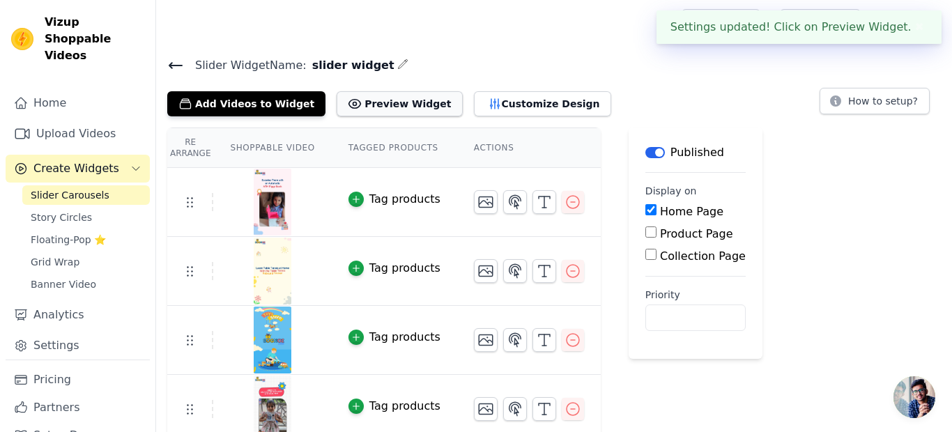
click at [365, 93] on button "Preview Widget" at bounding box center [399, 103] width 125 height 25
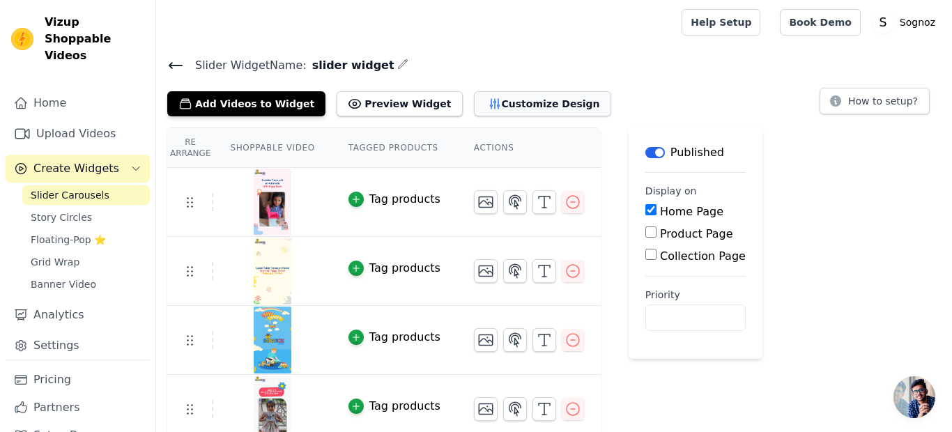
click at [502, 102] on button "Customize Design" at bounding box center [542, 103] width 137 height 25
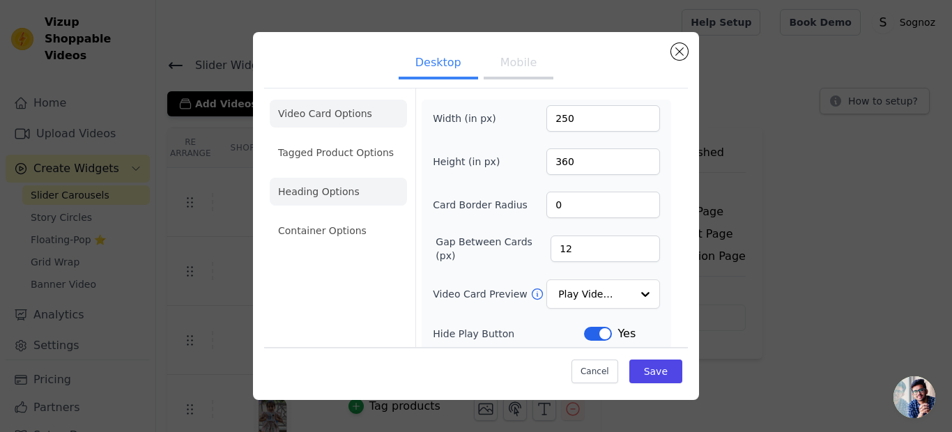
click at [305, 188] on li "Heading Options" at bounding box center [338, 192] width 137 height 28
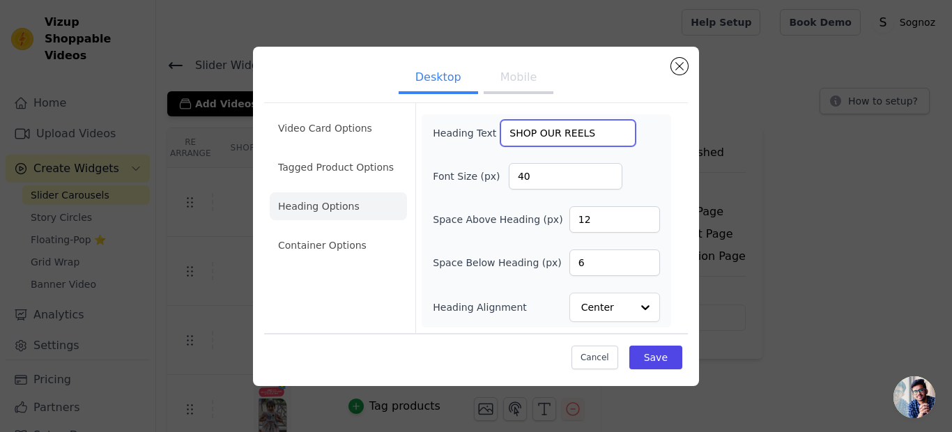
click at [543, 135] on input "SHOP OUR REELS" at bounding box center [567, 133] width 135 height 26
click at [536, 145] on input "SHOP OUR REELS" at bounding box center [567, 133] width 135 height 26
click at [550, 126] on input "SHOP OUR REELS" at bounding box center [567, 133] width 135 height 26
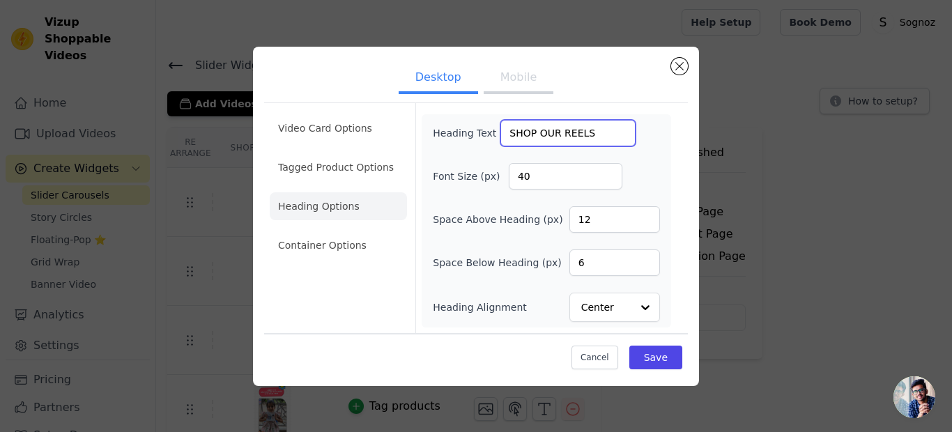
paste input "hop Our Reels"
type input "Shop Our Reels"
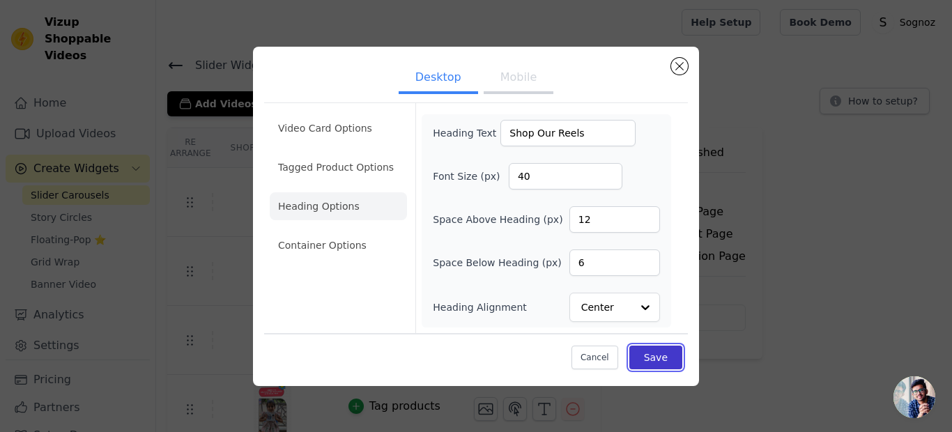
click at [654, 360] on button "Save" at bounding box center [655, 358] width 53 height 24
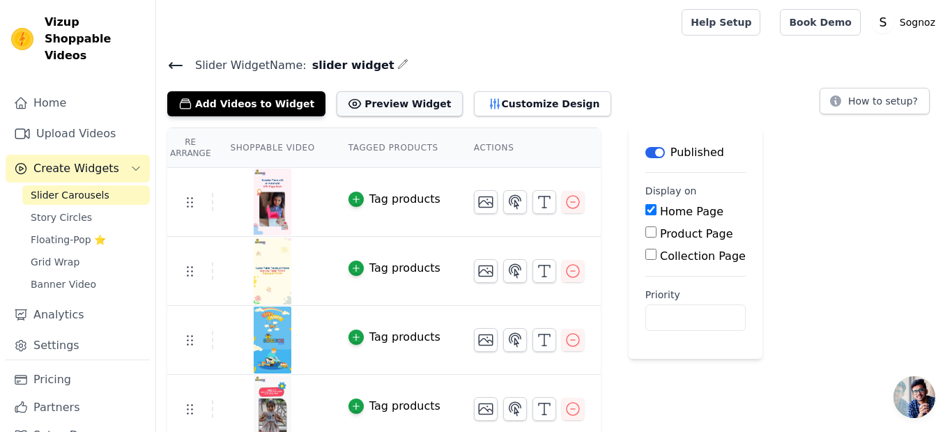
click at [392, 102] on button "Preview Widget" at bounding box center [399, 103] width 125 height 25
click at [497, 105] on button "Customize Design" at bounding box center [542, 103] width 137 height 25
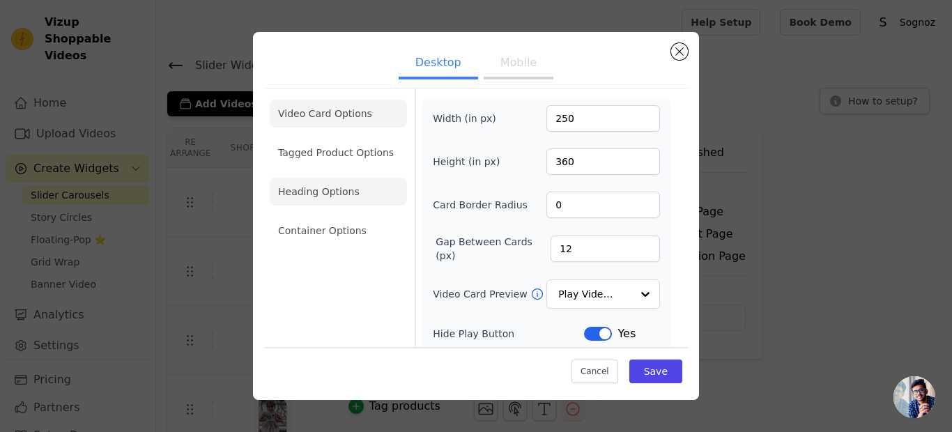
click at [328, 201] on li "Heading Options" at bounding box center [338, 192] width 137 height 28
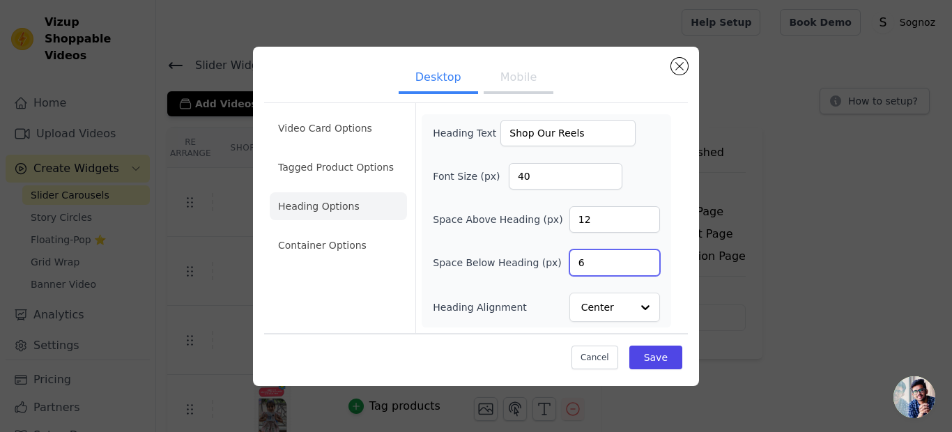
click at [580, 259] on input "6" at bounding box center [615, 263] width 91 height 26
type input "12"
click at [652, 360] on button "Save" at bounding box center [655, 358] width 53 height 24
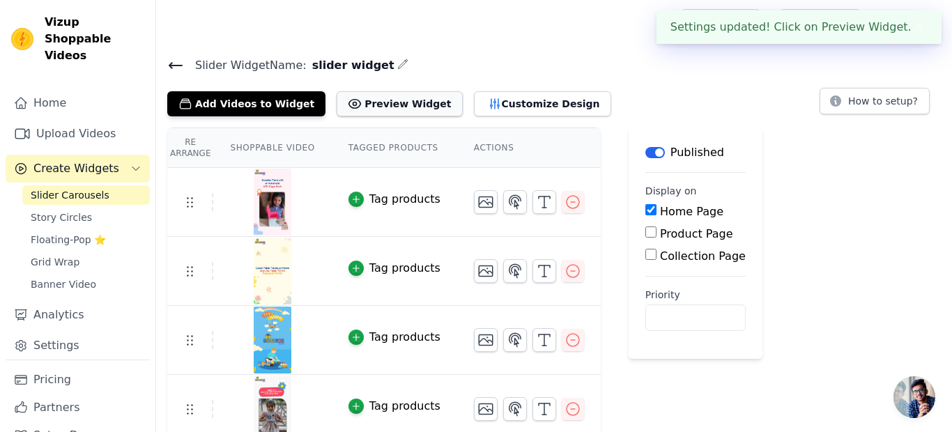
click at [429, 102] on button "Preview Widget" at bounding box center [399, 103] width 125 height 25
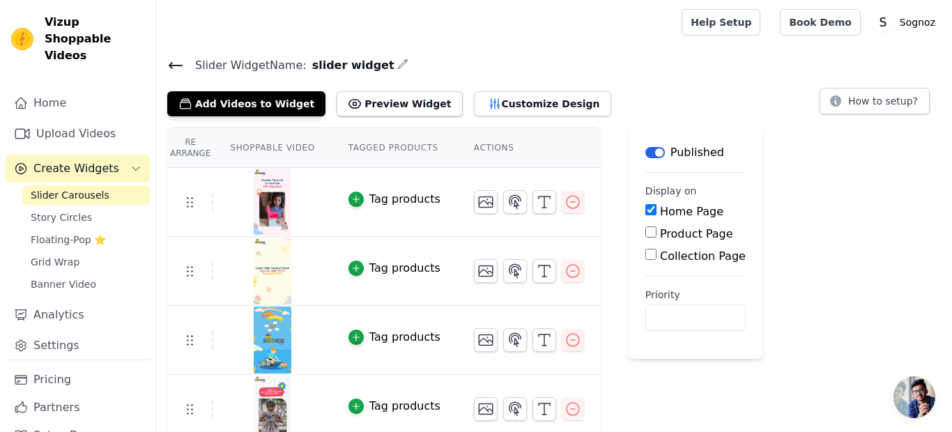
click at [374, 151] on th "Tagged Products" at bounding box center [394, 148] width 125 height 40
click at [262, 139] on th "Shoppable Video" at bounding box center [272, 148] width 118 height 40
click at [358, 197] on div "button" at bounding box center [356, 199] width 15 height 15
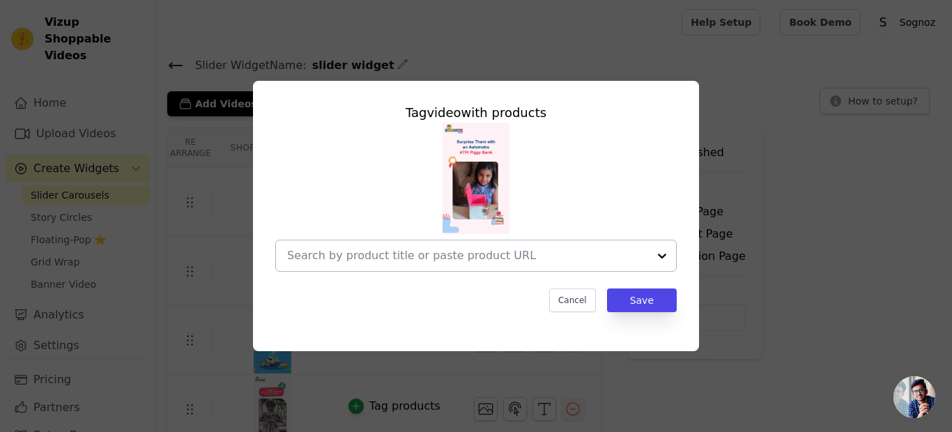
click at [389, 259] on input "text" at bounding box center [467, 255] width 361 height 17
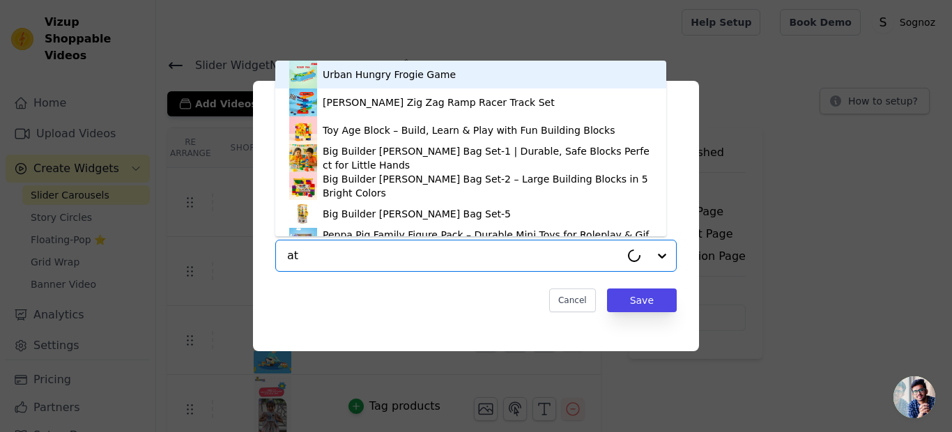
type input "atm"
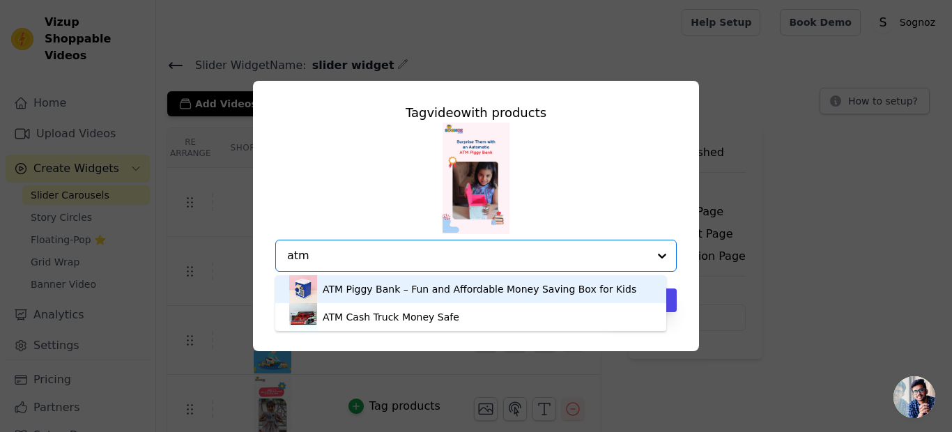
click at [384, 291] on div "ATM Piggy Bank – Fun and Affordable Money Saving Box for Kids" at bounding box center [480, 289] width 314 height 14
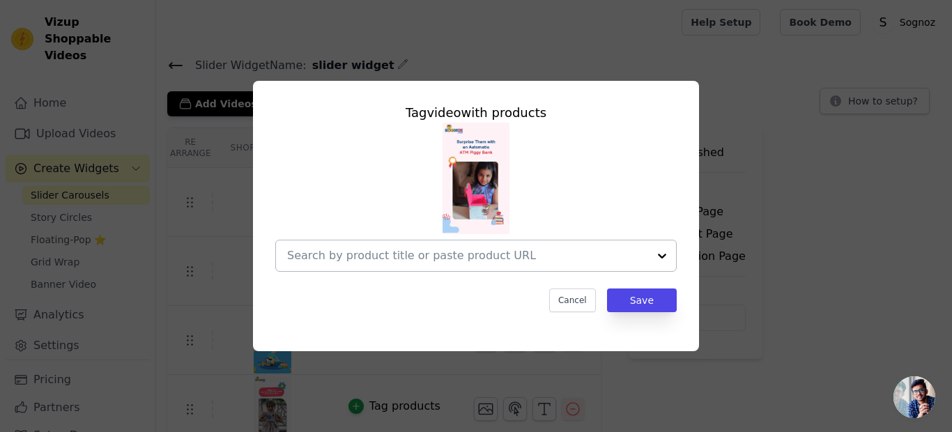
click at [448, 250] on input "text" at bounding box center [467, 255] width 361 height 17
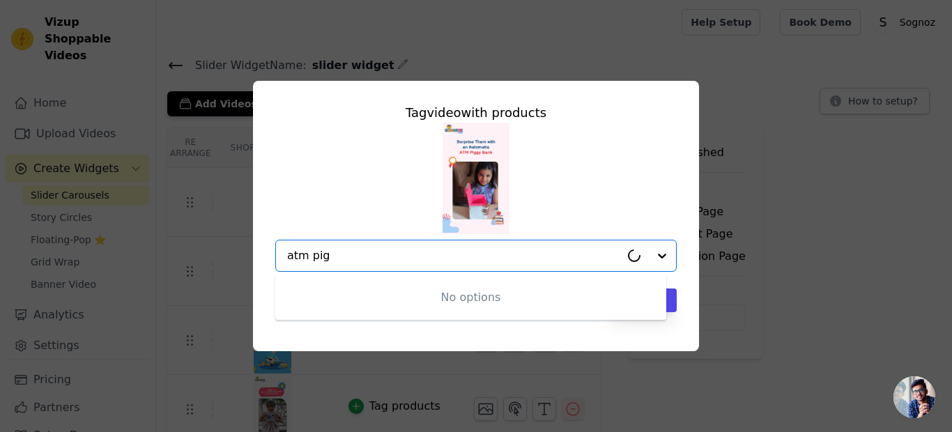
type input "atm [PERSON_NAME]"
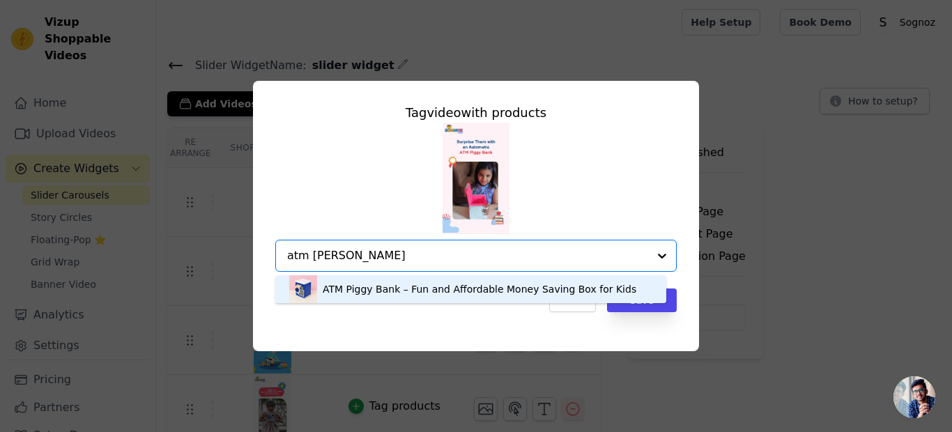
scroll to position [4, 0]
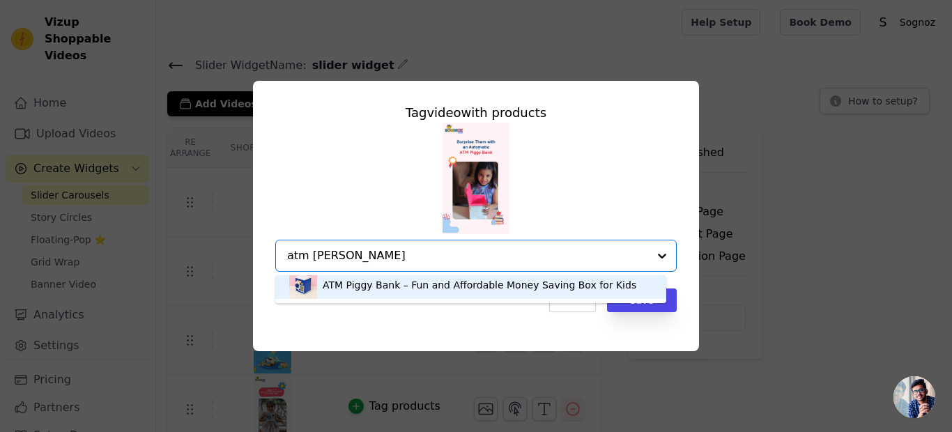
click at [419, 289] on div "ATM Piggy Bank – Fun and Affordable Money Saving Box for Kids" at bounding box center [480, 285] width 314 height 14
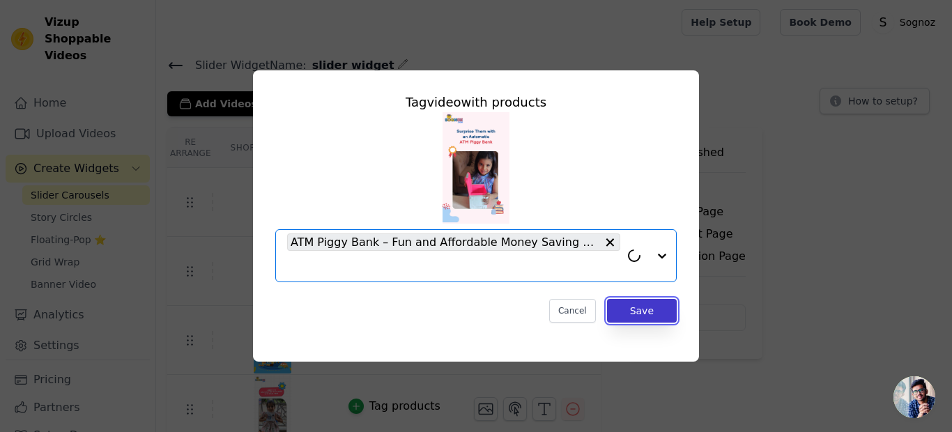
click at [654, 314] on button "Save" at bounding box center [642, 311] width 70 height 24
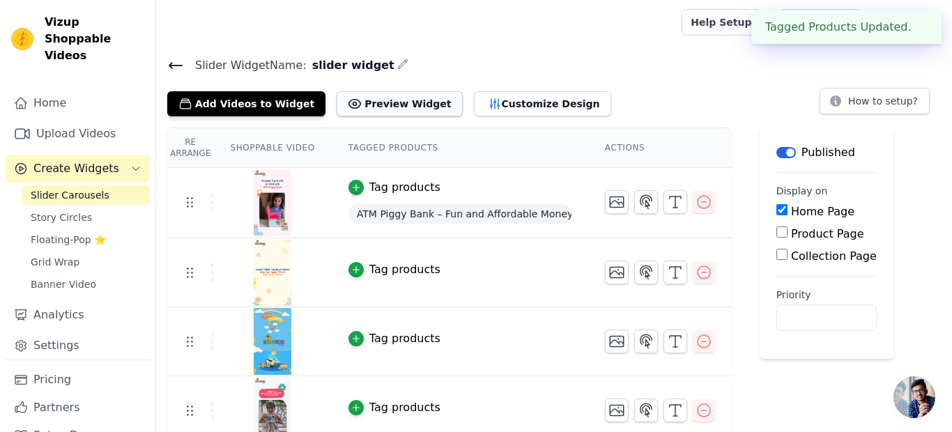
click at [370, 102] on button "Preview Widget" at bounding box center [399, 103] width 125 height 25
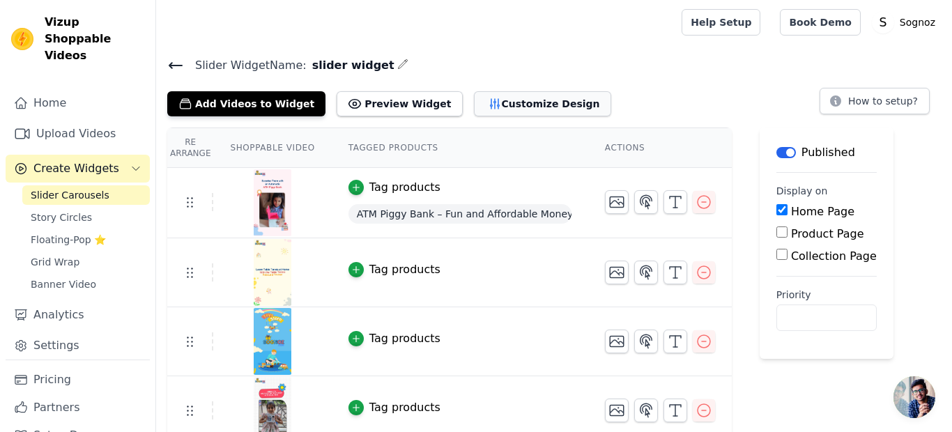
click at [487, 100] on button "Customize Design" at bounding box center [542, 103] width 137 height 25
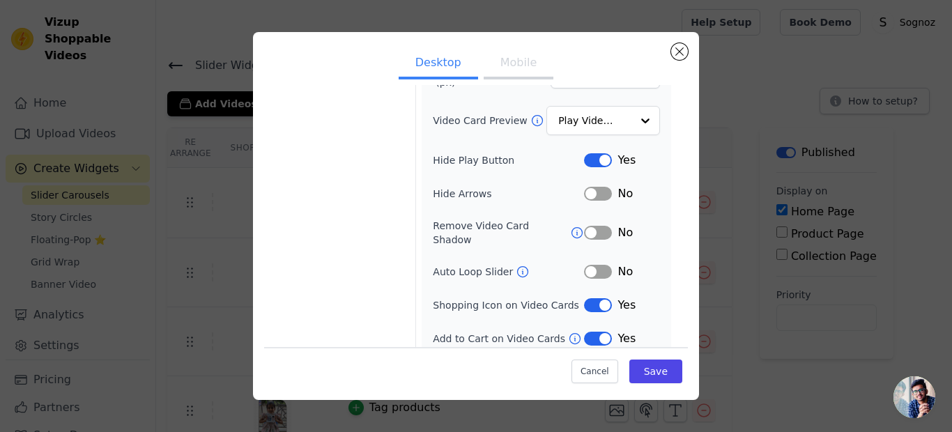
scroll to position [90, 0]
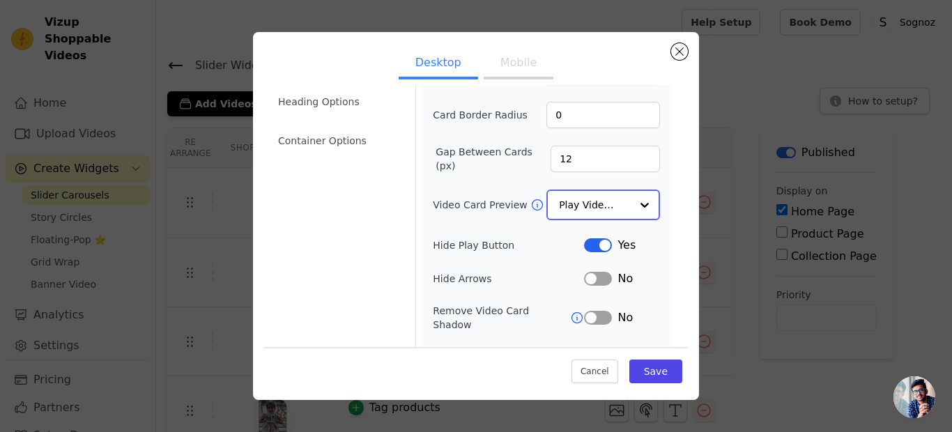
click at [568, 203] on input "Video Card Preview" at bounding box center [595, 205] width 72 height 28
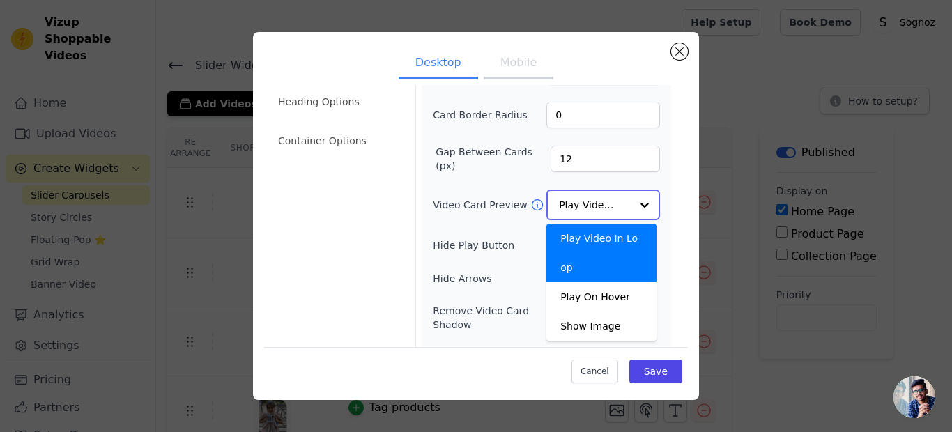
click at [568, 203] on input "Video Card Preview" at bounding box center [595, 205] width 72 height 28
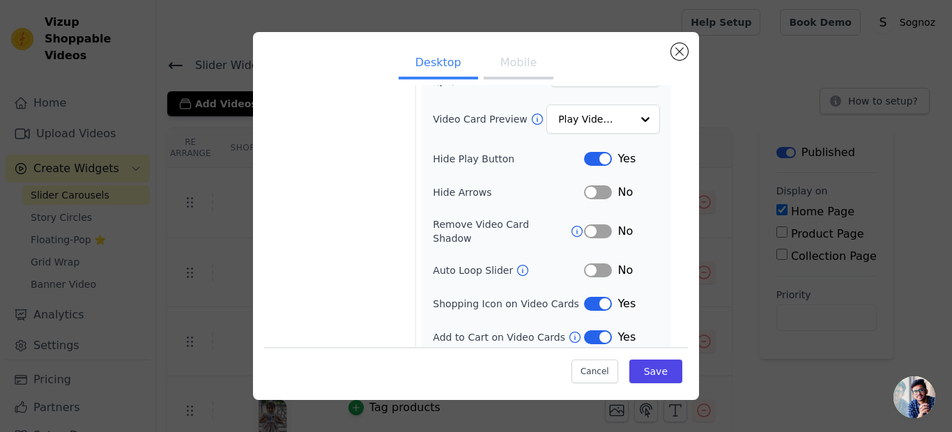
scroll to position [174, 0]
click at [595, 298] on button "Label" at bounding box center [598, 305] width 28 height 14
click at [646, 371] on button "Save" at bounding box center [655, 372] width 53 height 24
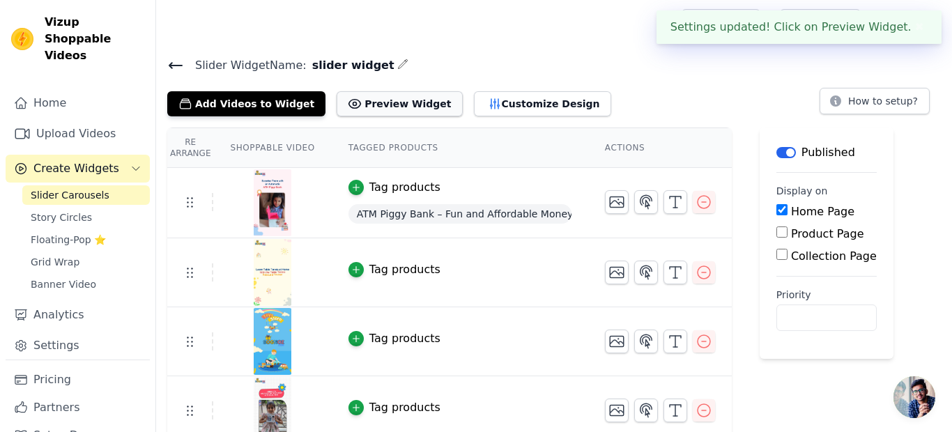
click at [370, 100] on button "Preview Widget" at bounding box center [399, 103] width 125 height 25
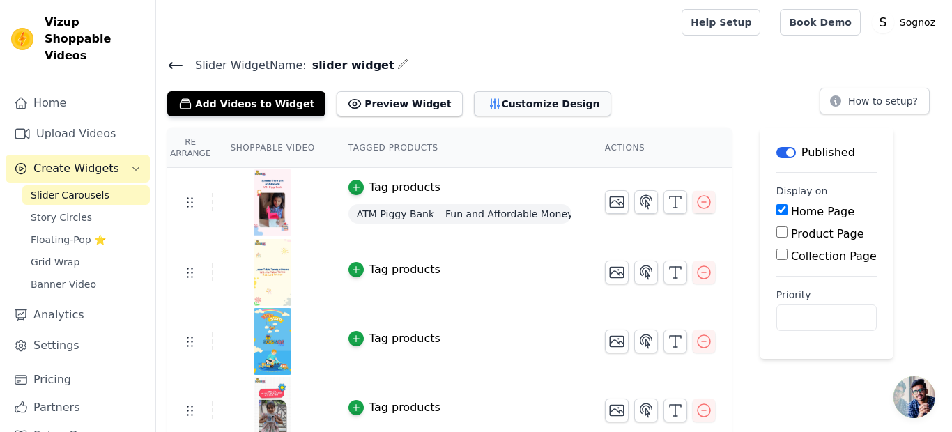
click at [485, 104] on button "Customize Design" at bounding box center [542, 103] width 137 height 25
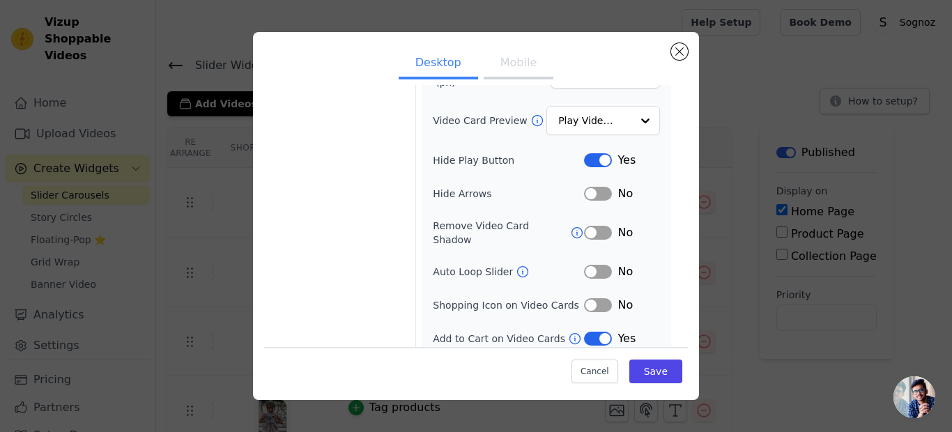
click at [584, 298] on button "Label" at bounding box center [598, 305] width 28 height 14
click at [594, 332] on button "Label" at bounding box center [598, 339] width 28 height 14
click at [629, 367] on button "Save" at bounding box center [655, 372] width 53 height 24
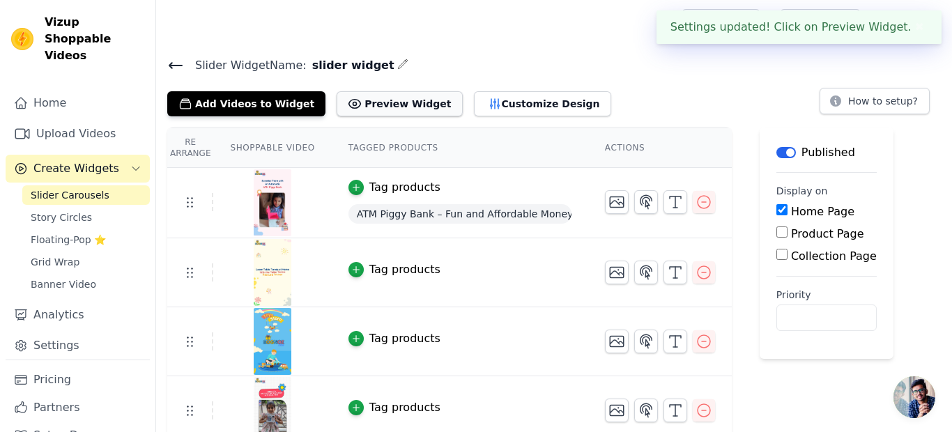
click at [382, 102] on button "Preview Widget" at bounding box center [399, 103] width 125 height 25
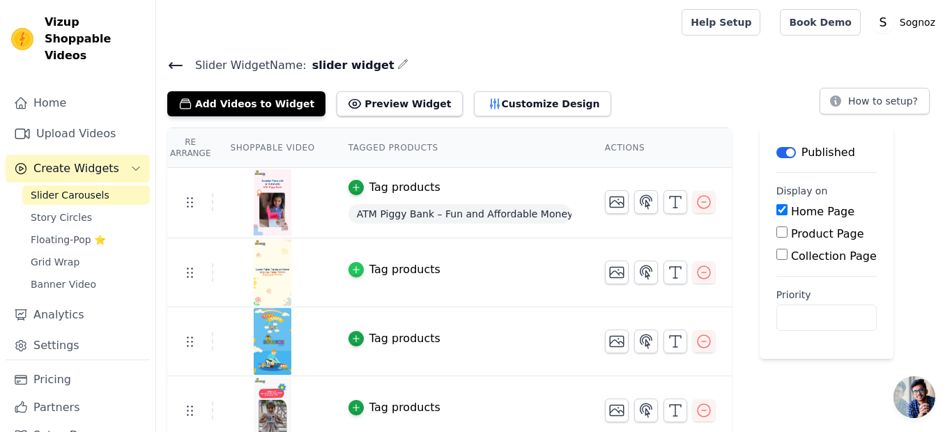
click at [353, 269] on icon "button" at bounding box center [356, 270] width 6 height 6
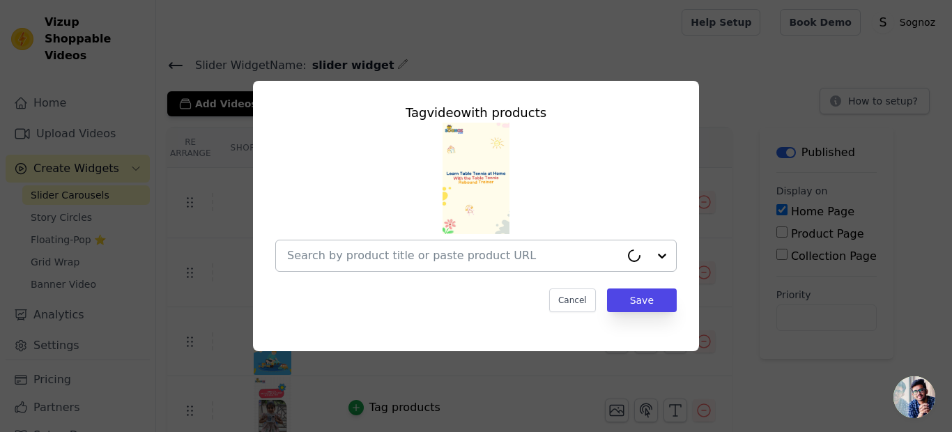
click at [408, 256] on input "text" at bounding box center [453, 255] width 333 height 17
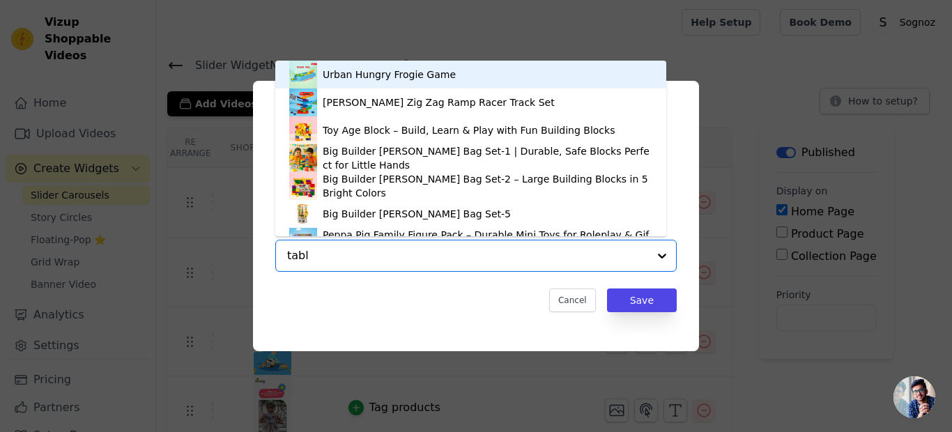
type input "table"
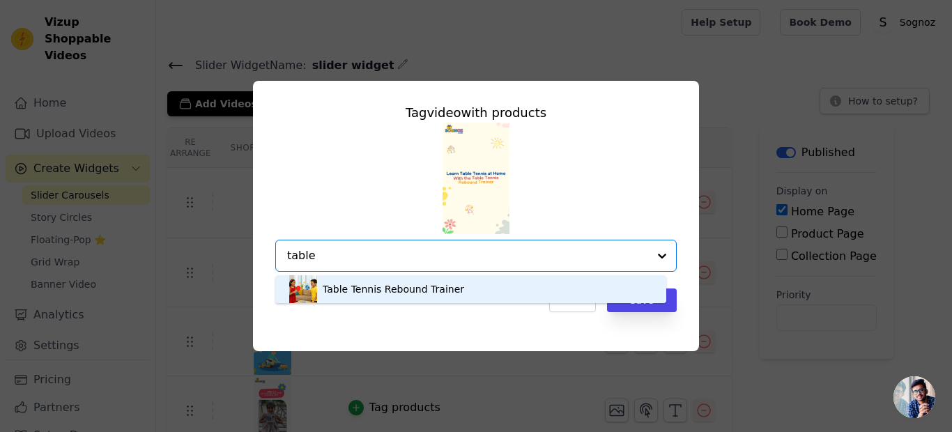
click at [372, 289] on div "Table Tennis Rebound Trainer" at bounding box center [394, 289] width 142 height 14
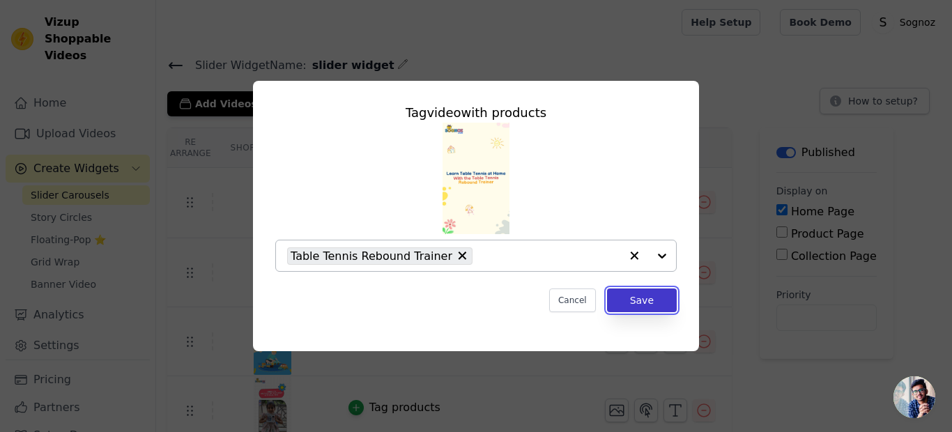
click at [634, 302] on button "Save" at bounding box center [642, 301] width 70 height 24
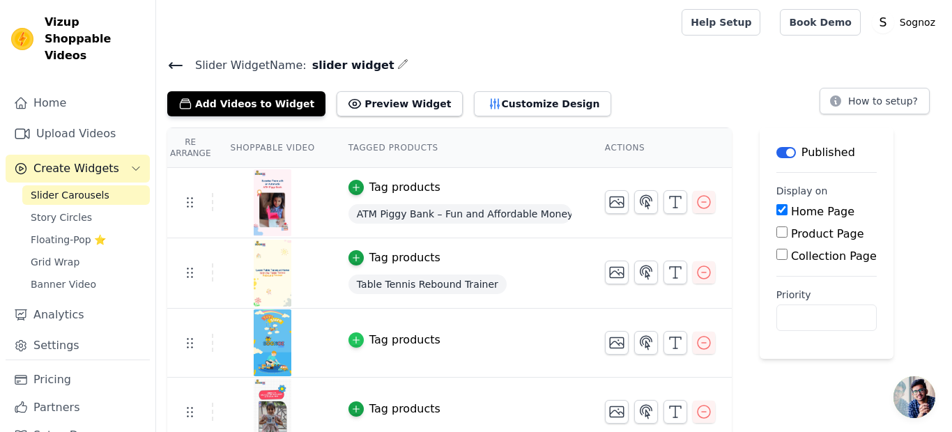
click at [351, 339] on icon "button" at bounding box center [356, 340] width 10 height 10
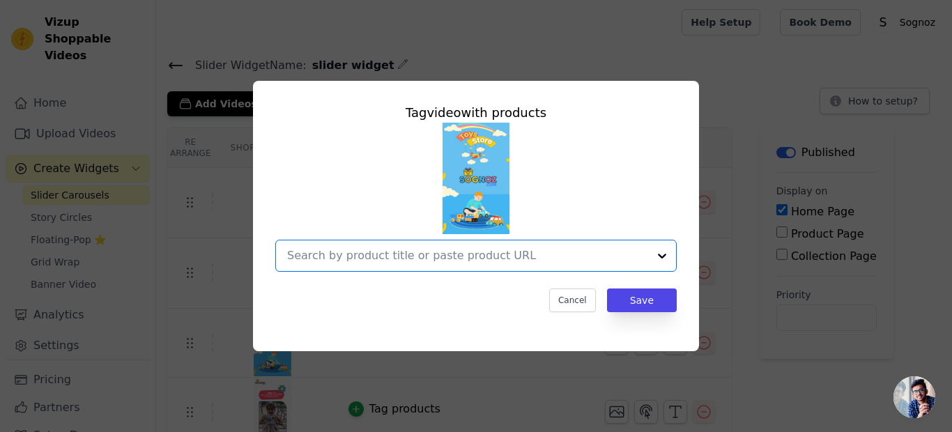
click at [422, 255] on input "text" at bounding box center [467, 255] width 361 height 17
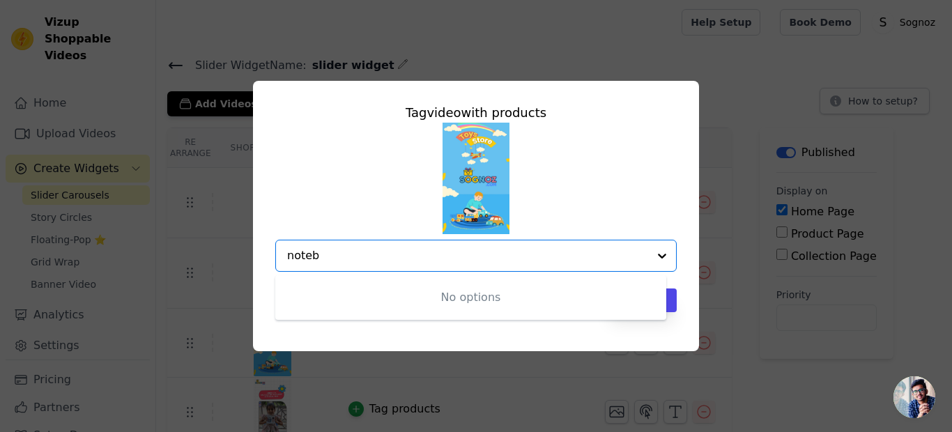
type input "note"
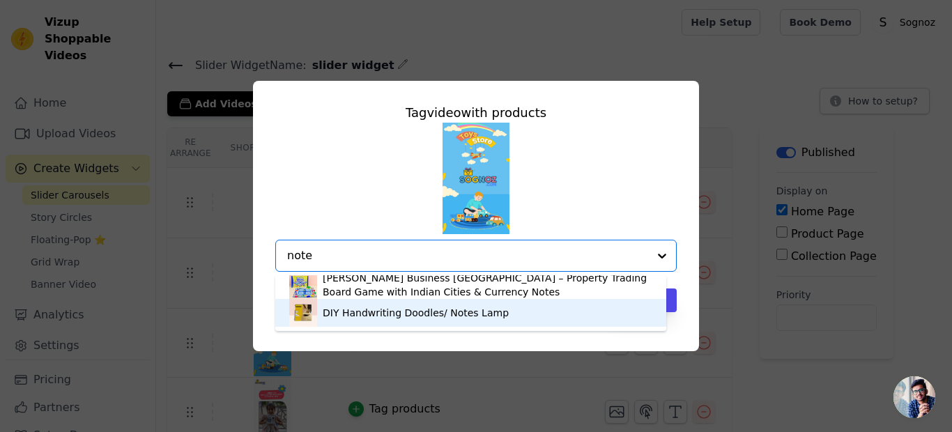
scroll to position [0, 0]
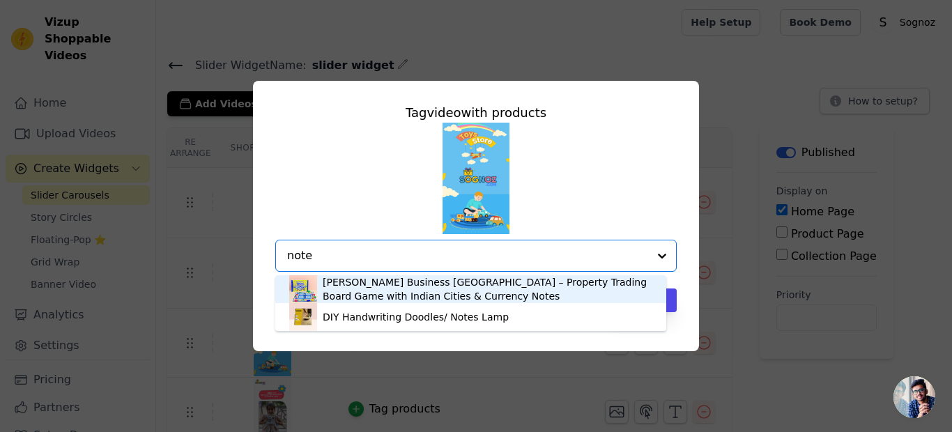
click at [321, 250] on input "note" at bounding box center [467, 255] width 361 height 17
click at [300, 252] on input "note" at bounding box center [467, 255] width 361 height 17
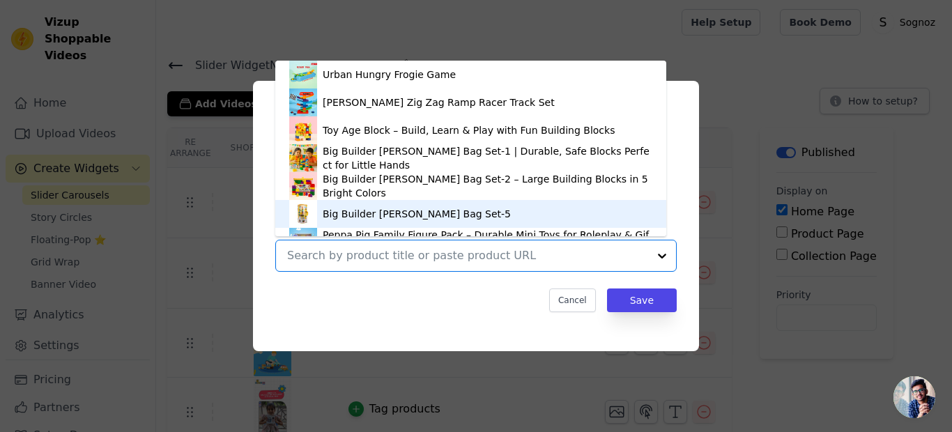
scroll to position [20, 0]
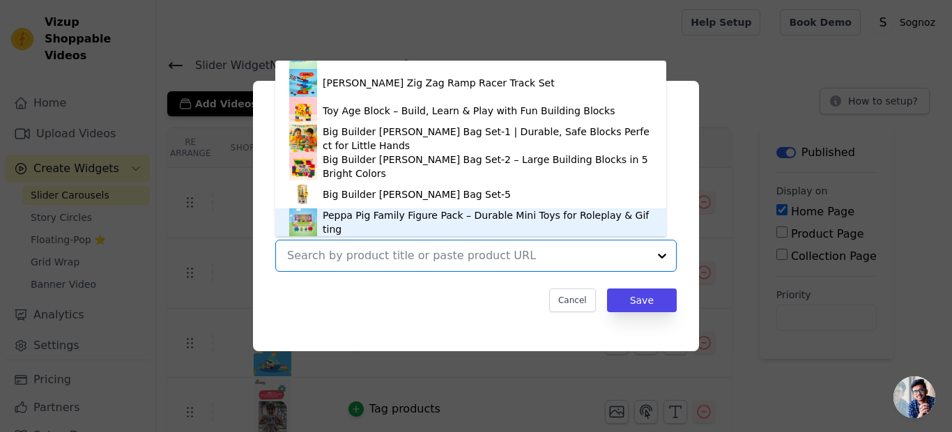
click at [332, 252] on input "text" at bounding box center [467, 255] width 361 height 17
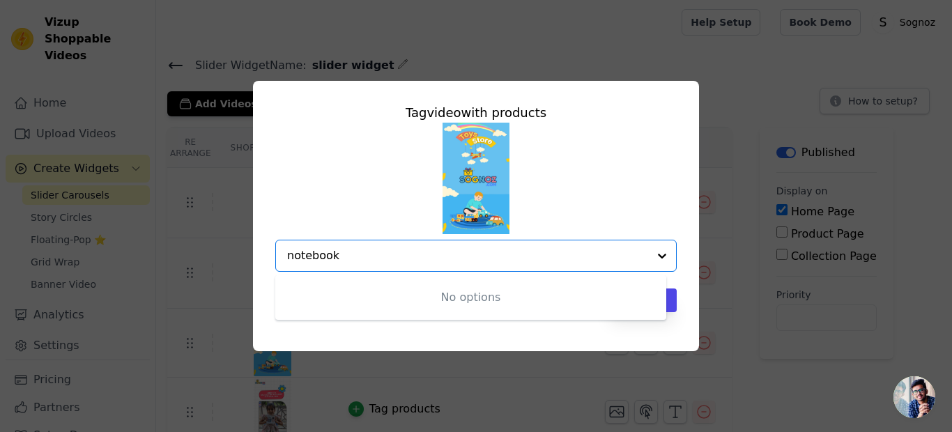
type input "notebook"
click at [659, 253] on div at bounding box center [662, 255] width 28 height 31
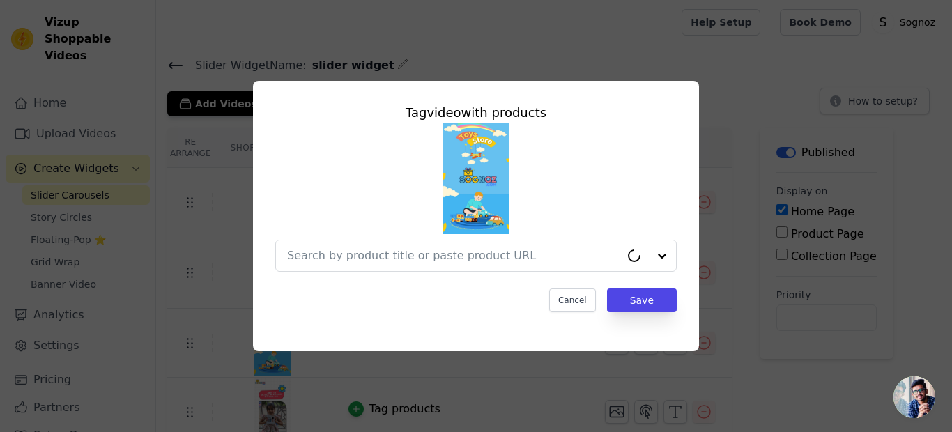
click at [660, 181] on div at bounding box center [476, 197] width 402 height 149
click at [575, 302] on button "Cancel" at bounding box center [572, 301] width 47 height 24
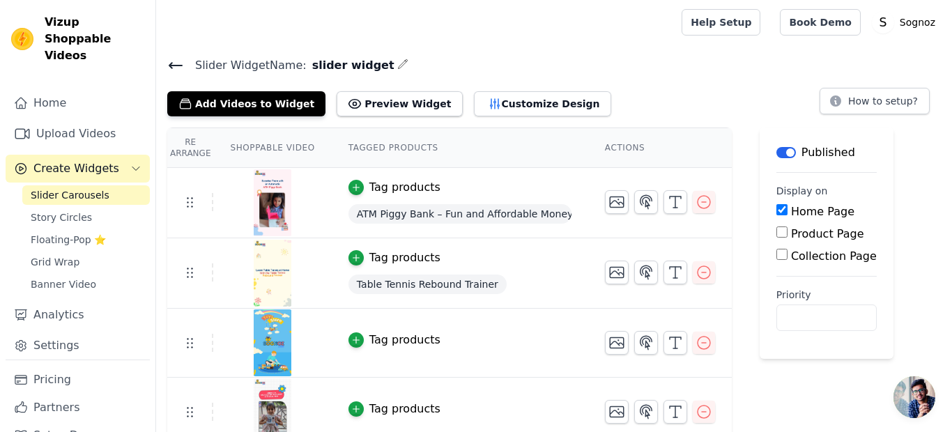
click at [952, 159] on div "Re Arrange Shoppable Video Tagged Products Actions Tag products ATM Piggy Bank …" at bounding box center [554, 322] width 796 height 388
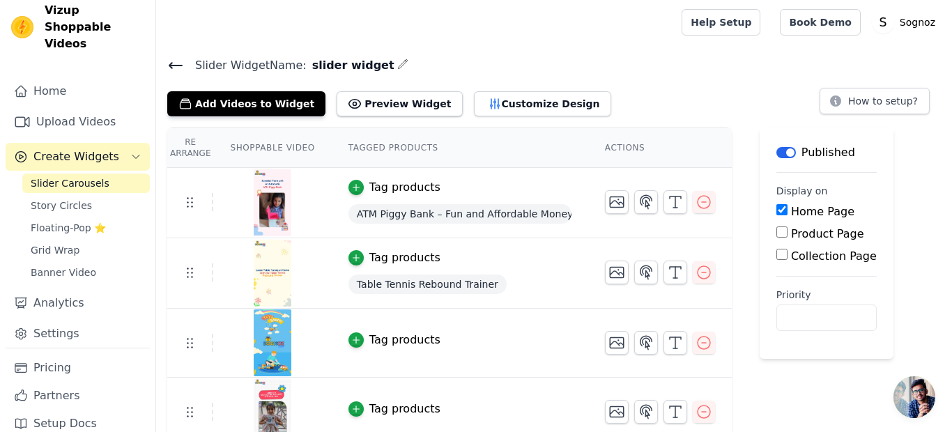
click at [363, 410] on button "Tag products" at bounding box center [395, 409] width 92 height 17
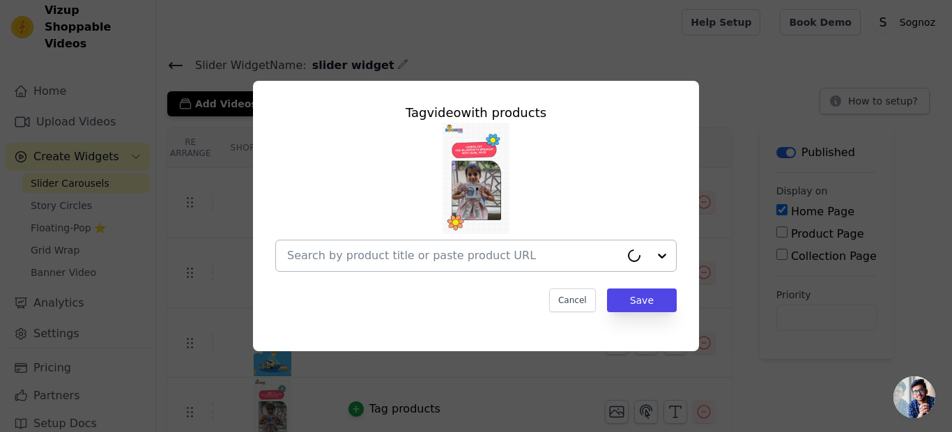
click at [437, 252] on input "text" at bounding box center [453, 255] width 333 height 17
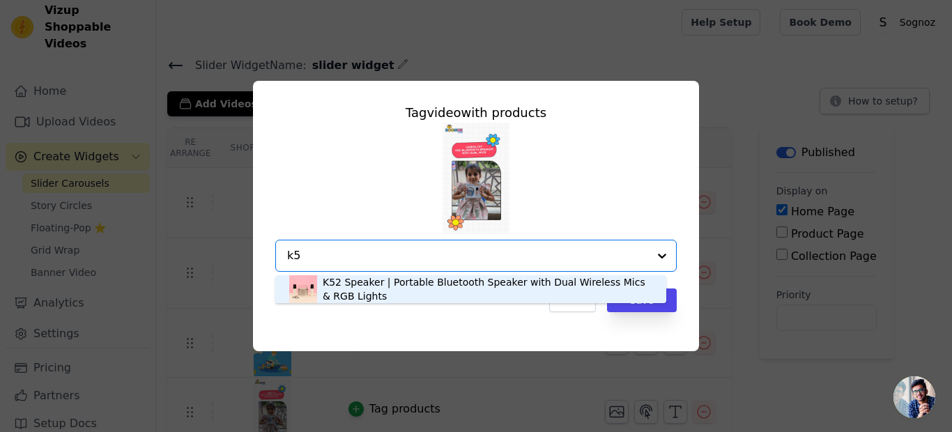
type input "k52"
click at [369, 285] on div "K52 Speaker | Portable Bluetooth Speaker with Dual Wireless Mics & RGB Lights" at bounding box center [488, 289] width 330 height 28
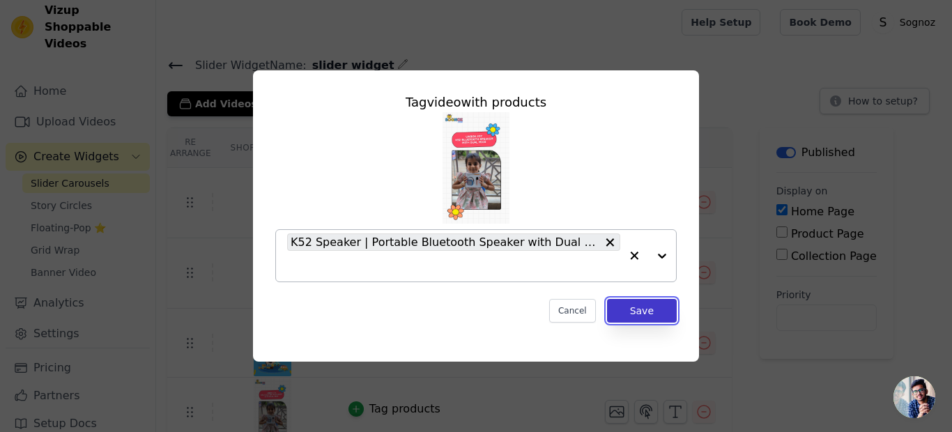
click at [636, 312] on button "Save" at bounding box center [642, 311] width 70 height 24
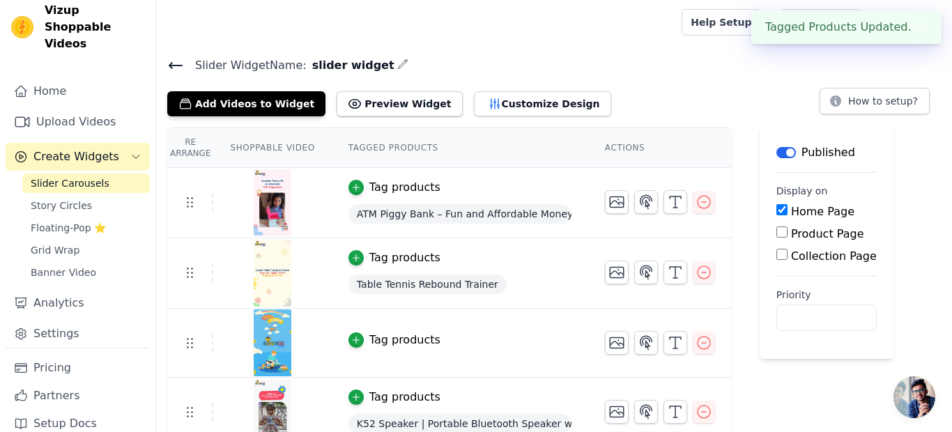
click at [918, 26] on button "✖" at bounding box center [920, 27] width 16 height 17
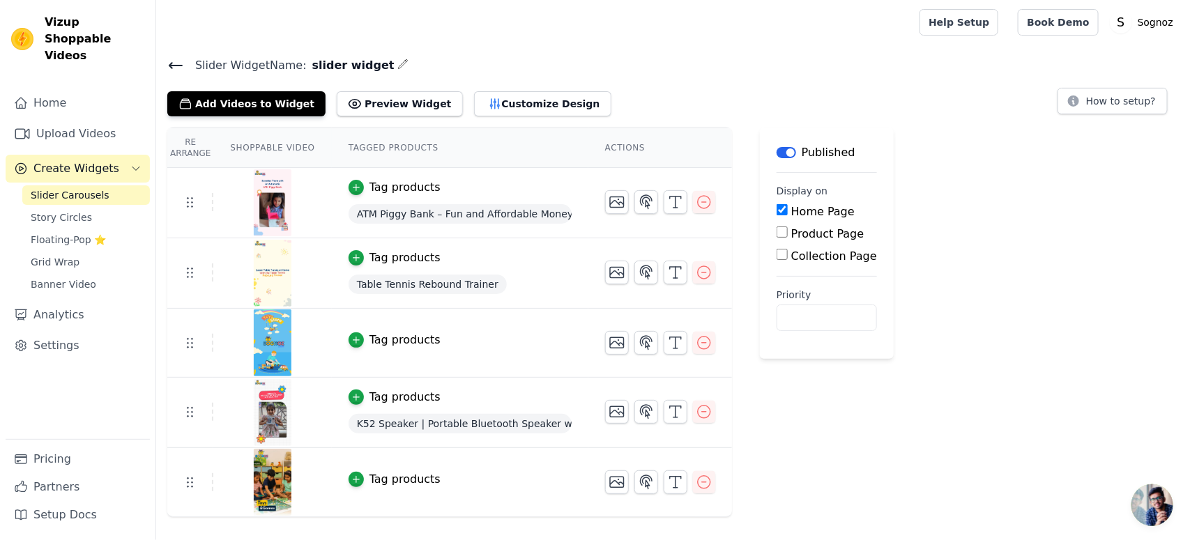
scroll to position [0, 0]
click at [360, 431] on button "Tag products" at bounding box center [395, 479] width 92 height 17
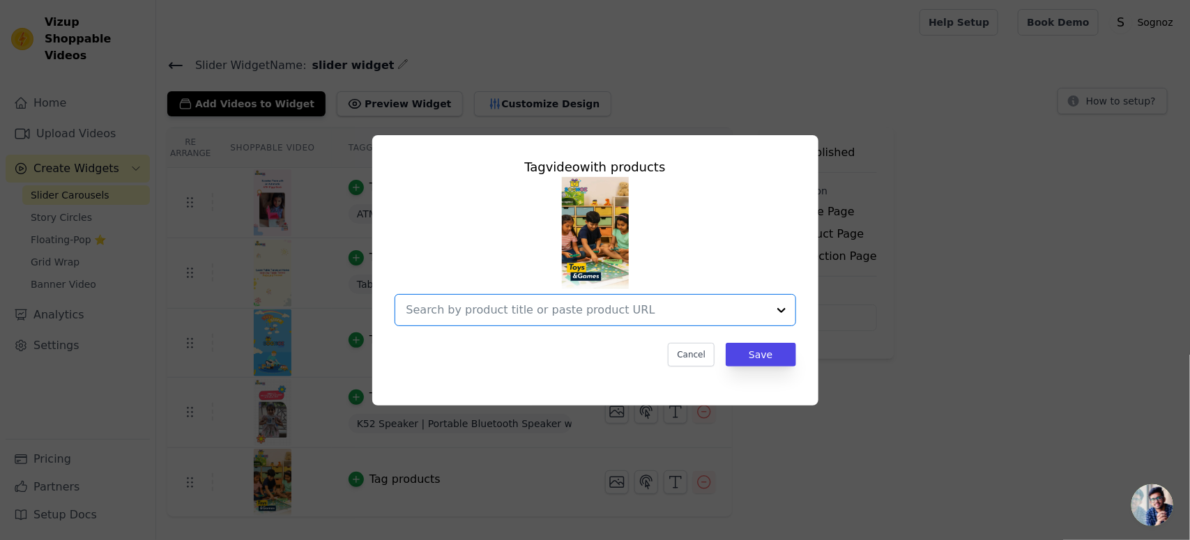
click at [500, 303] on input "text" at bounding box center [586, 310] width 361 height 17
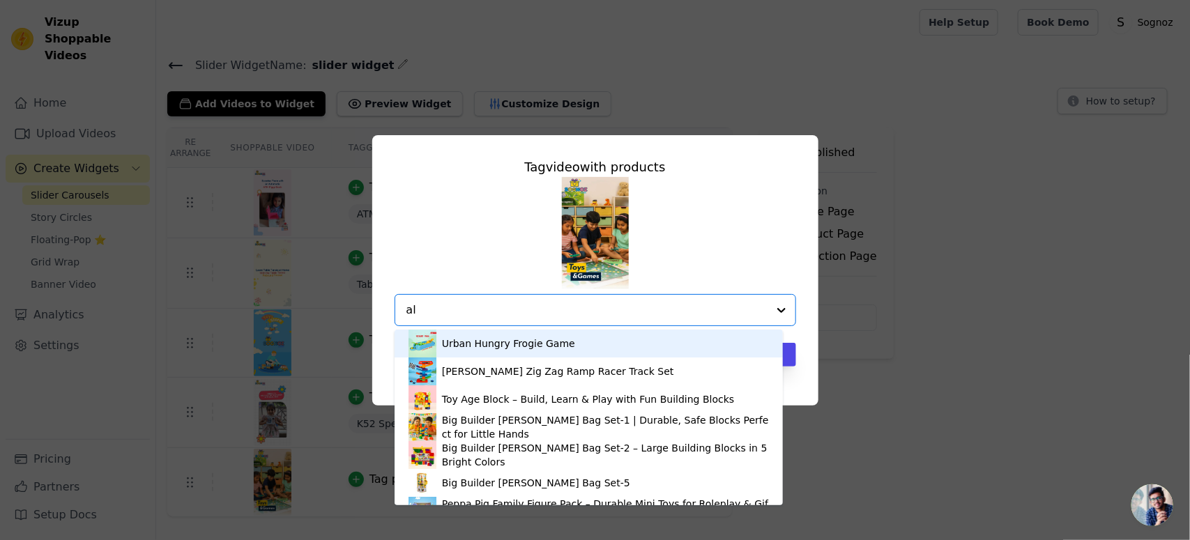
type input "all"
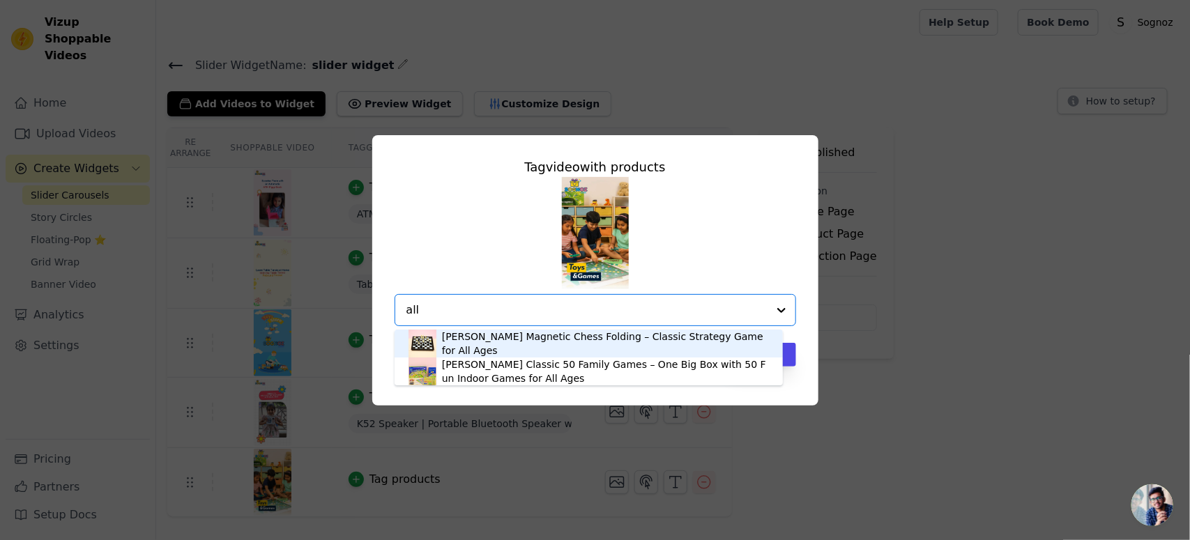
click at [410, 307] on input "all" at bounding box center [586, 310] width 361 height 17
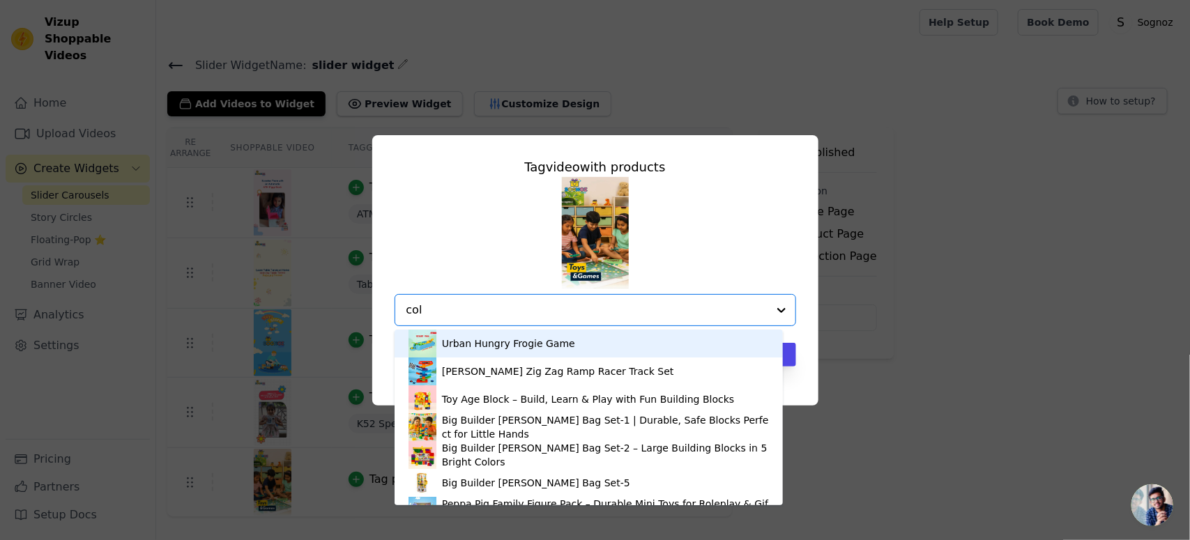
type input "coll"
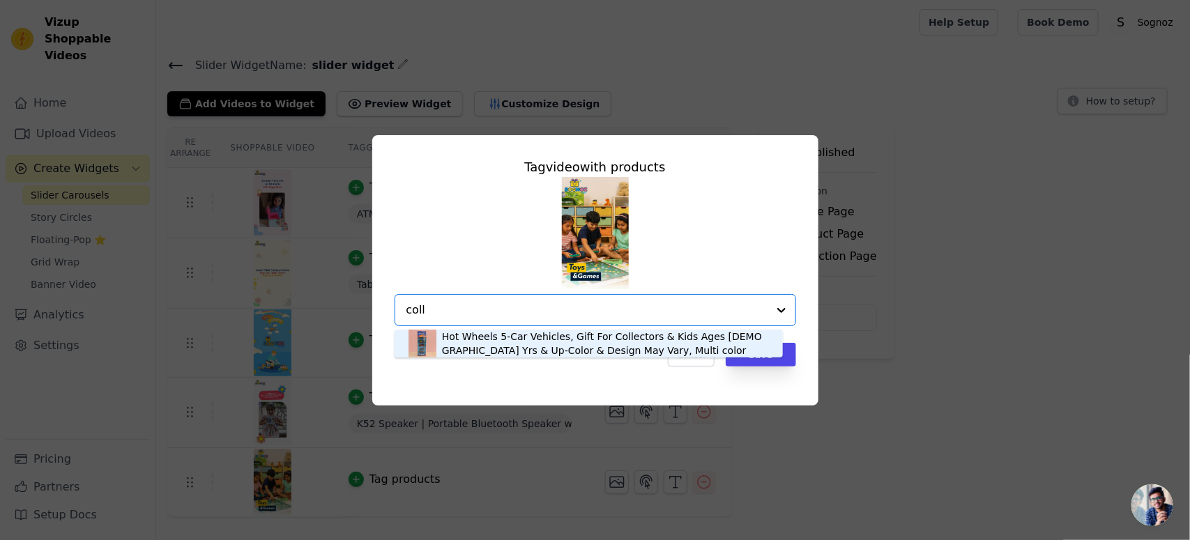
click at [450, 314] on input "coll" at bounding box center [586, 310] width 361 height 17
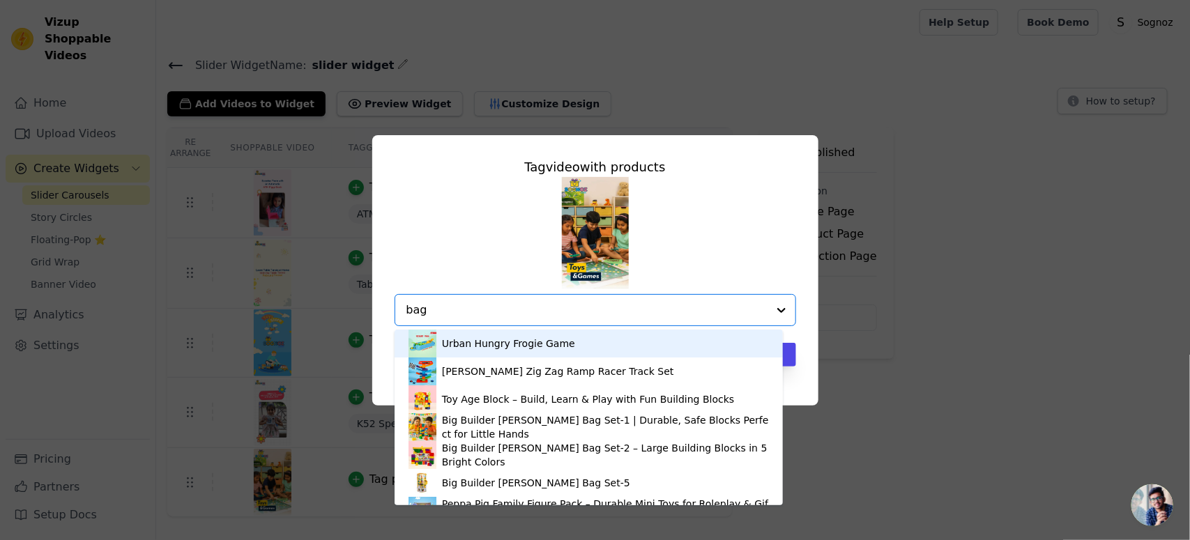
type input "bags"
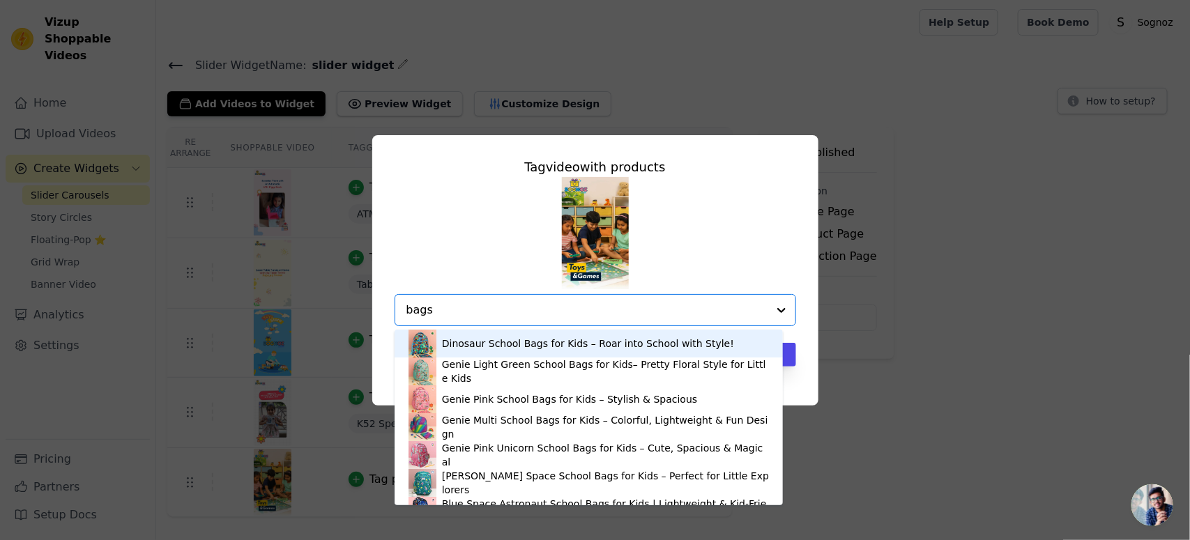
click at [457, 346] on div "Dinosaur School Bags for Kids – Roar into School with Style!" at bounding box center [588, 344] width 292 height 14
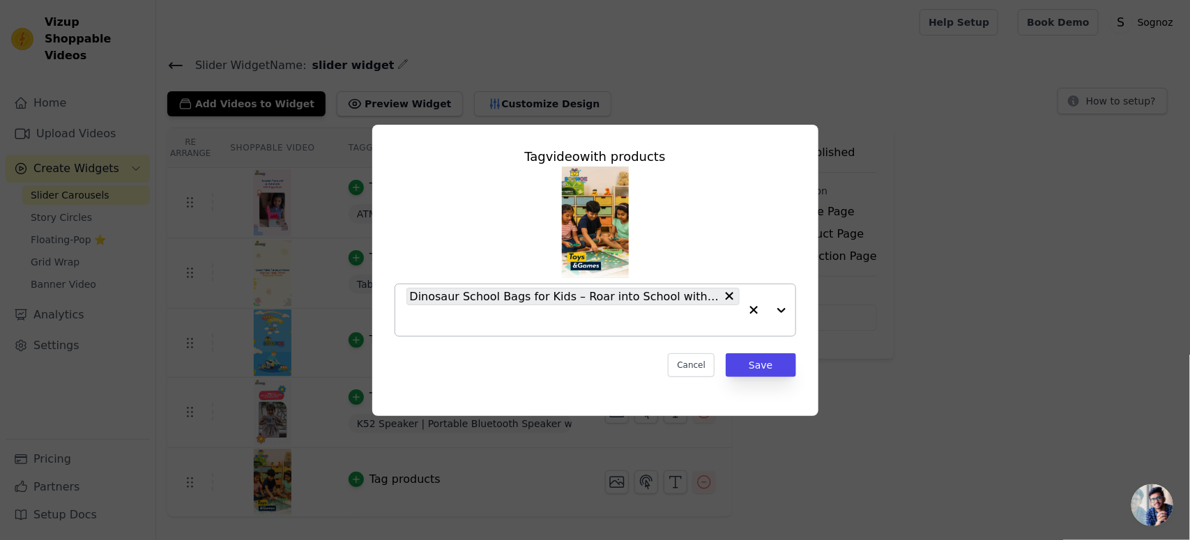
click at [754, 305] on icon "button" at bounding box center [754, 310] width 14 height 14
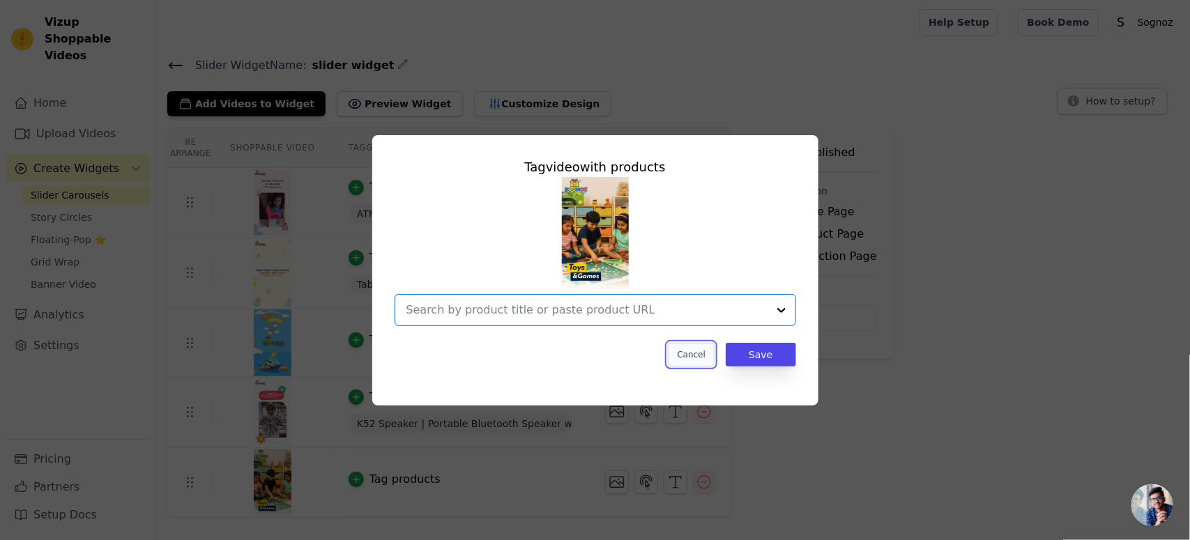
click at [690, 354] on button "Cancel" at bounding box center [691, 355] width 47 height 24
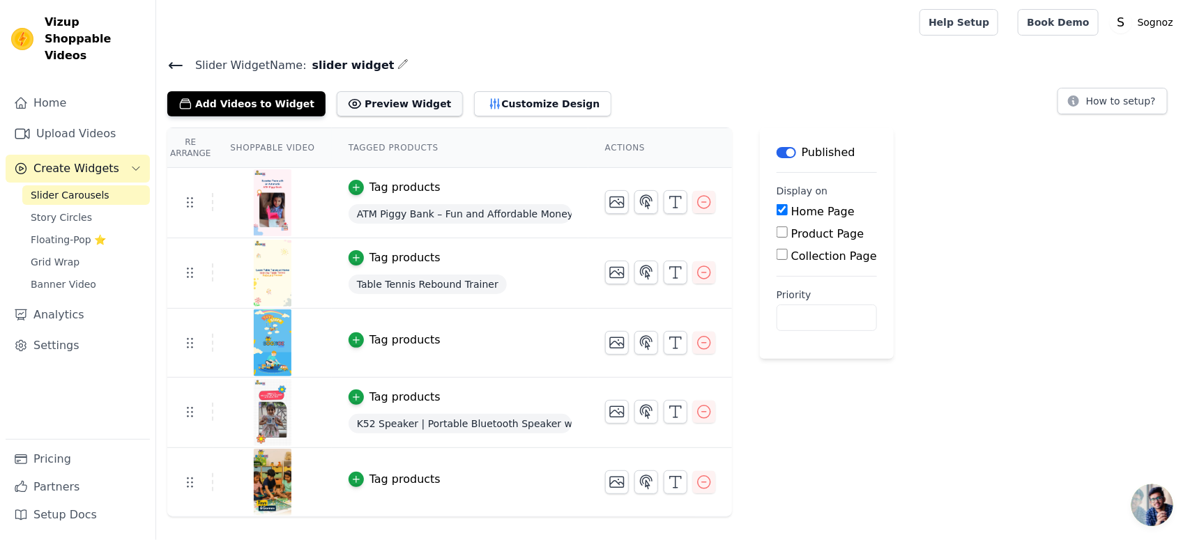
click at [384, 102] on button "Preview Widget" at bounding box center [399, 103] width 125 height 25
click at [489, 103] on button "Customize Design" at bounding box center [542, 103] width 137 height 25
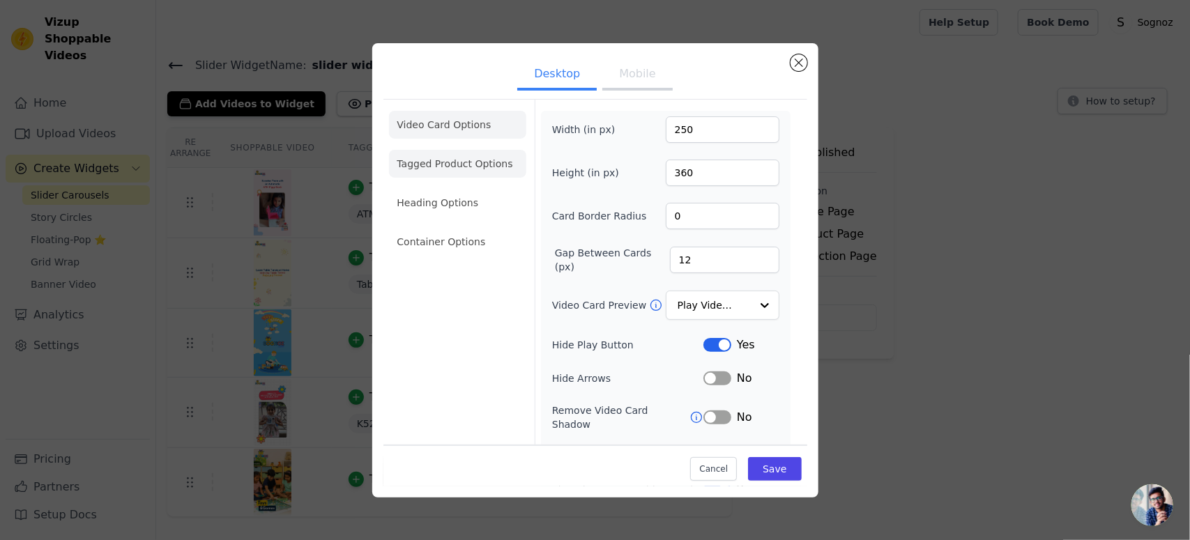
click at [438, 228] on li "Tagged Product Options" at bounding box center [457, 242] width 137 height 28
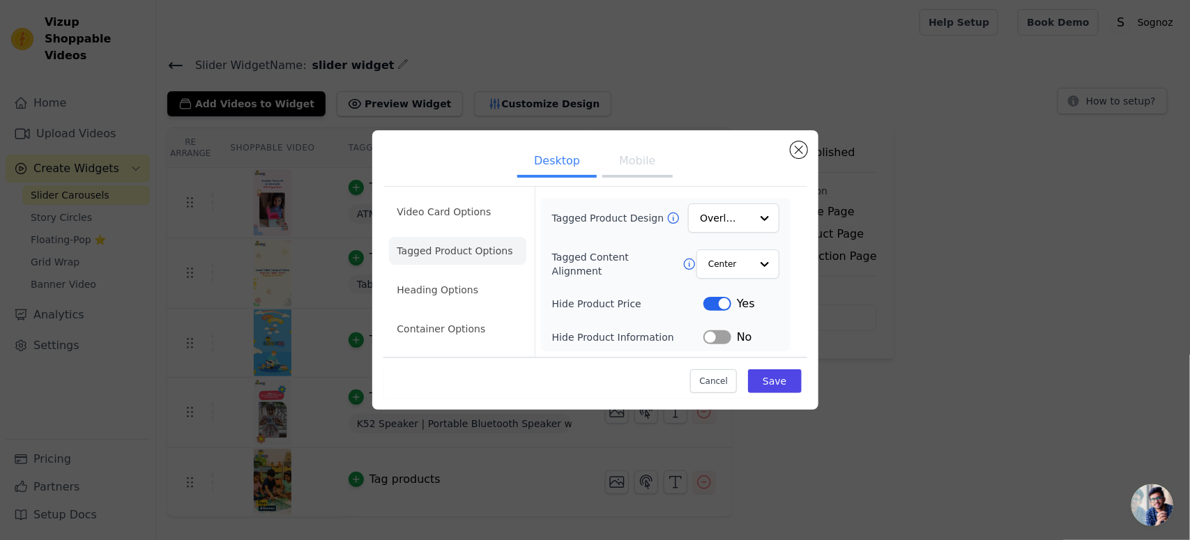
click at [439, 250] on li "Tagged Product Options" at bounding box center [457, 251] width 137 height 28
click at [738, 268] on input "Tagged Content Alignment" at bounding box center [729, 264] width 42 height 28
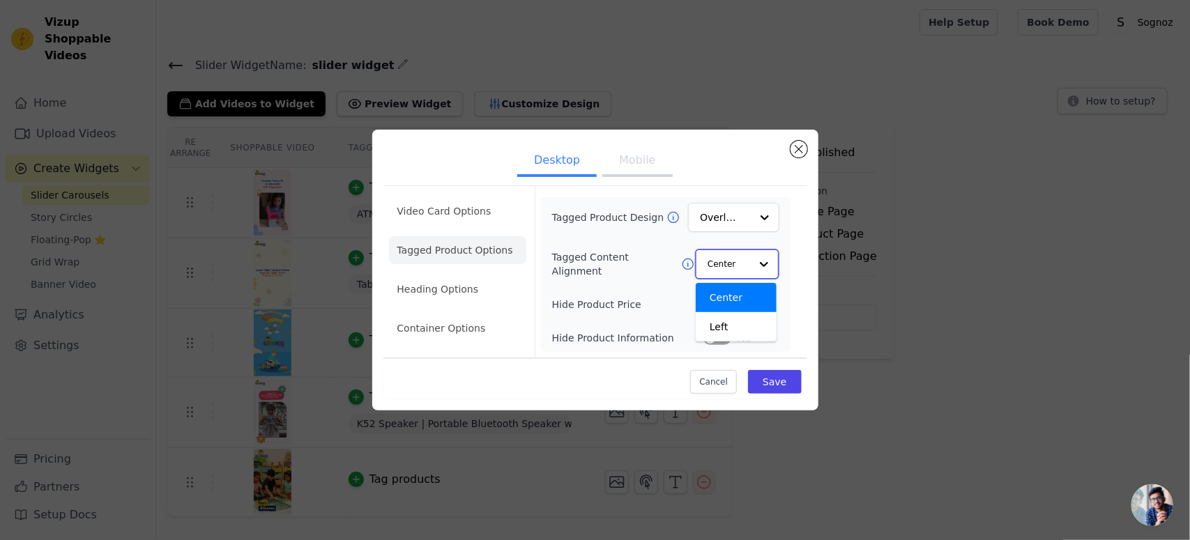
click at [738, 268] on input "Tagged Content Alignment" at bounding box center [729, 264] width 42 height 28
click at [723, 220] on input "Tagged Product Design" at bounding box center [725, 218] width 49 height 28
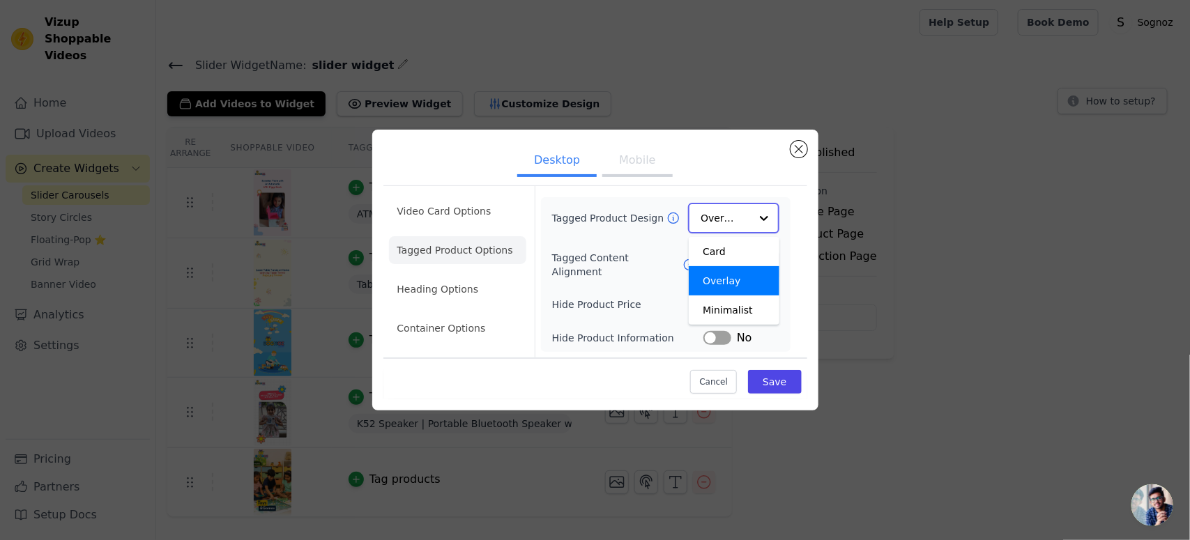
click at [723, 220] on input "Tagged Product Design" at bounding box center [725, 218] width 49 height 28
click at [711, 250] on div "Card" at bounding box center [734, 251] width 91 height 29
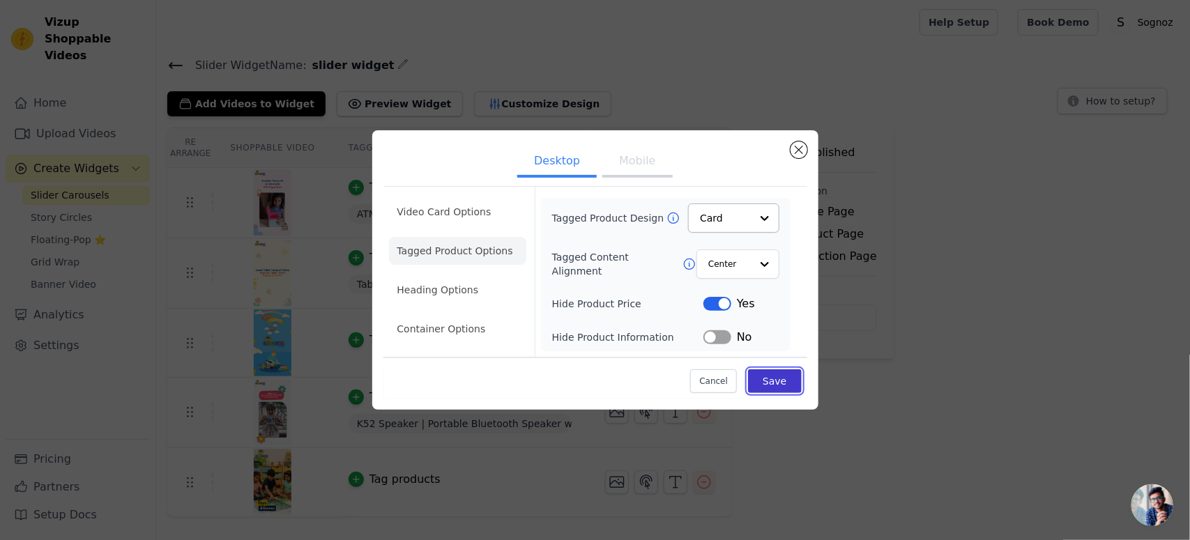
click at [765, 381] on button "Save" at bounding box center [774, 381] width 53 height 24
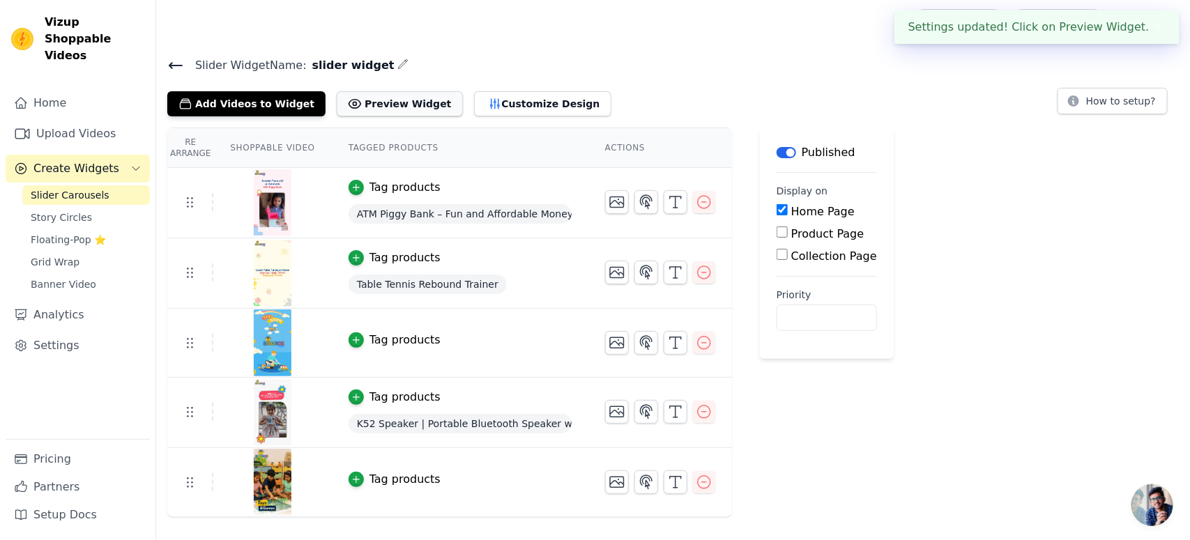
click at [396, 98] on button "Preview Widget" at bounding box center [399, 103] width 125 height 25
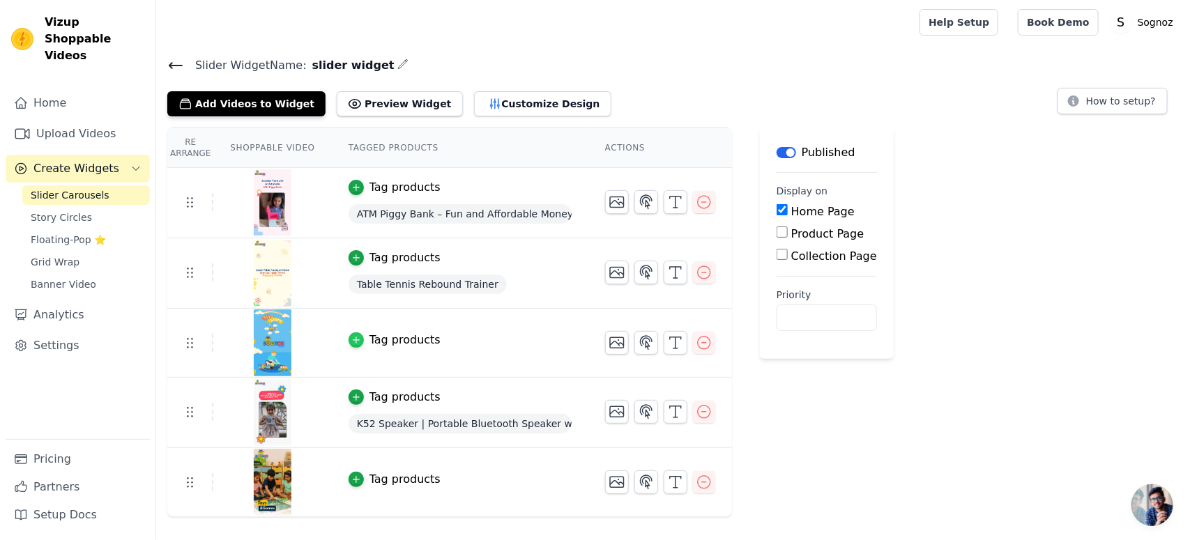
click at [357, 337] on div "button" at bounding box center [356, 340] width 15 height 15
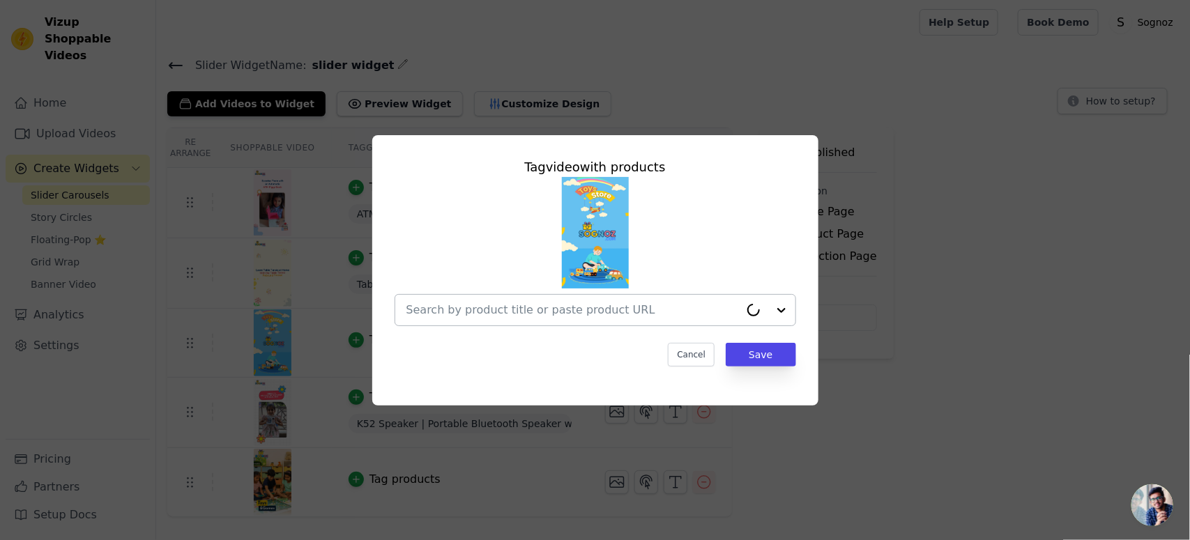
click at [482, 302] on input "text" at bounding box center [572, 310] width 333 height 17
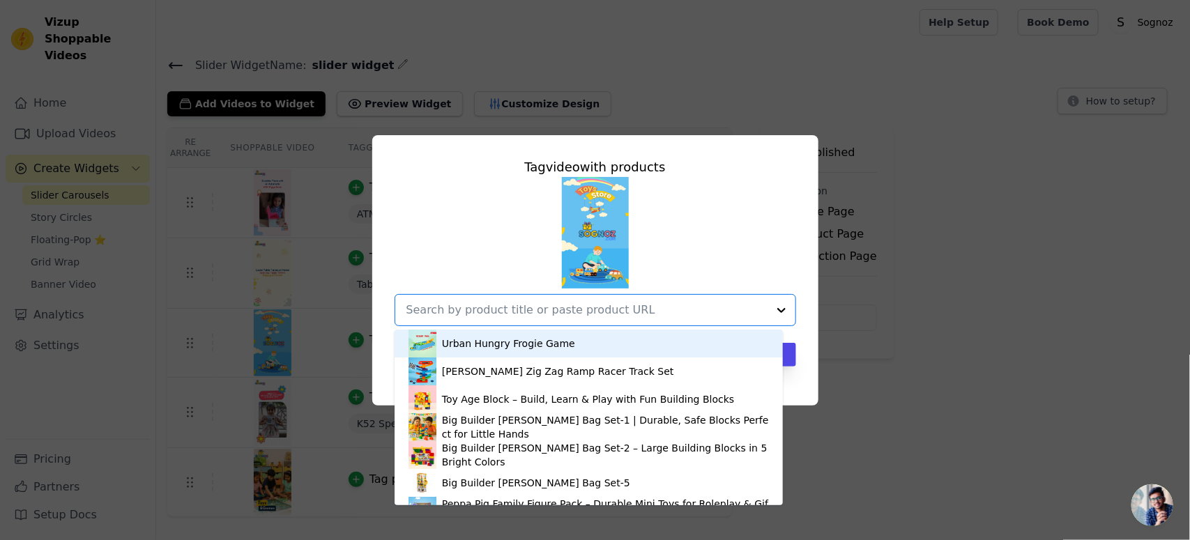
paste input "16.5 inches LCD Writing Pad (B)"
type input "16.5 inches LCD Writing Pad (B)"
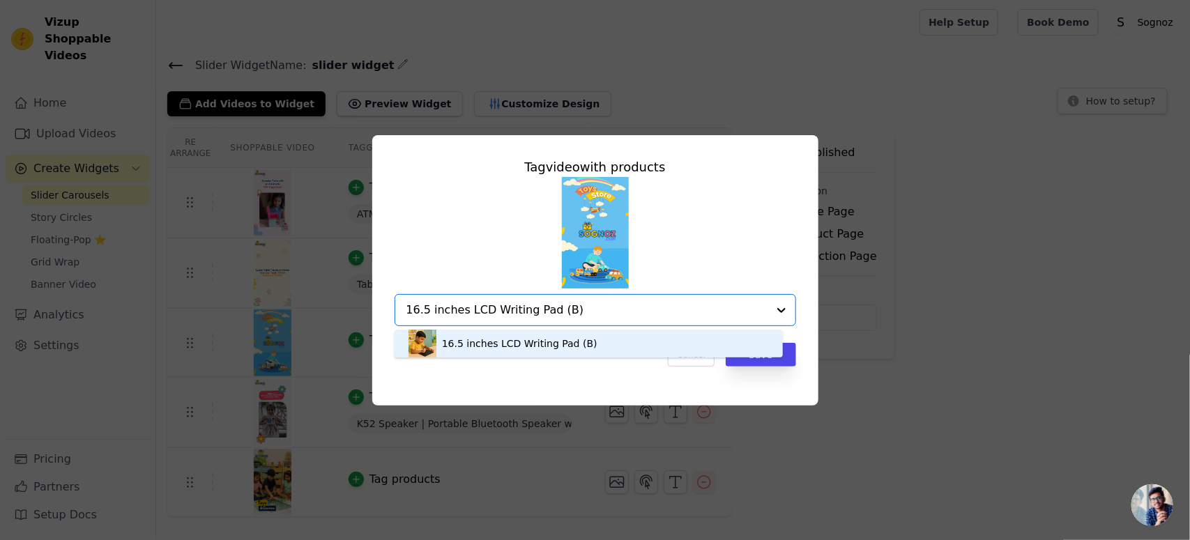
click at [474, 342] on div "16.5 inches LCD Writing Pad (B)" at bounding box center [519, 344] width 155 height 14
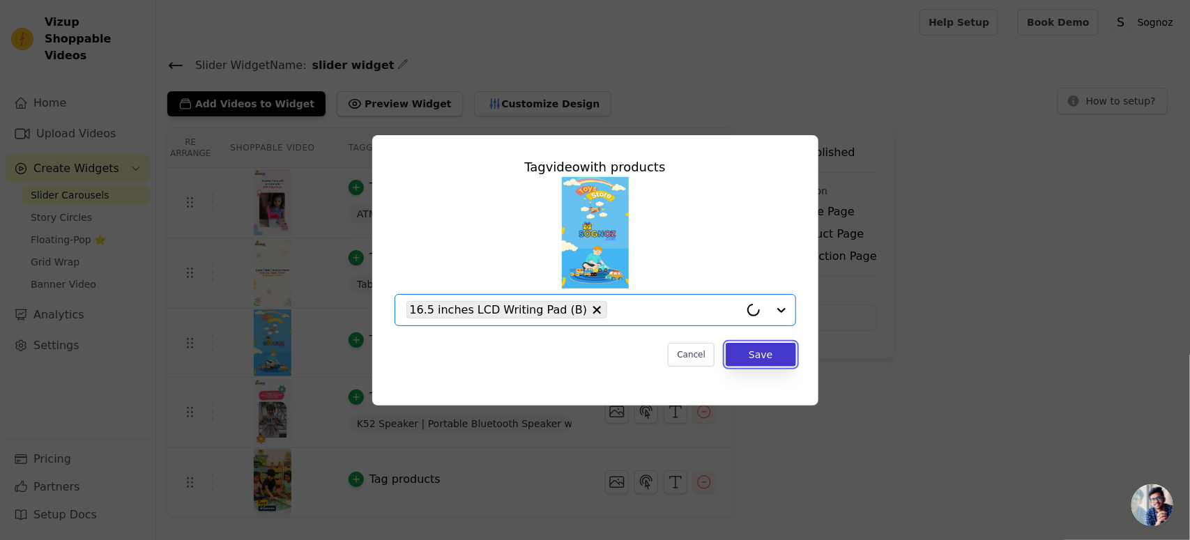
click at [758, 356] on button "Save" at bounding box center [761, 355] width 70 height 24
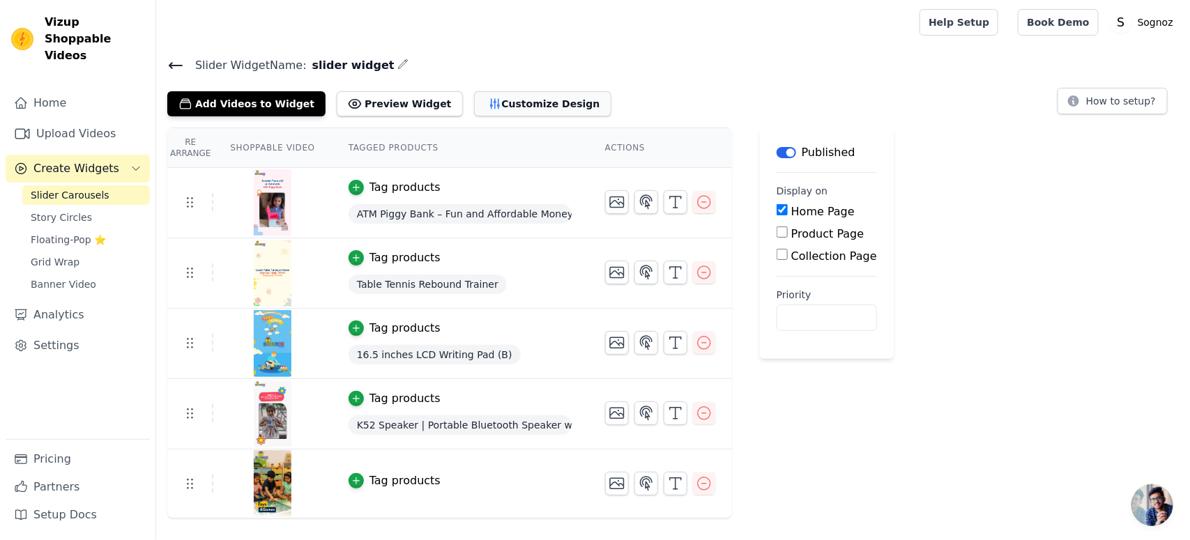
click at [493, 95] on button "Customize Design" at bounding box center [542, 103] width 137 height 25
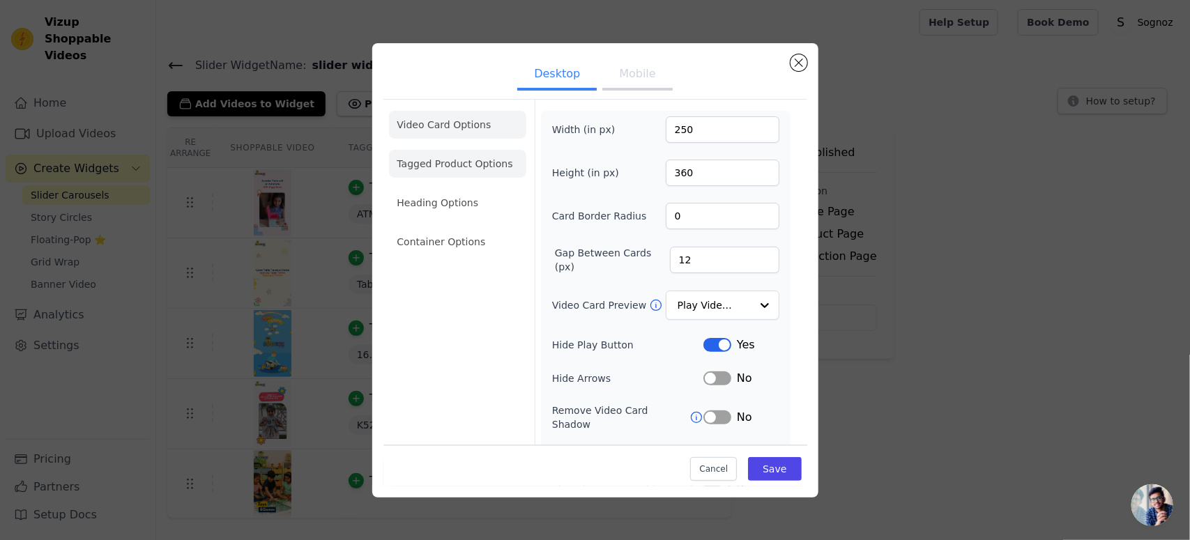
click at [427, 228] on li "Tagged Product Options" at bounding box center [457, 242] width 137 height 28
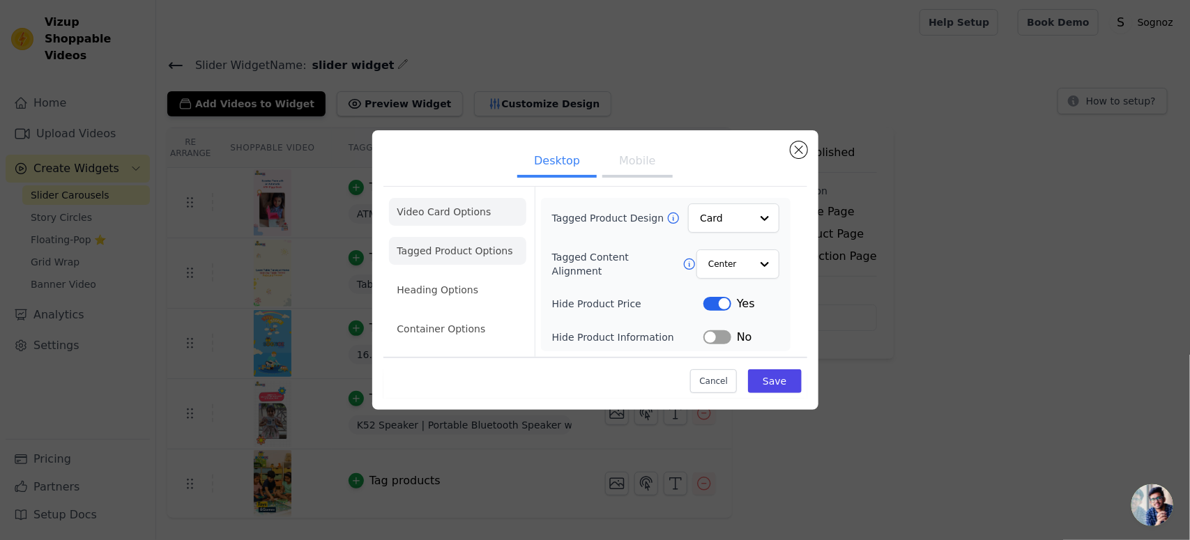
click at [420, 237] on li "Video Card Options" at bounding box center [457, 251] width 137 height 28
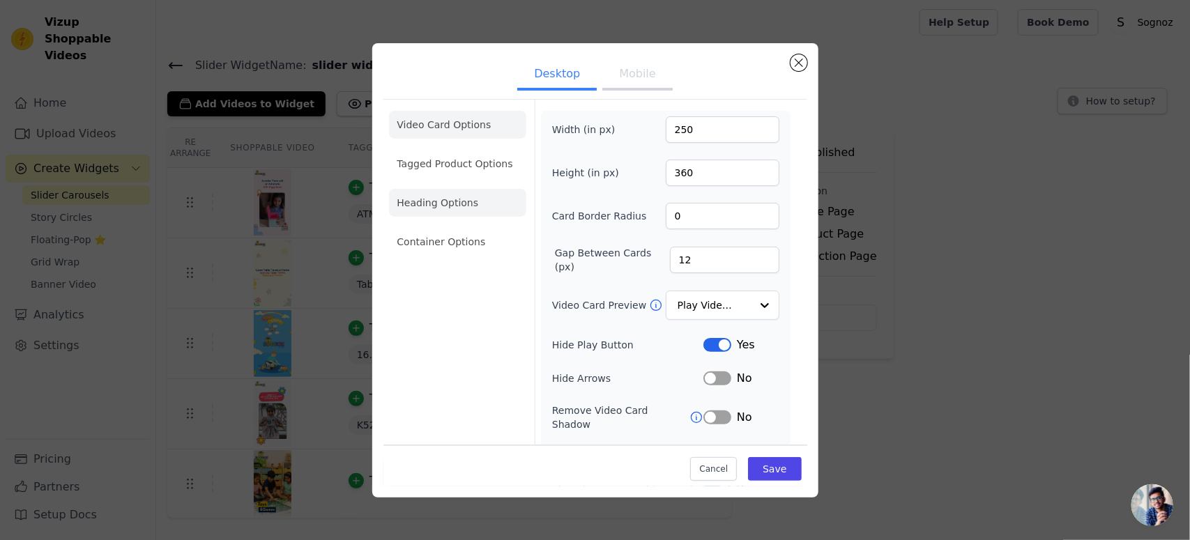
click at [427, 203] on li "Heading Options" at bounding box center [457, 203] width 137 height 28
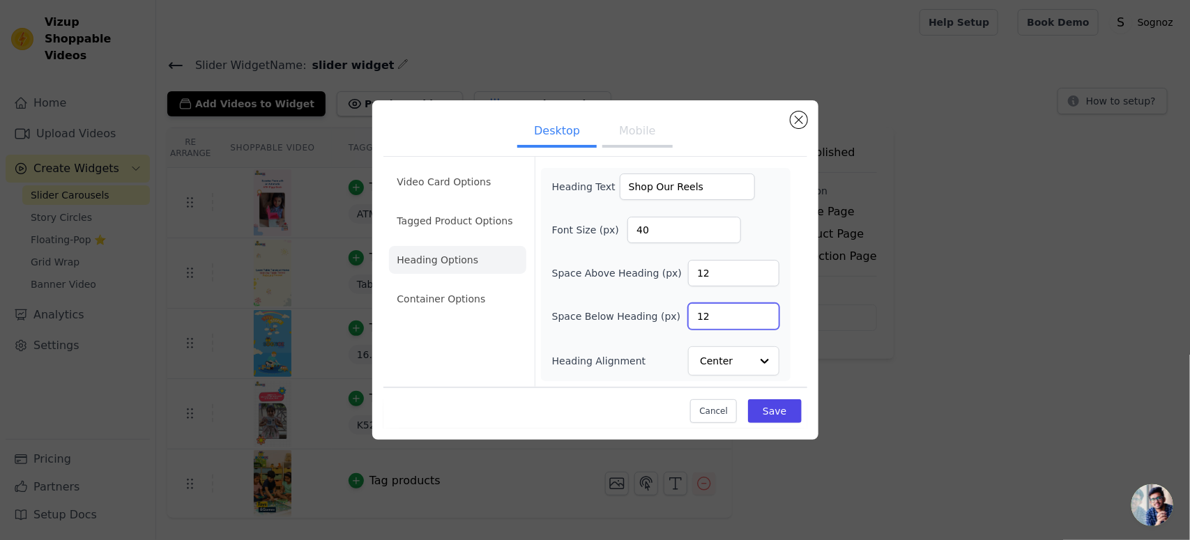
click at [694, 312] on input "12" at bounding box center [733, 316] width 91 height 26
type input "24"
click at [765, 412] on button "Save" at bounding box center [774, 411] width 53 height 24
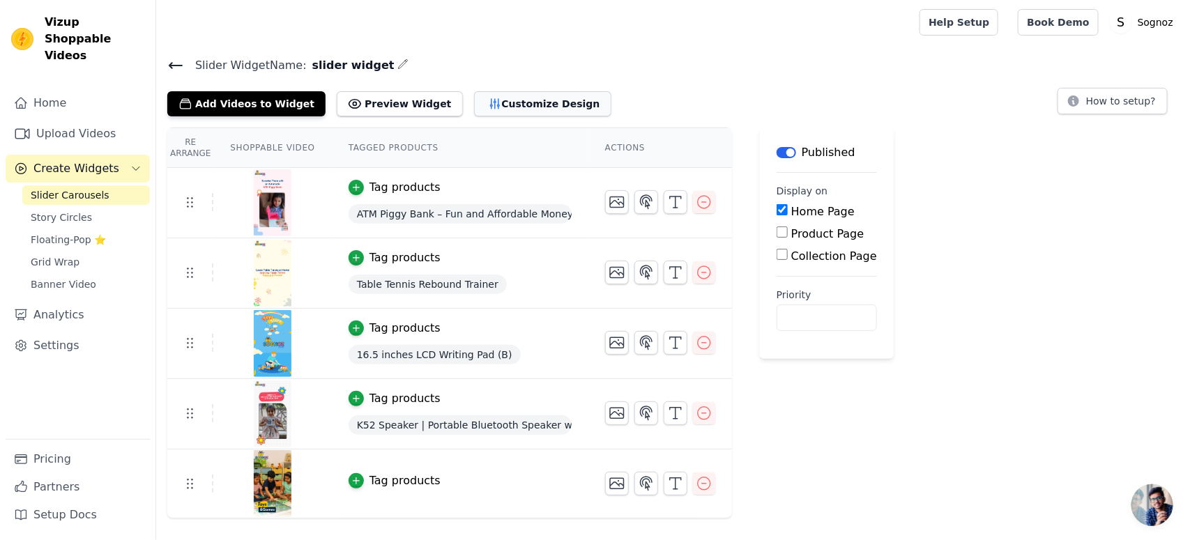
click at [482, 105] on button "Customize Design" at bounding box center [542, 103] width 137 height 25
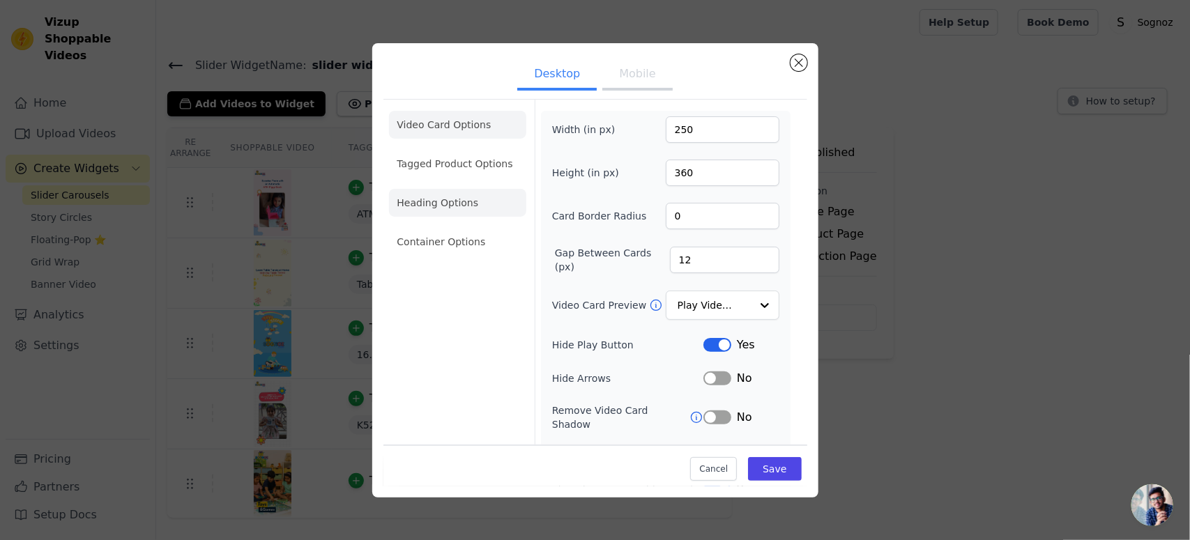
click at [443, 203] on li "Heading Options" at bounding box center [457, 203] width 137 height 28
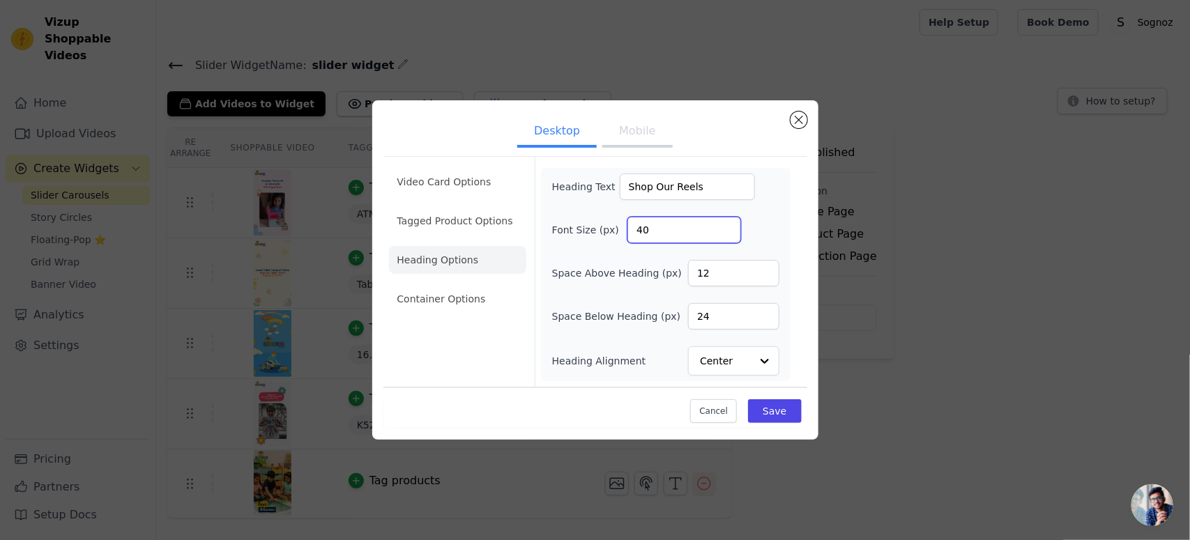
click at [640, 227] on input "40" at bounding box center [684, 230] width 114 height 26
type input "28"
click at [694, 319] on input "24" at bounding box center [733, 316] width 91 height 26
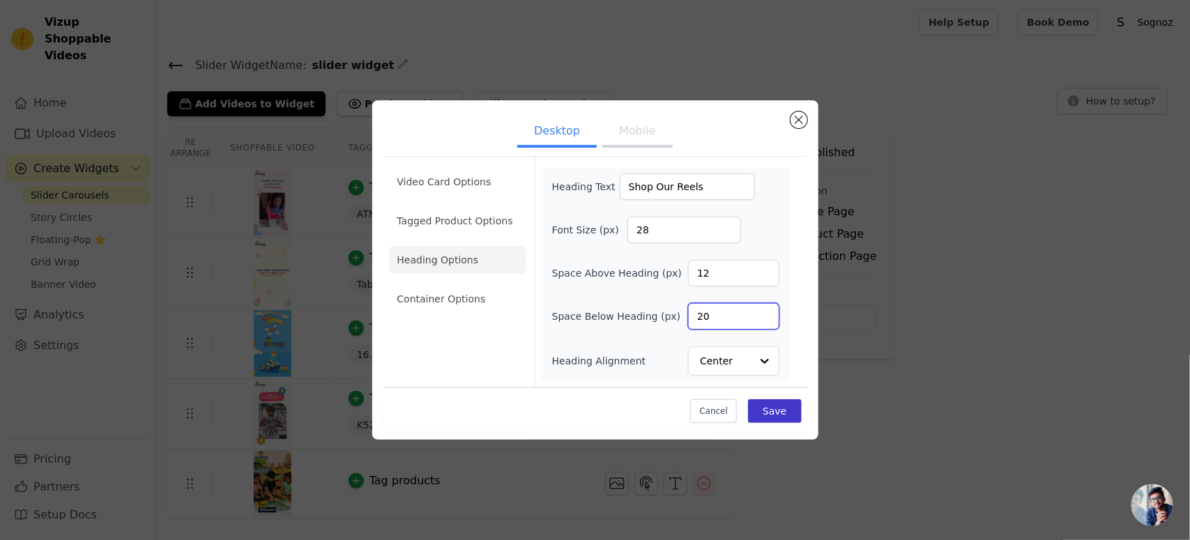
type input "20"
click at [770, 412] on button "Save" at bounding box center [774, 411] width 53 height 24
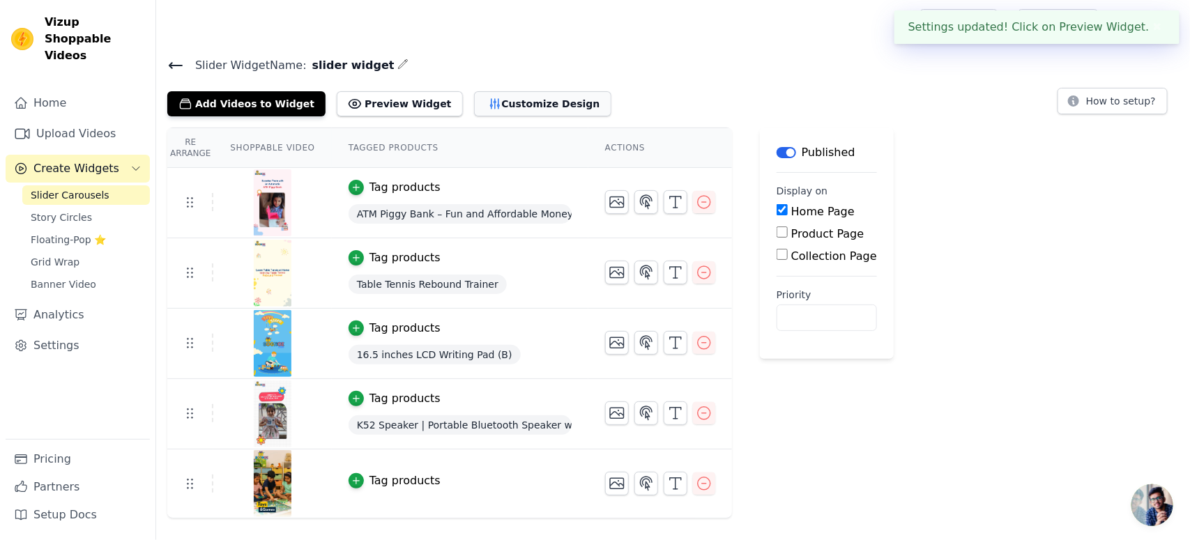
click at [485, 102] on button "Customize Design" at bounding box center [542, 103] width 137 height 25
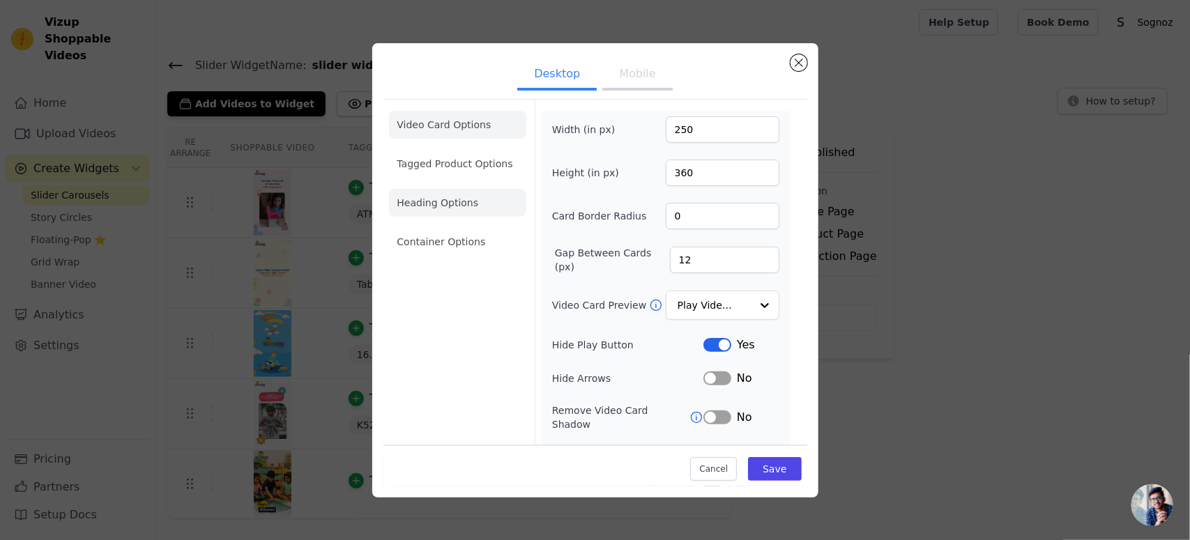
click at [454, 208] on li "Heading Options" at bounding box center [457, 203] width 137 height 28
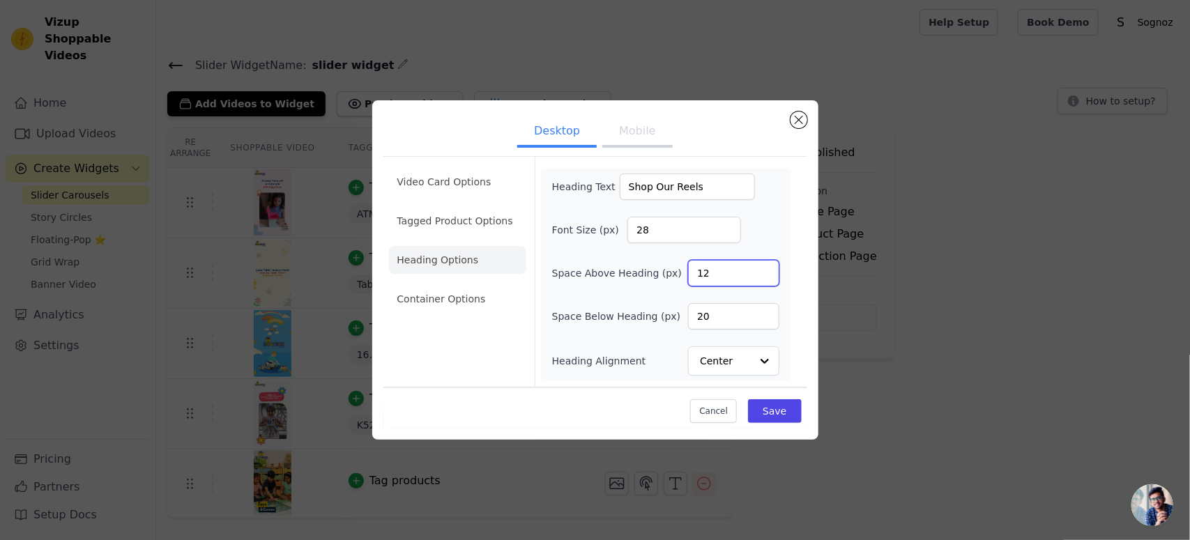
click at [701, 273] on input "12" at bounding box center [733, 273] width 91 height 26
type input "0"
click at [774, 415] on button "Save" at bounding box center [774, 411] width 53 height 24
